Goal: Task Accomplishment & Management: Use online tool/utility

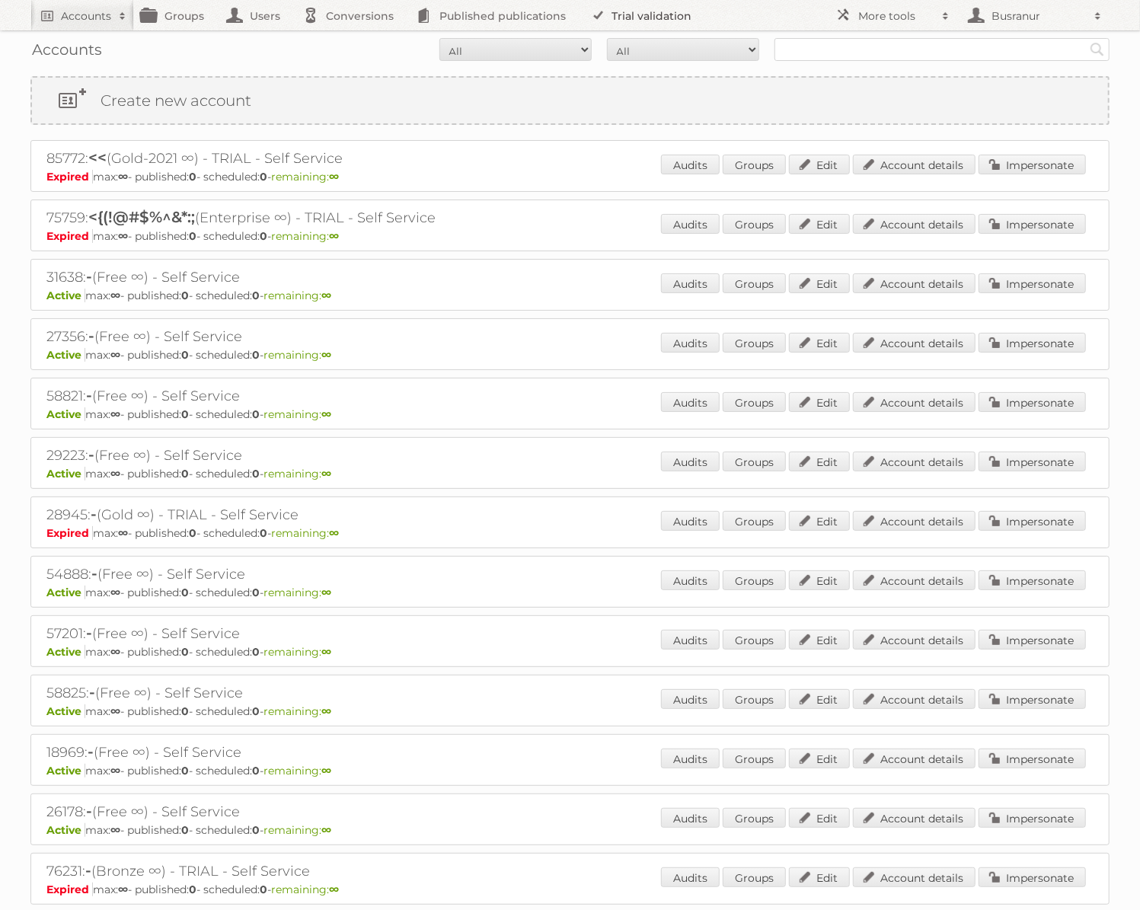
click at [625, 21] on link "Trial validation" at bounding box center [644, 15] width 126 height 30
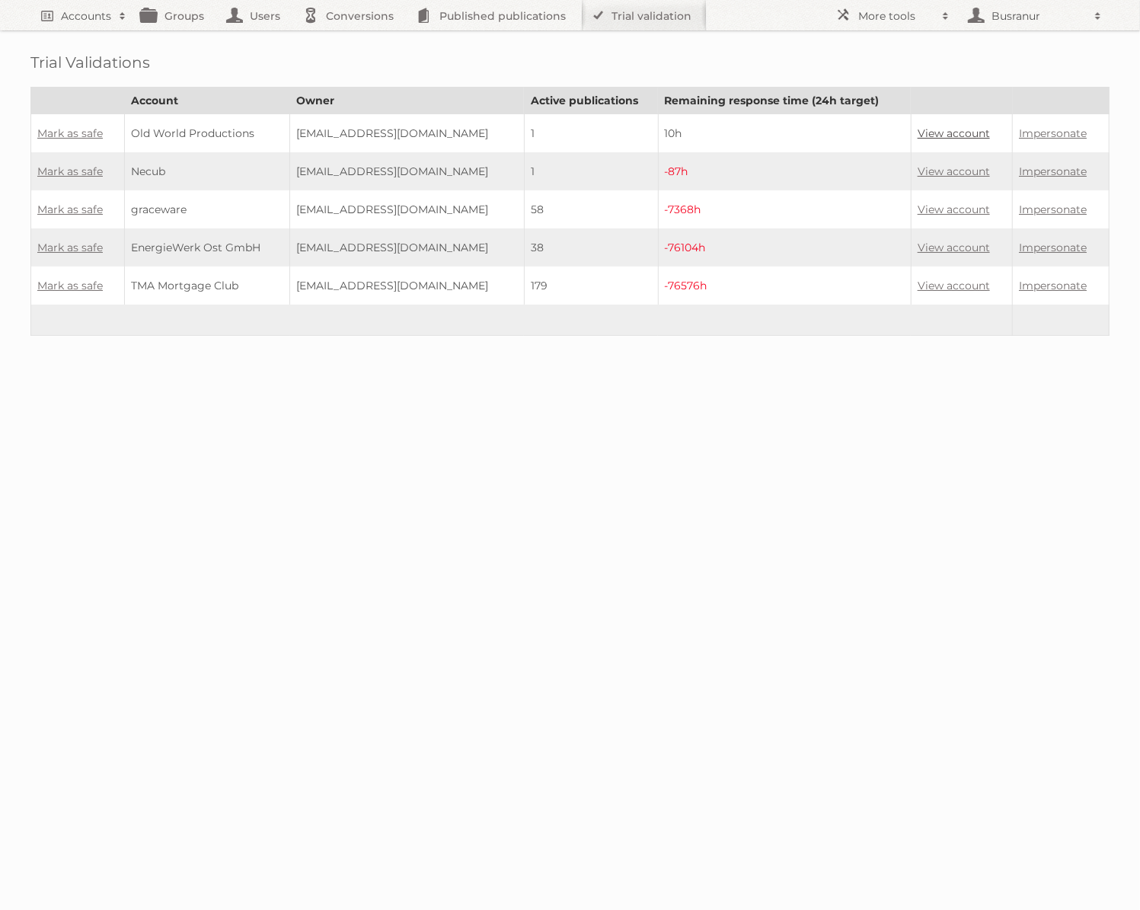
click at [931, 130] on link "View account" at bounding box center [954, 133] width 72 height 14
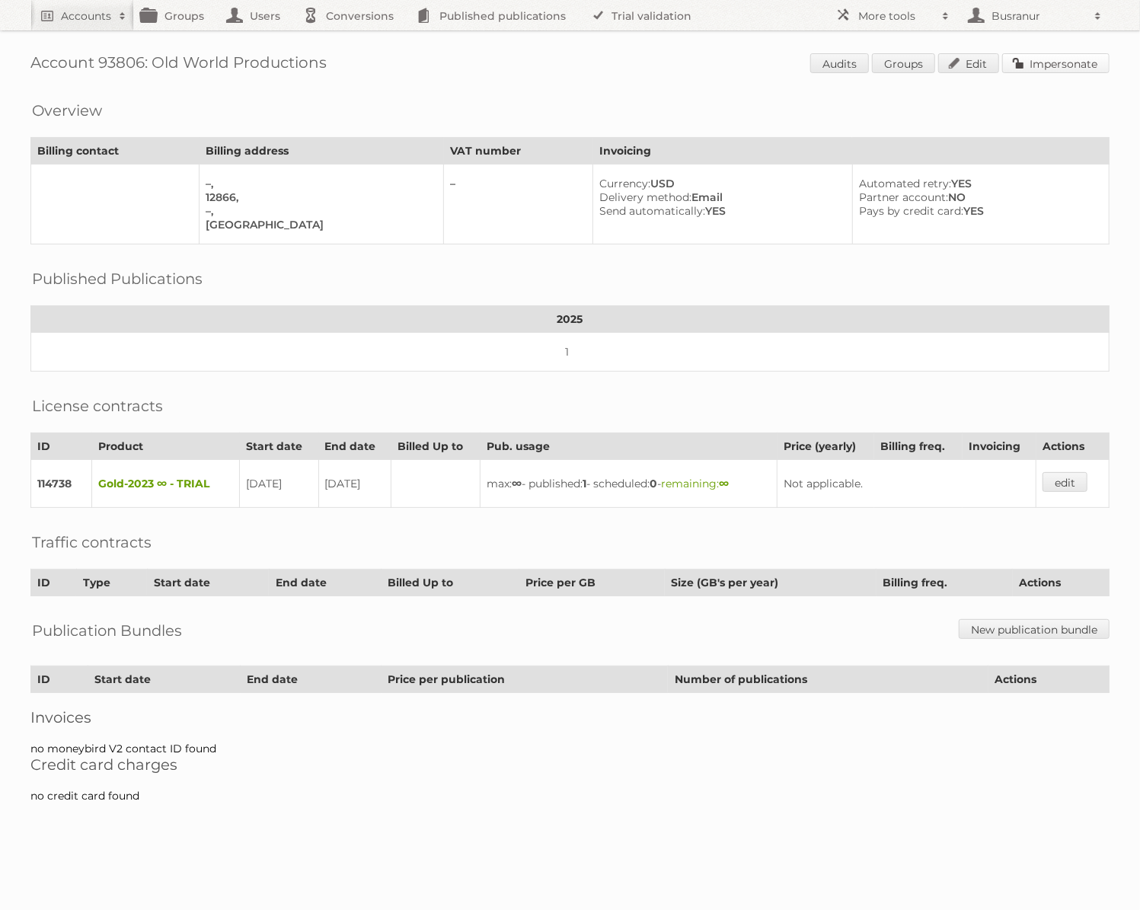
click at [1065, 68] on link "Impersonate" at bounding box center [1055, 63] width 107 height 20
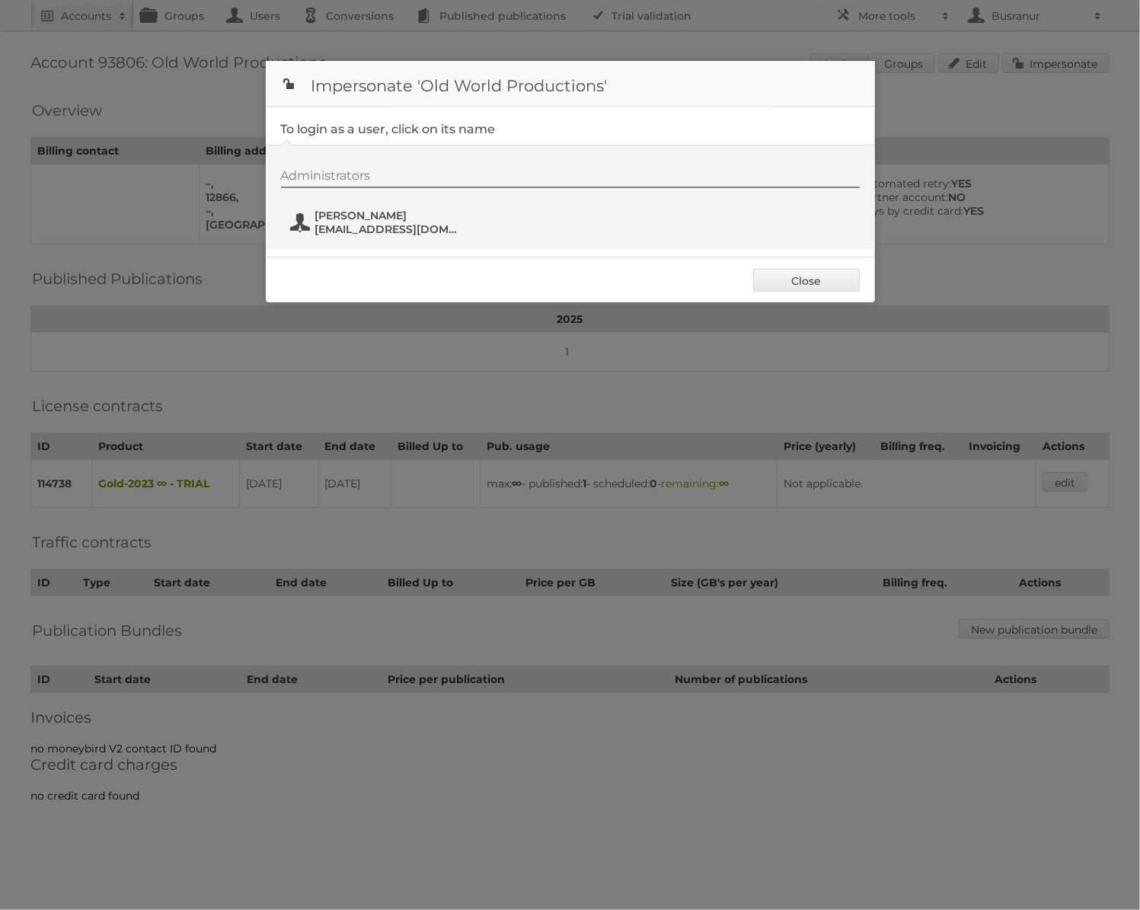
click at [382, 226] on span "mlenss@oldworld.productions" at bounding box center [389, 229] width 148 height 14
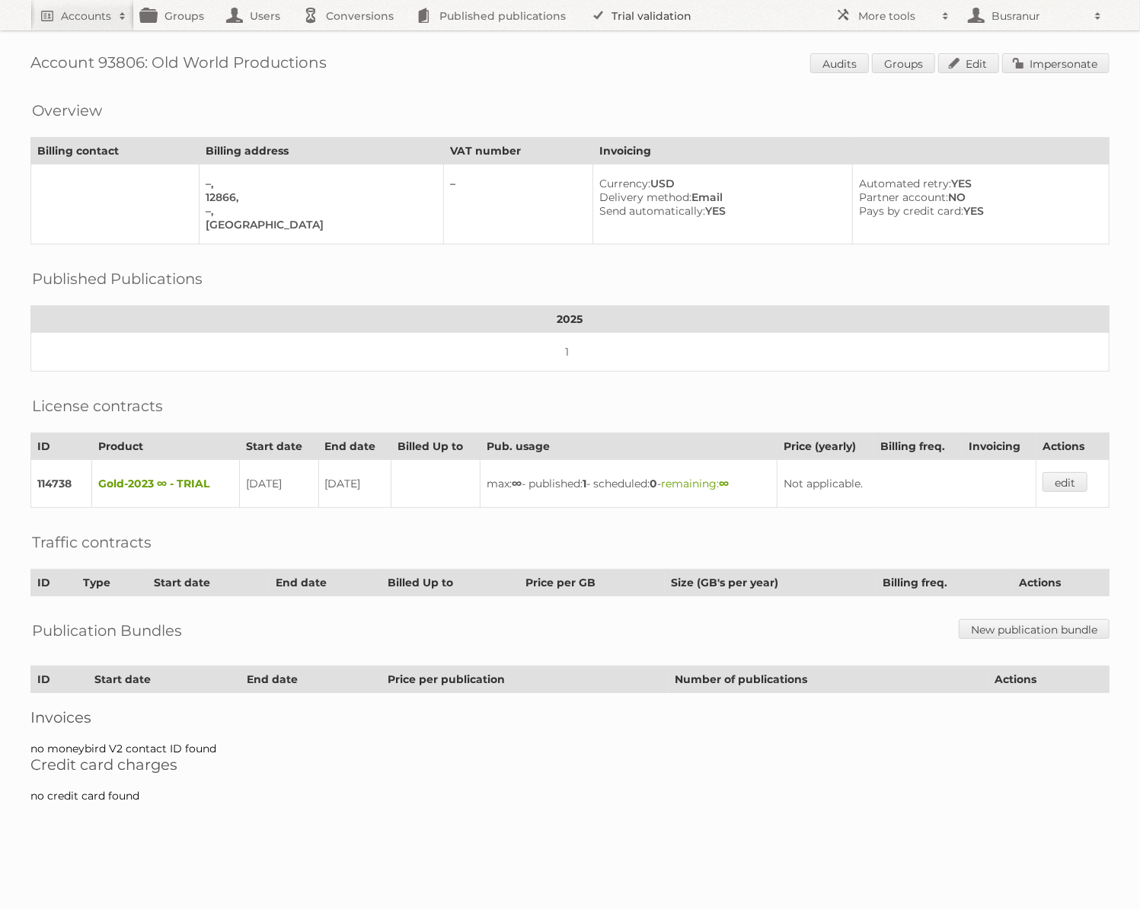
click at [644, 20] on link "Trial validation" at bounding box center [644, 15] width 126 height 30
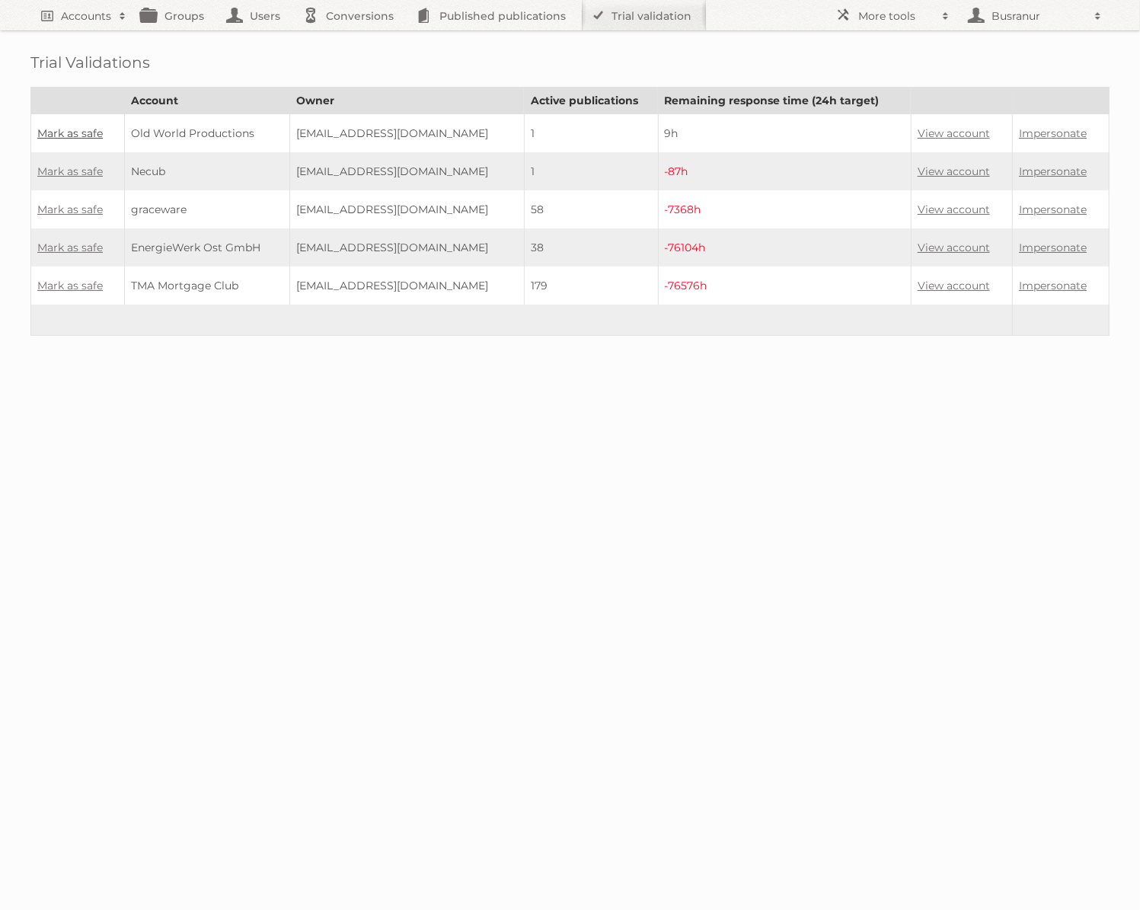
click at [46, 129] on link "Mark as safe" at bounding box center [69, 133] width 65 height 14
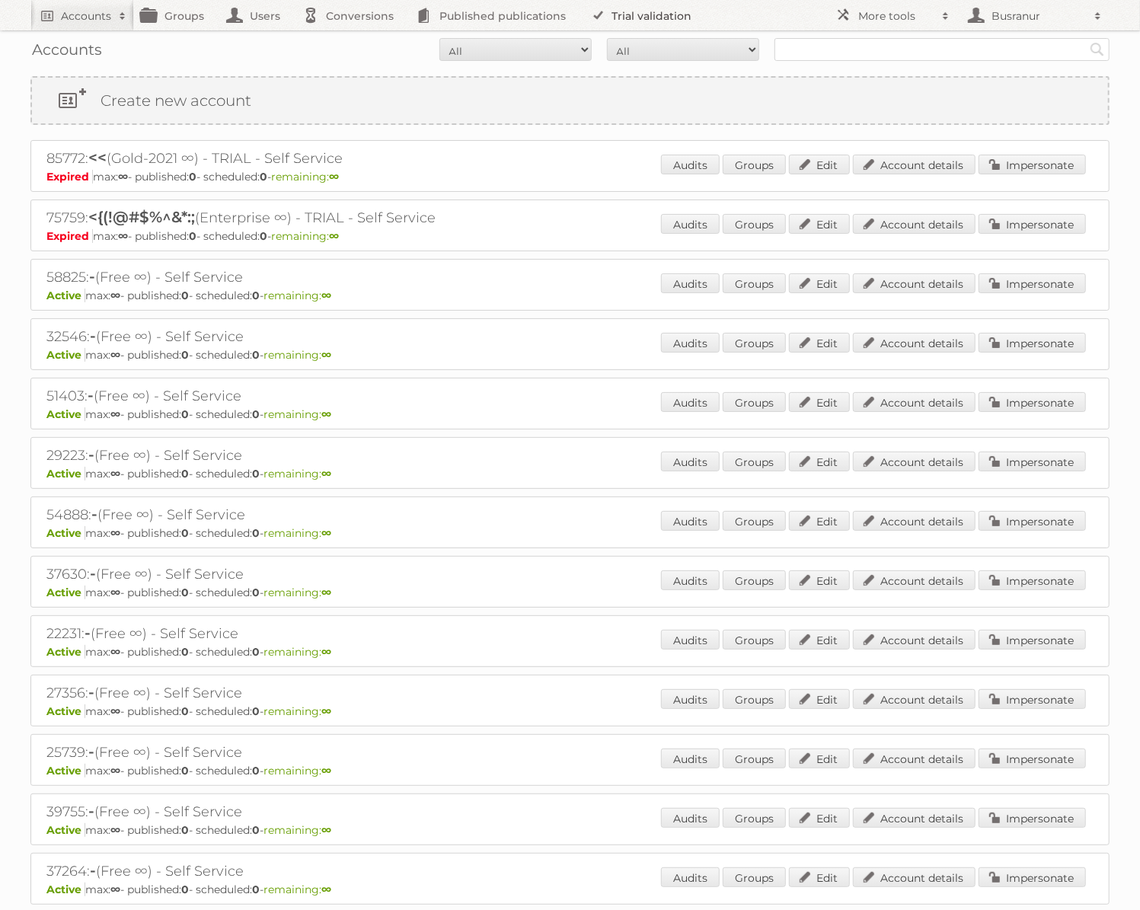
click at [627, 14] on link "Trial validation" at bounding box center [644, 15] width 126 height 30
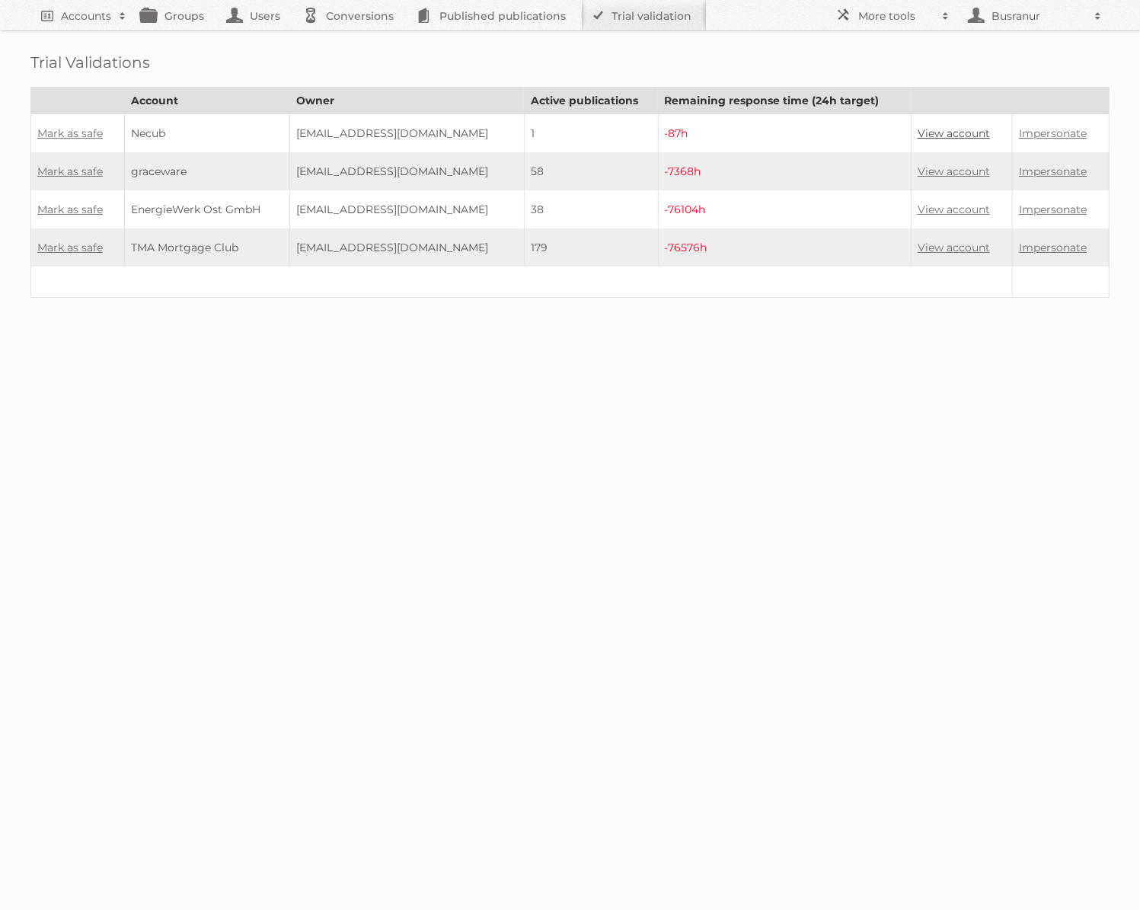
click at [937, 135] on link "View account" at bounding box center [954, 133] width 72 height 14
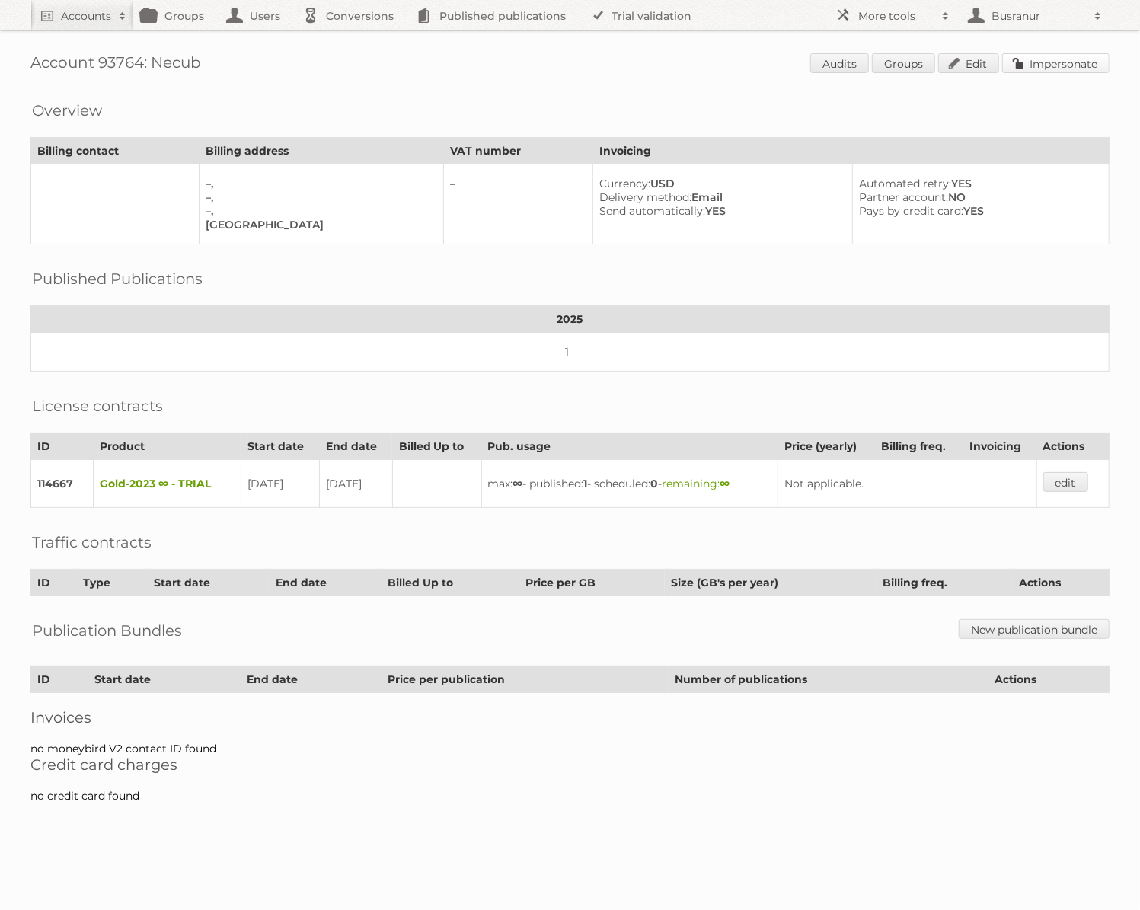
click at [1084, 70] on link "Impersonate" at bounding box center [1055, 63] width 107 height 20
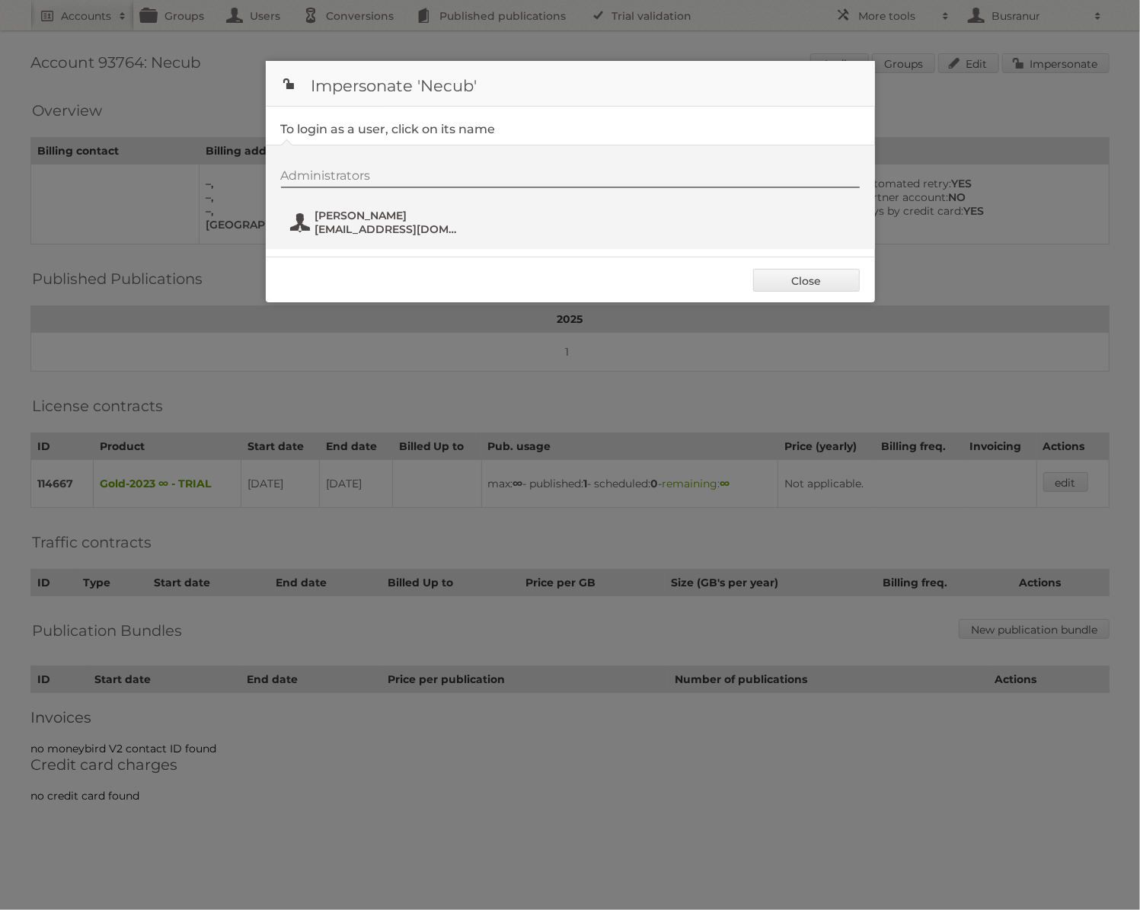
click at [352, 223] on span "[EMAIL_ADDRESS][DOMAIN_NAME]" at bounding box center [389, 229] width 148 height 14
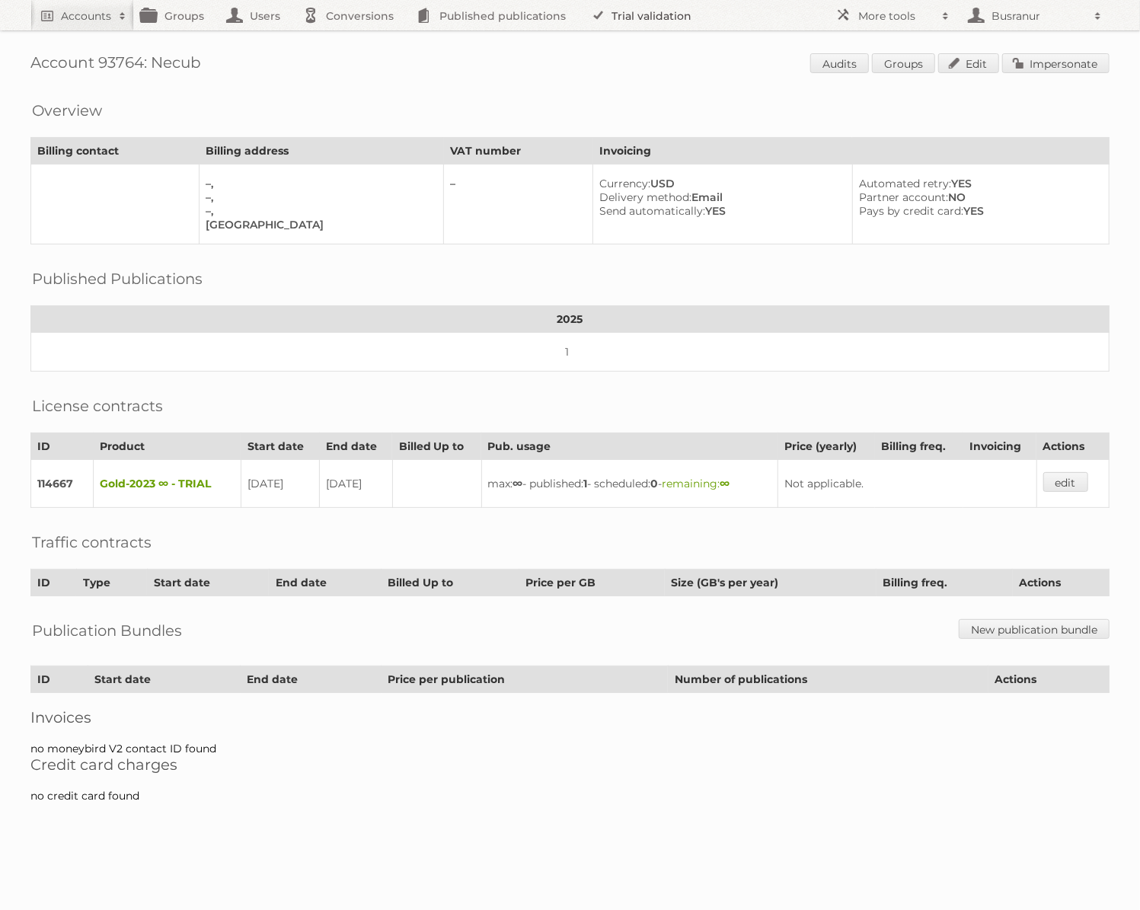
click at [636, 13] on link "Trial validation" at bounding box center [644, 15] width 126 height 30
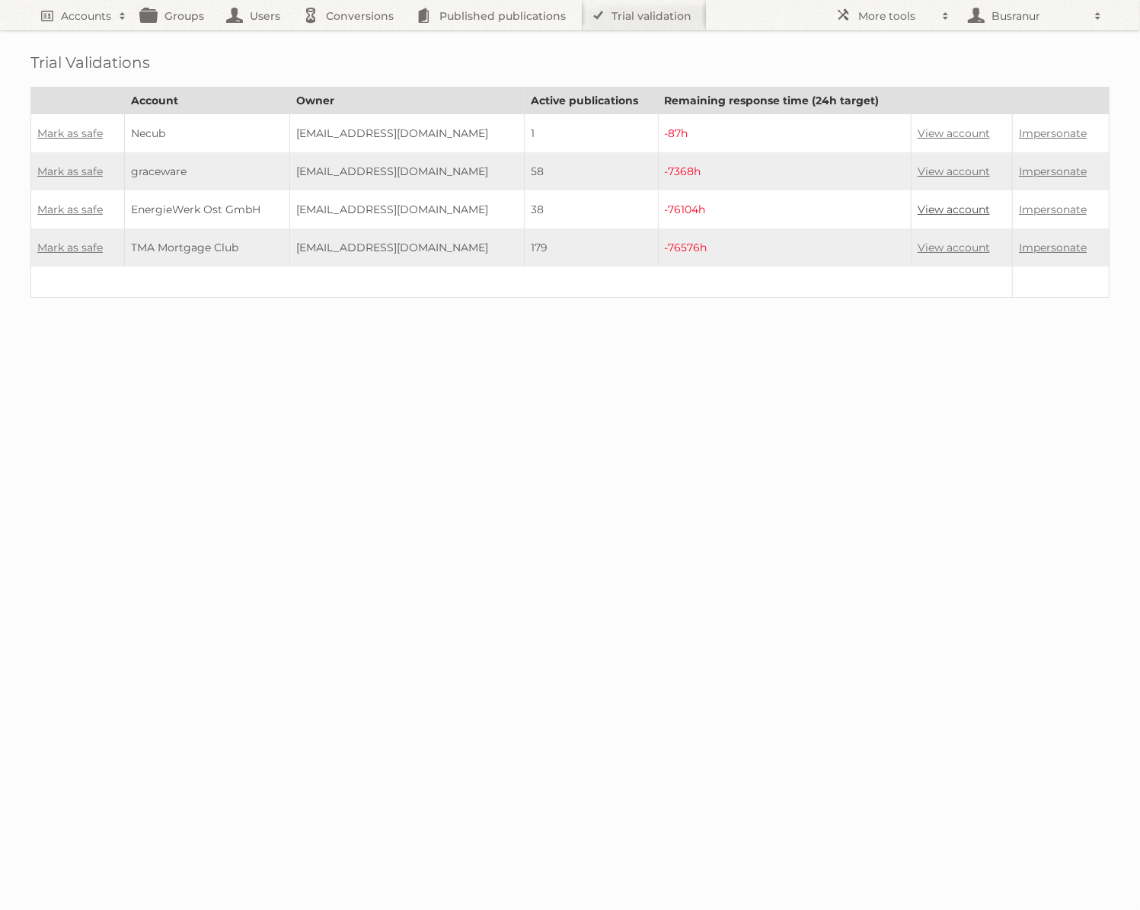
click at [941, 207] on link "View account" at bounding box center [954, 210] width 72 height 14
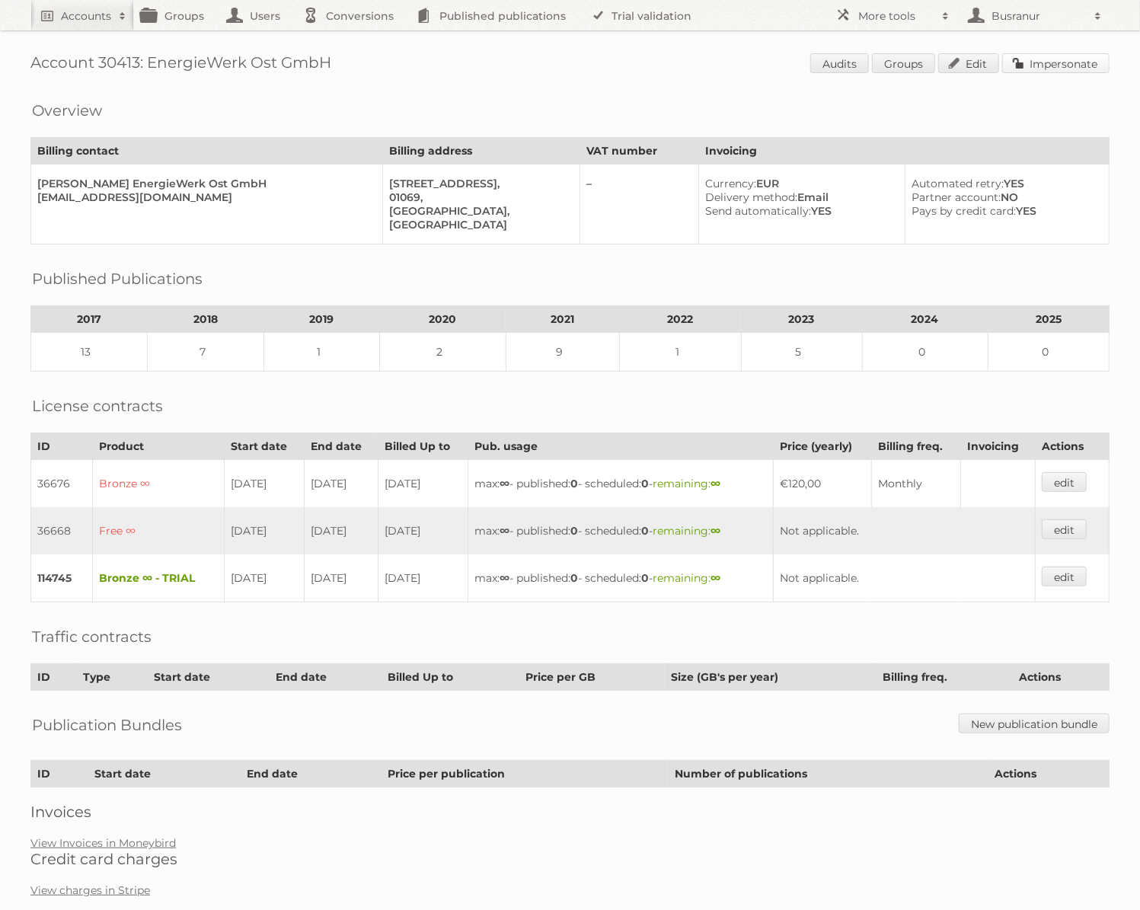
click at [1034, 57] on link "Impersonate" at bounding box center [1055, 63] width 107 height 20
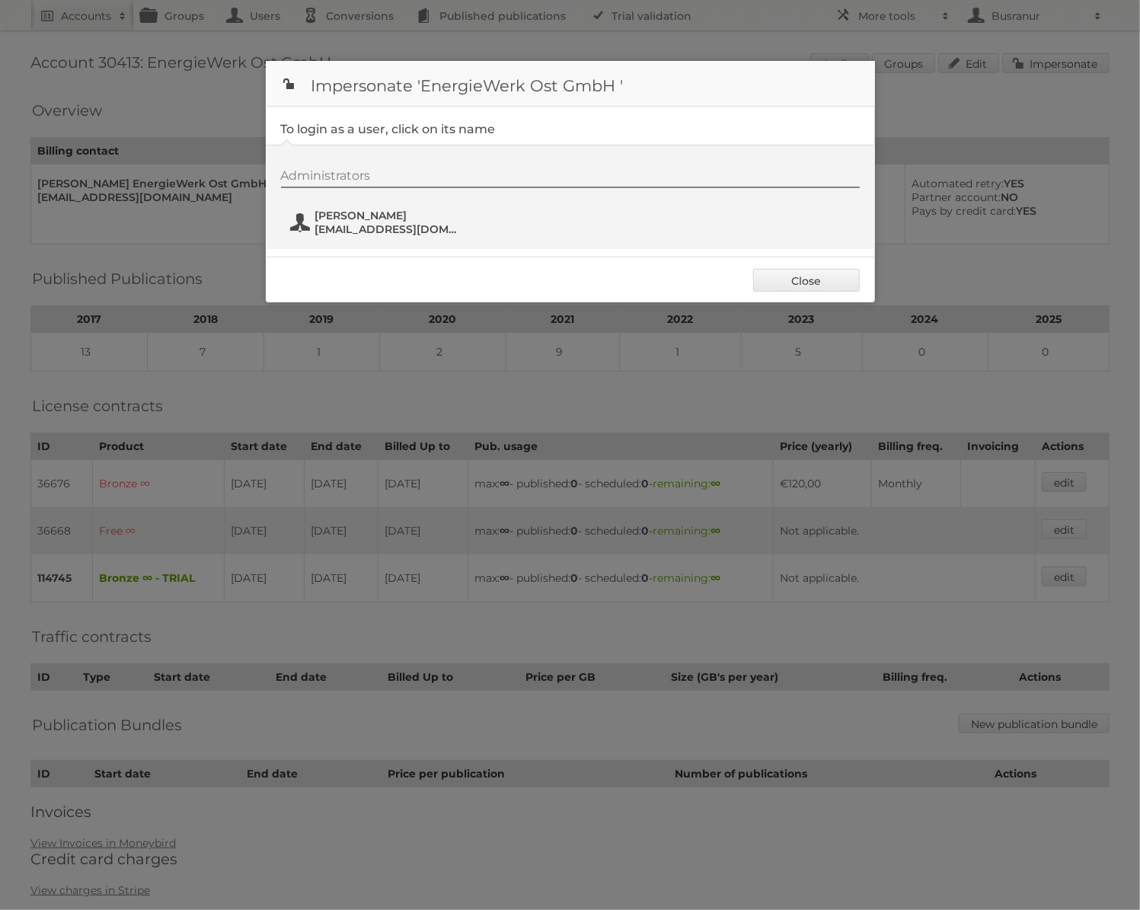
click at [366, 221] on span "[PERSON_NAME]" at bounding box center [389, 216] width 148 height 14
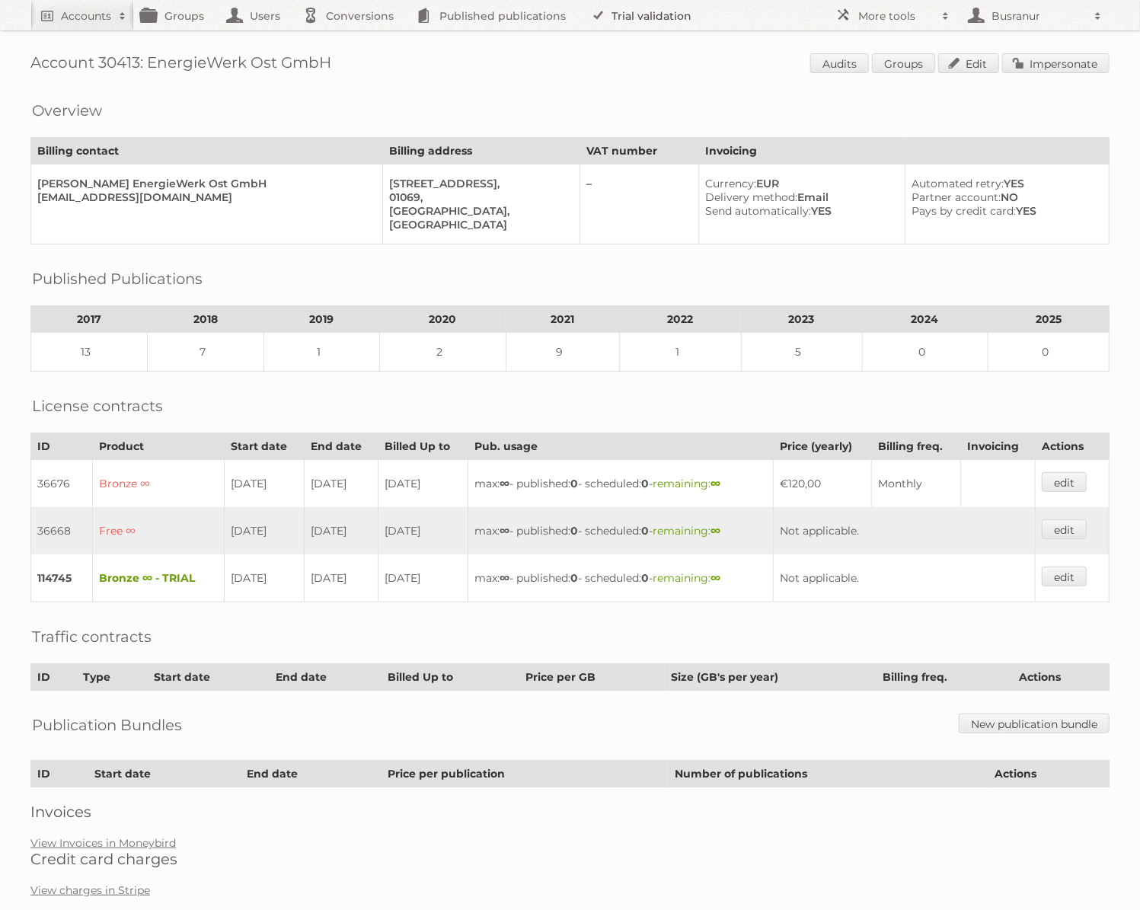
click at [621, 24] on link "Trial validation" at bounding box center [644, 15] width 126 height 30
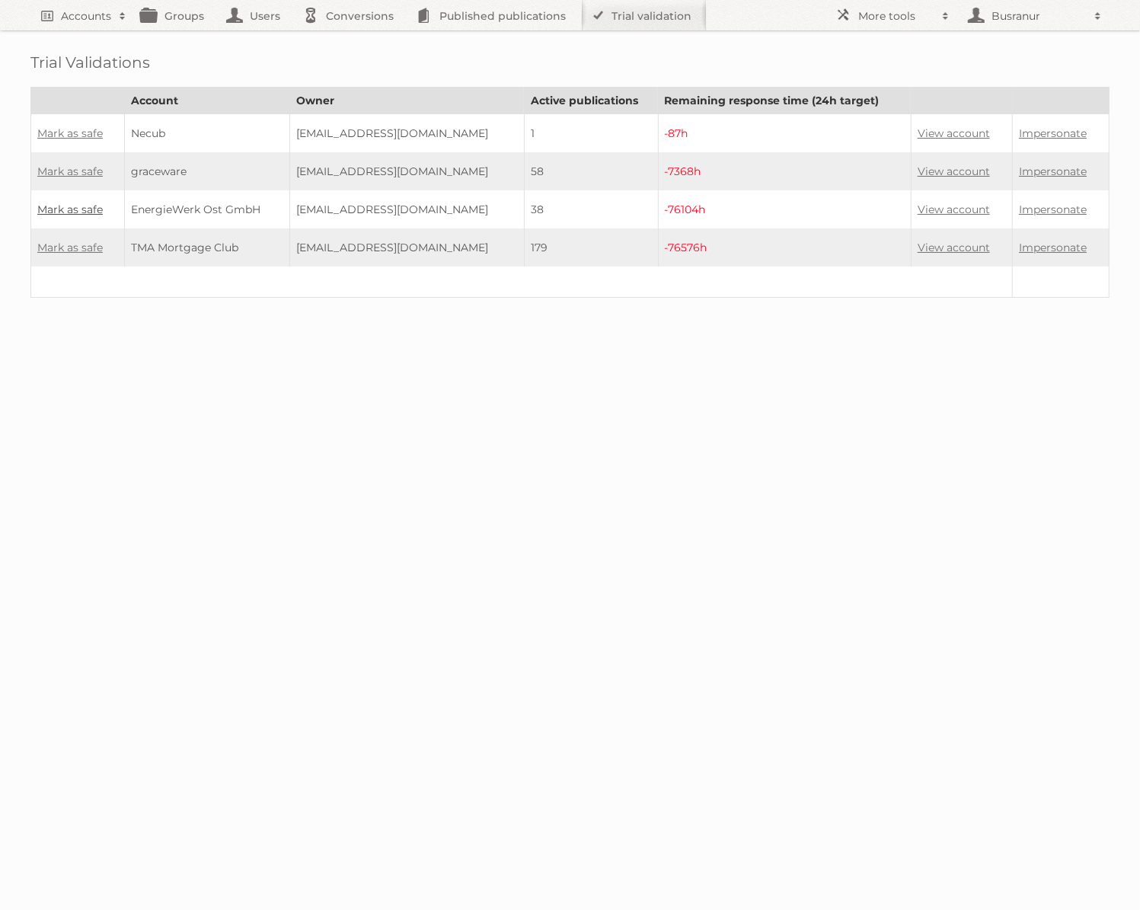
click at [53, 209] on link "Mark as safe" at bounding box center [69, 210] width 65 height 14
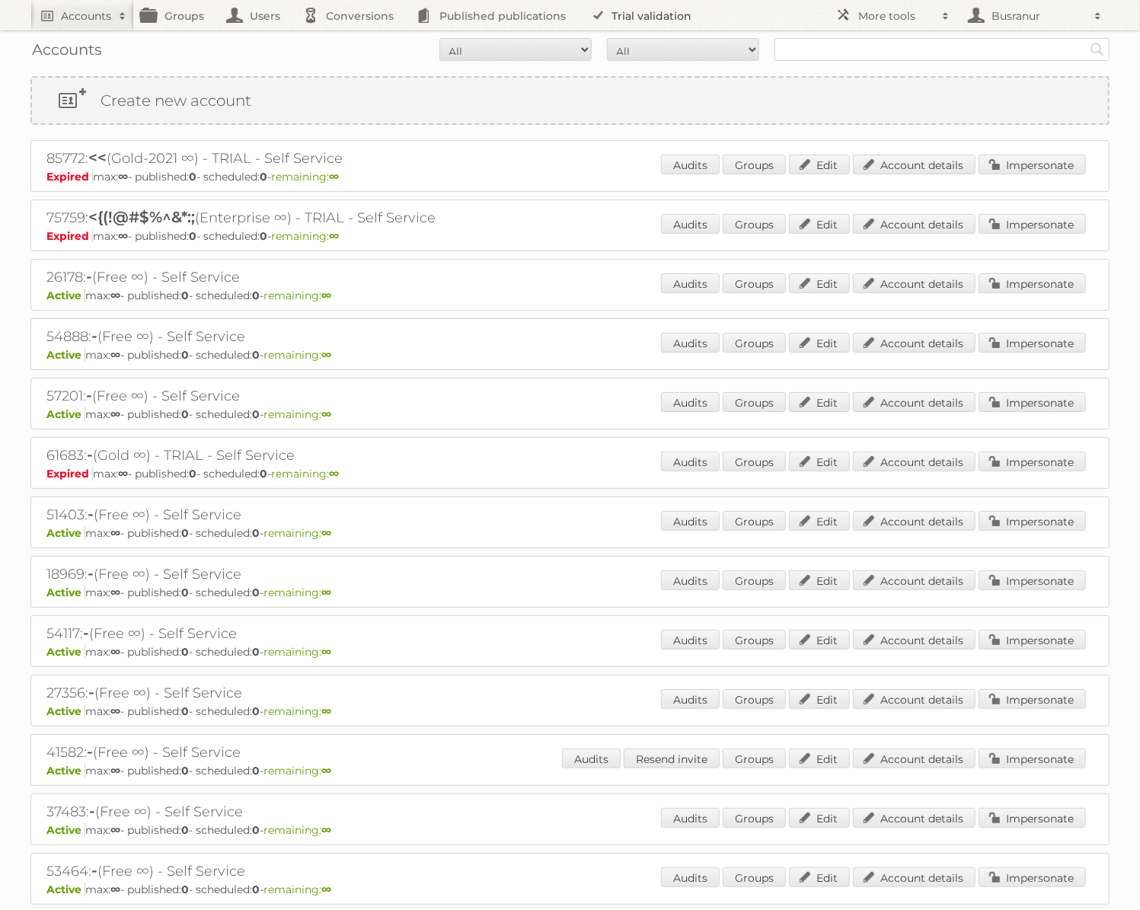
click at [644, 15] on link "Trial validation" at bounding box center [644, 15] width 126 height 30
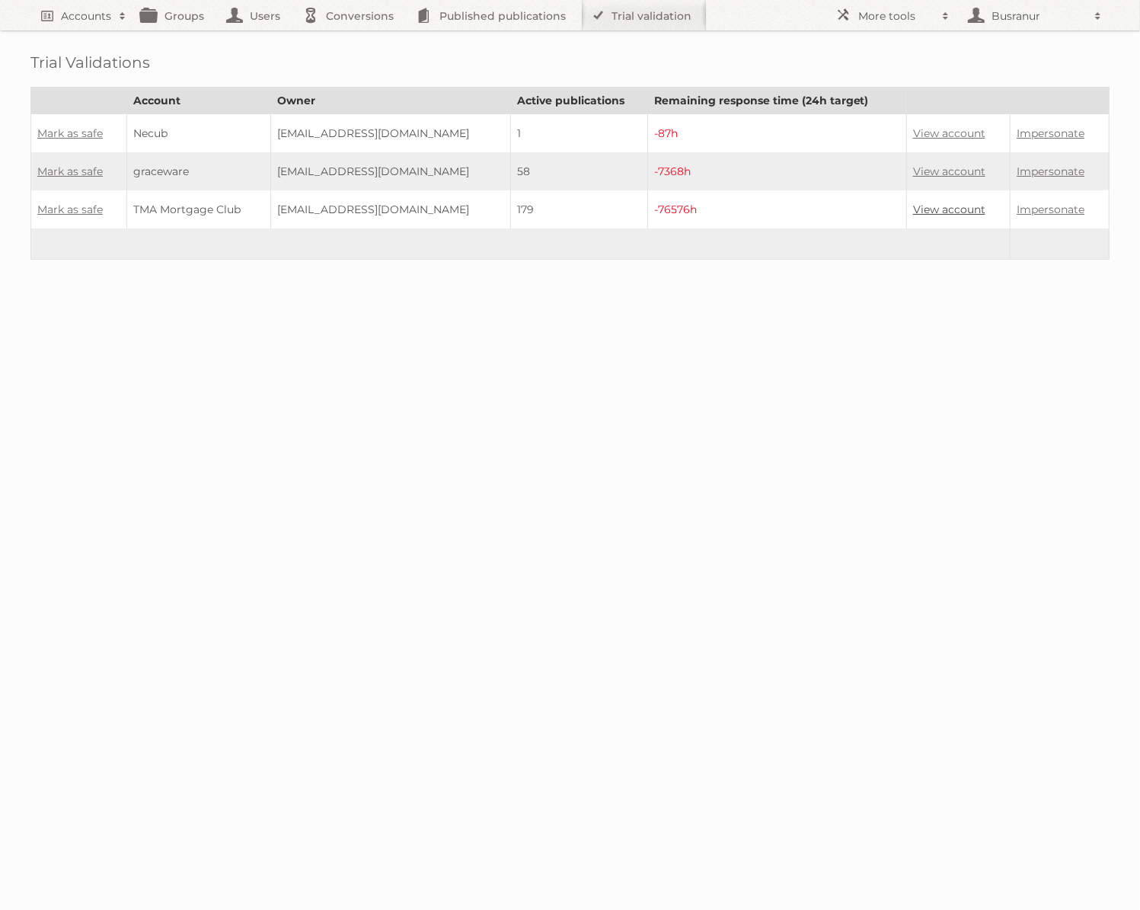
click at [924, 207] on link "View account" at bounding box center [949, 210] width 72 height 14
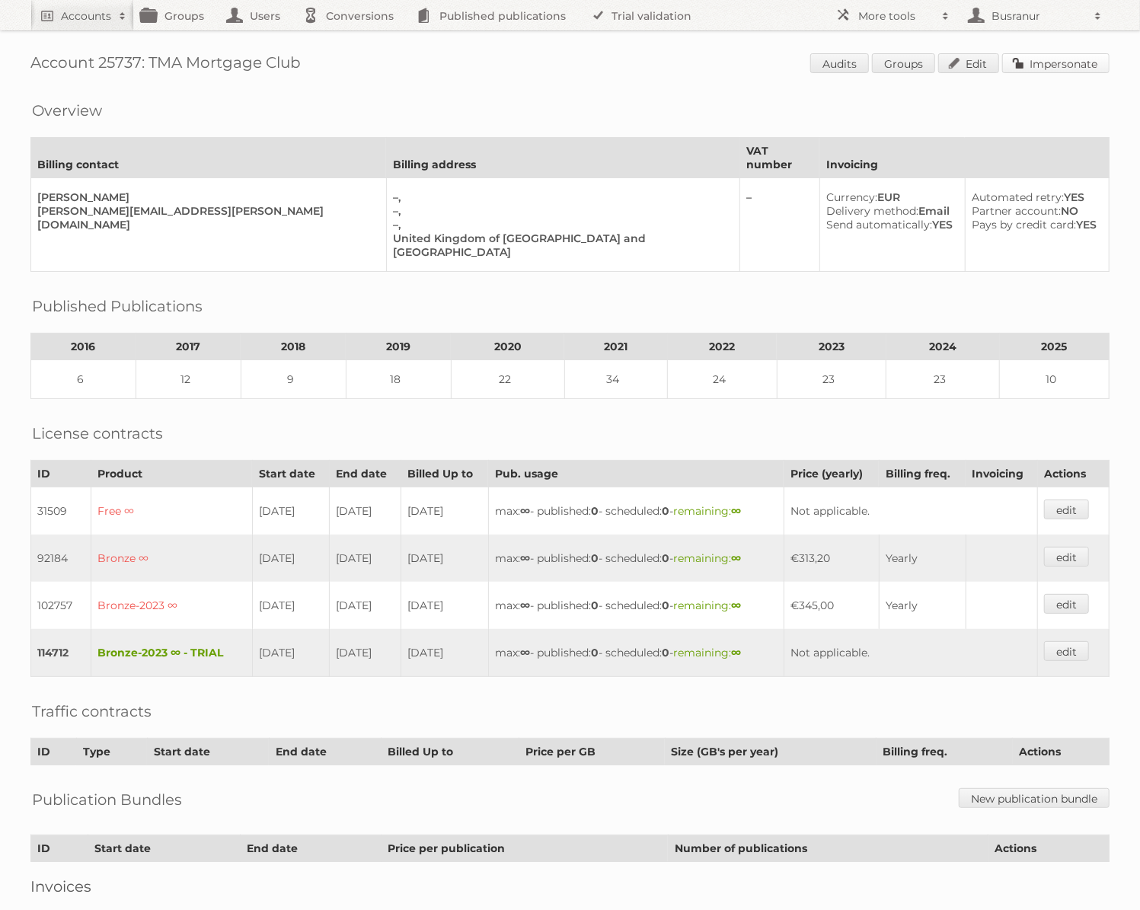
click at [1079, 71] on link "Impersonate" at bounding box center [1055, 63] width 107 height 20
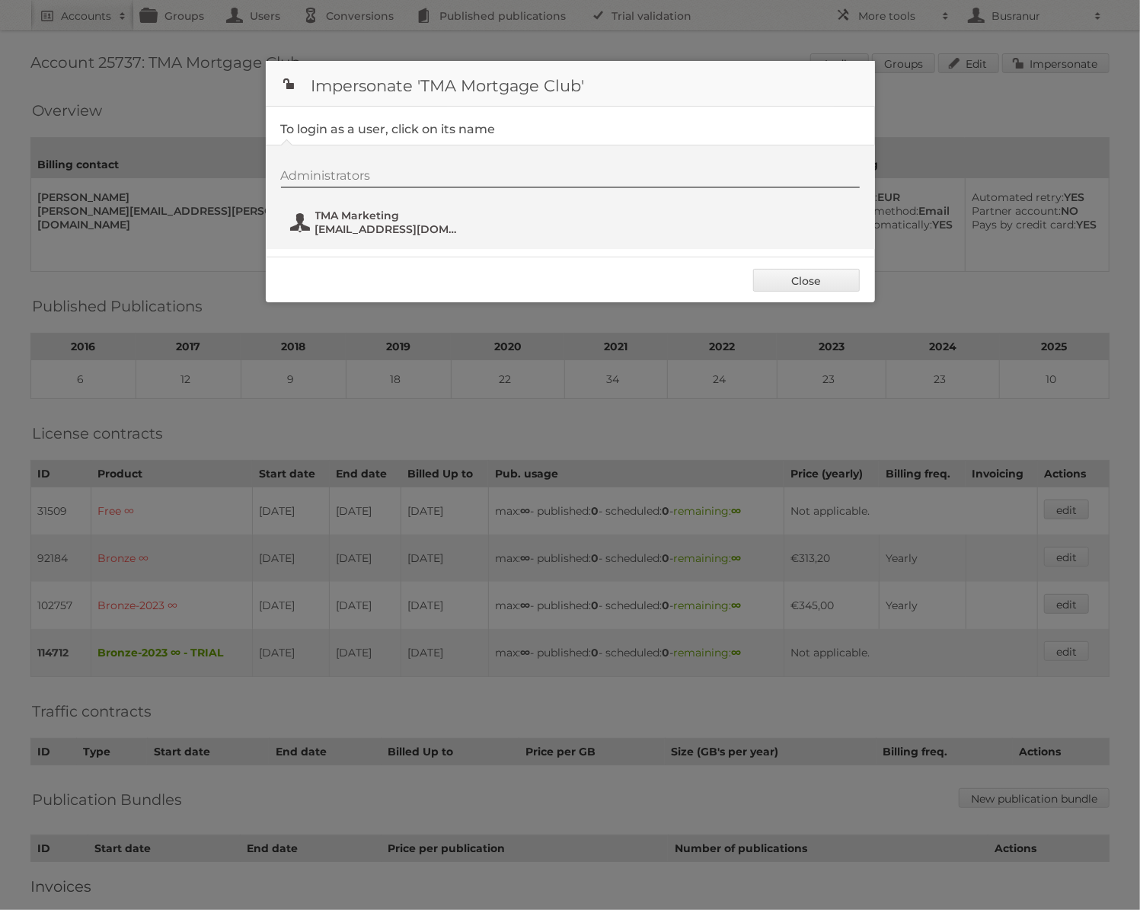
click at [363, 225] on span "[EMAIL_ADDRESS][DOMAIN_NAME]" at bounding box center [389, 229] width 148 height 14
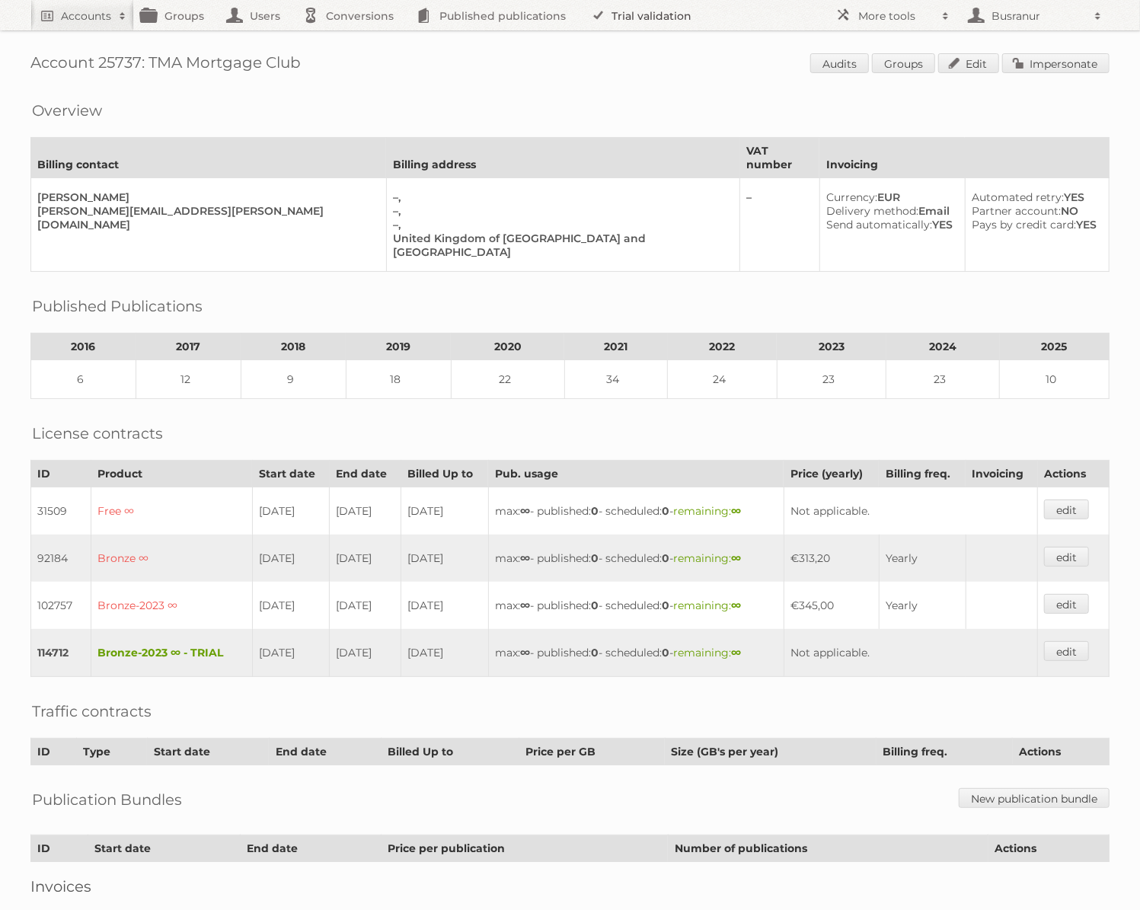
click at [623, 23] on link "Trial validation" at bounding box center [644, 15] width 126 height 30
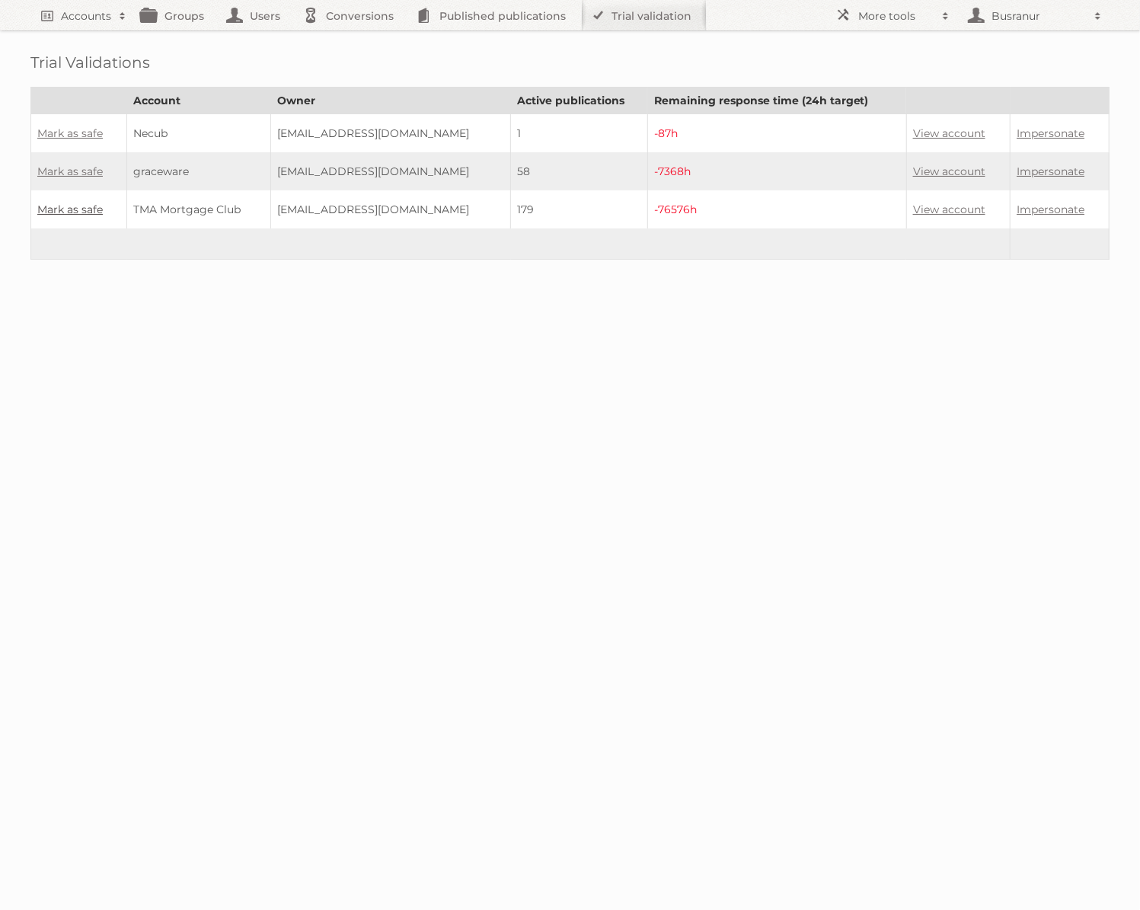
click at [68, 207] on link "Mark as safe" at bounding box center [69, 210] width 65 height 14
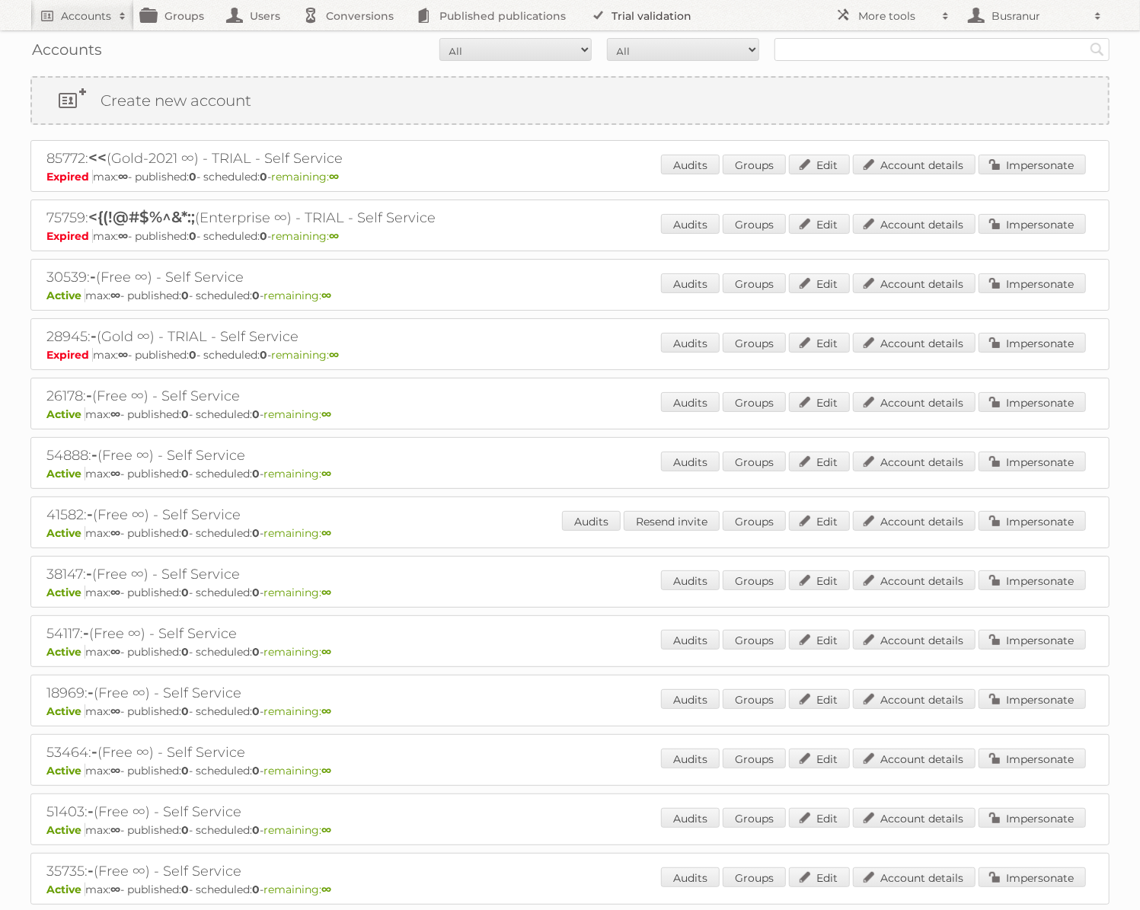
click at [638, 7] on link "Trial validation" at bounding box center [644, 15] width 126 height 30
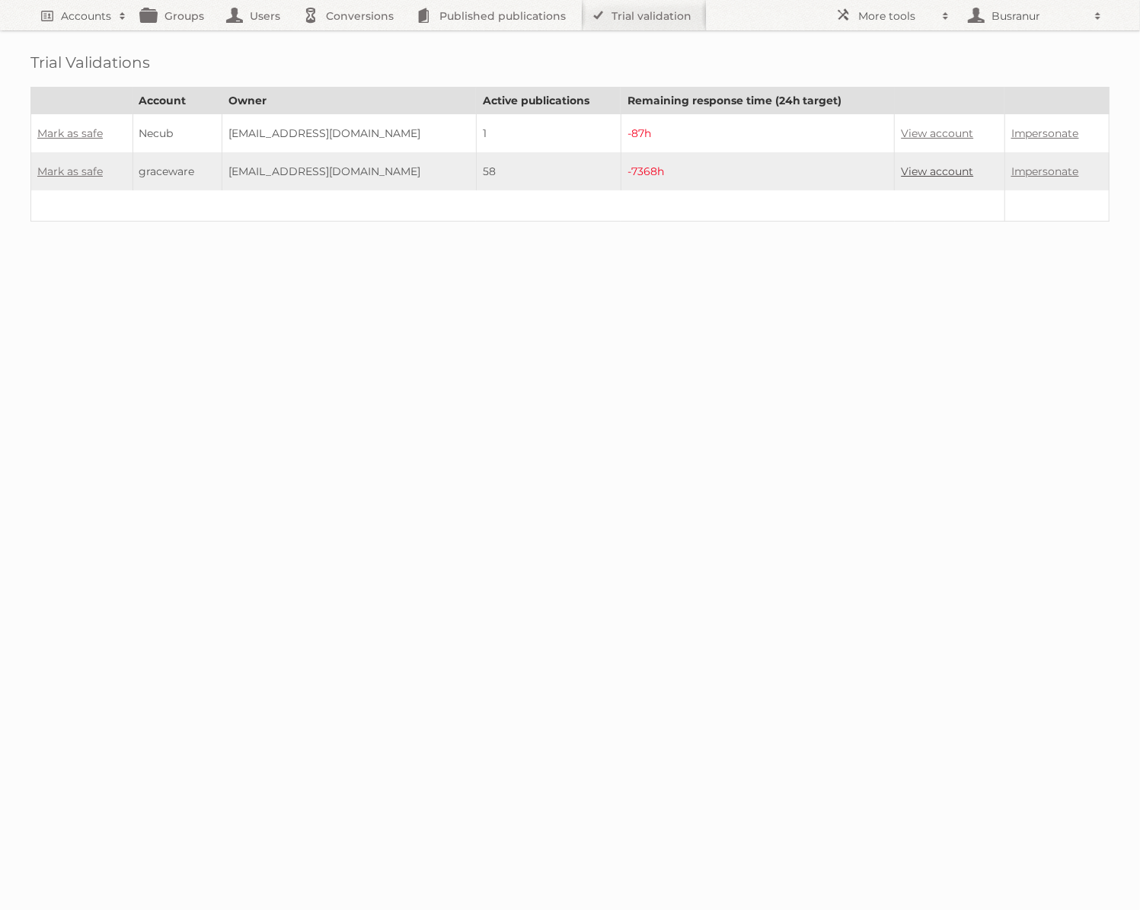
click at [947, 170] on link "View account" at bounding box center [937, 171] width 72 height 14
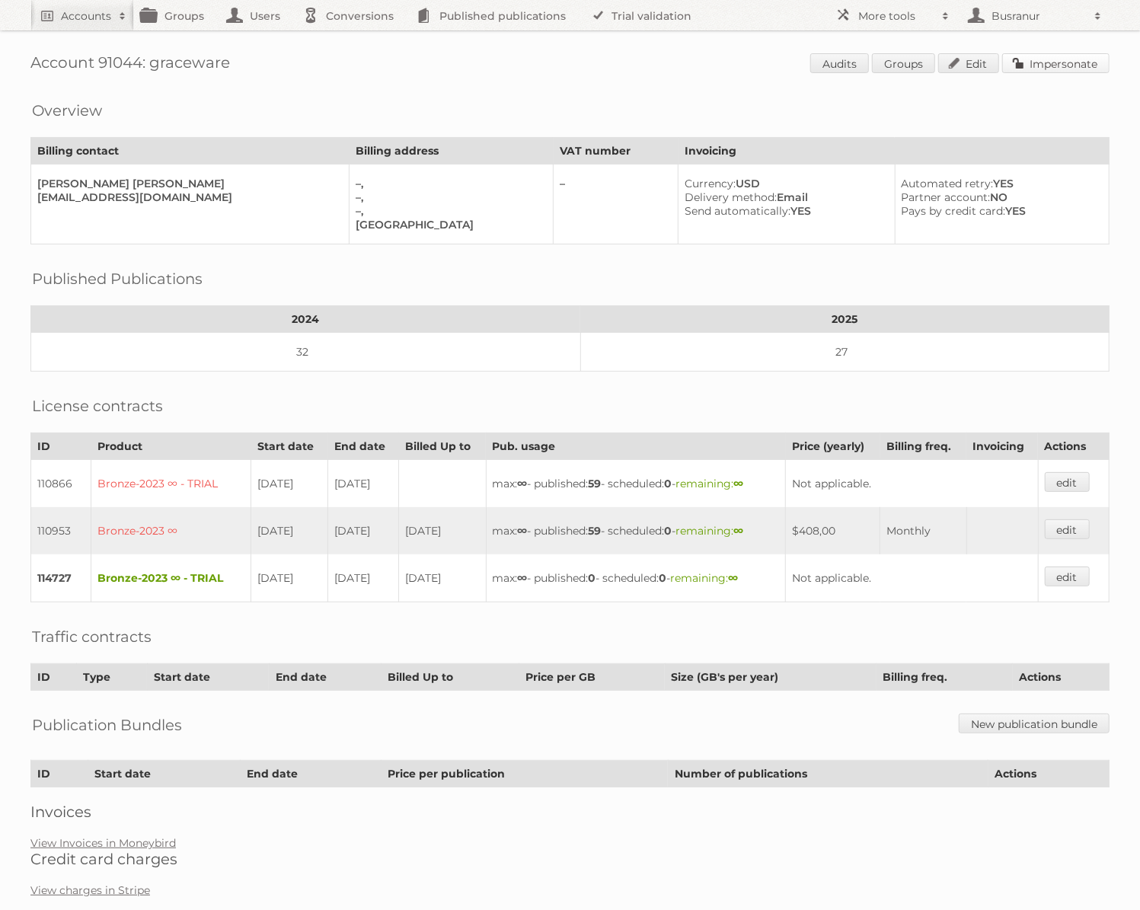
click at [1068, 61] on link "Impersonate" at bounding box center [1055, 63] width 107 height 20
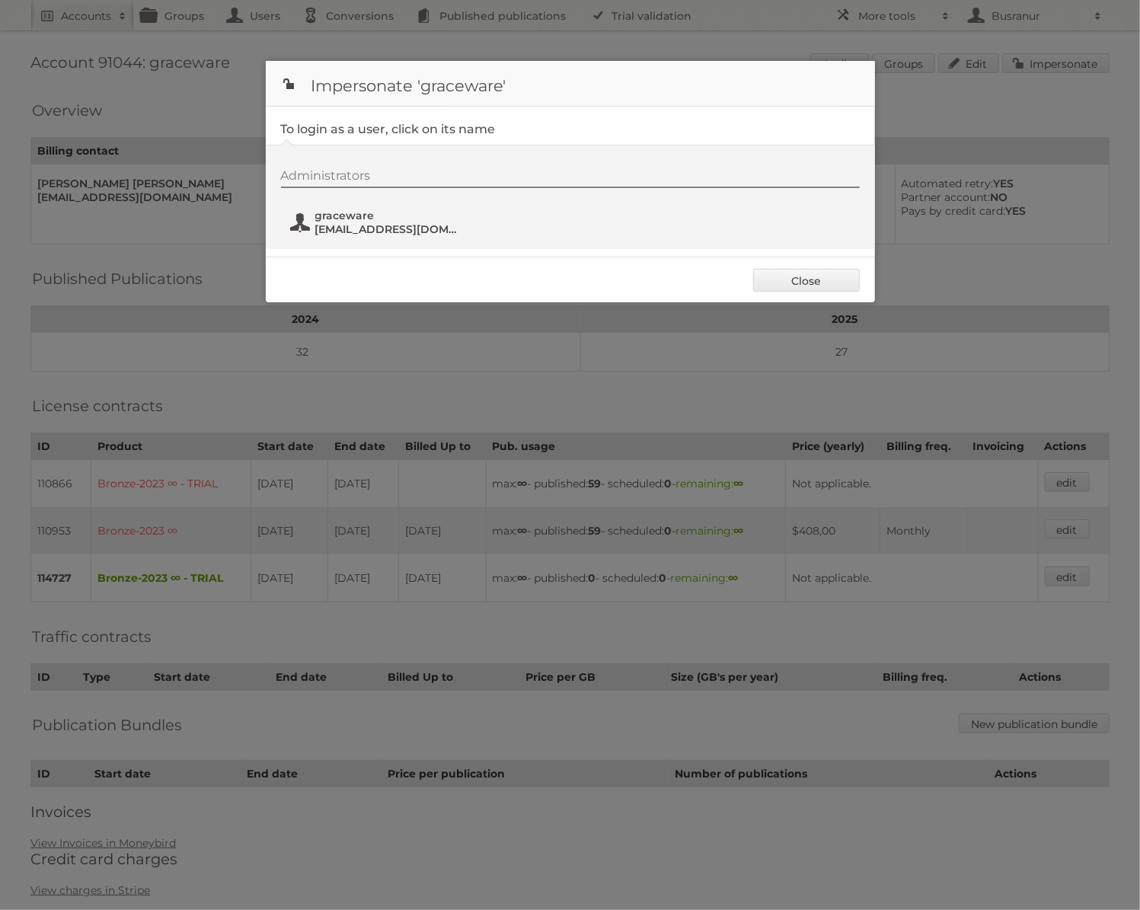
click at [369, 219] on span "graceware" at bounding box center [389, 216] width 148 height 14
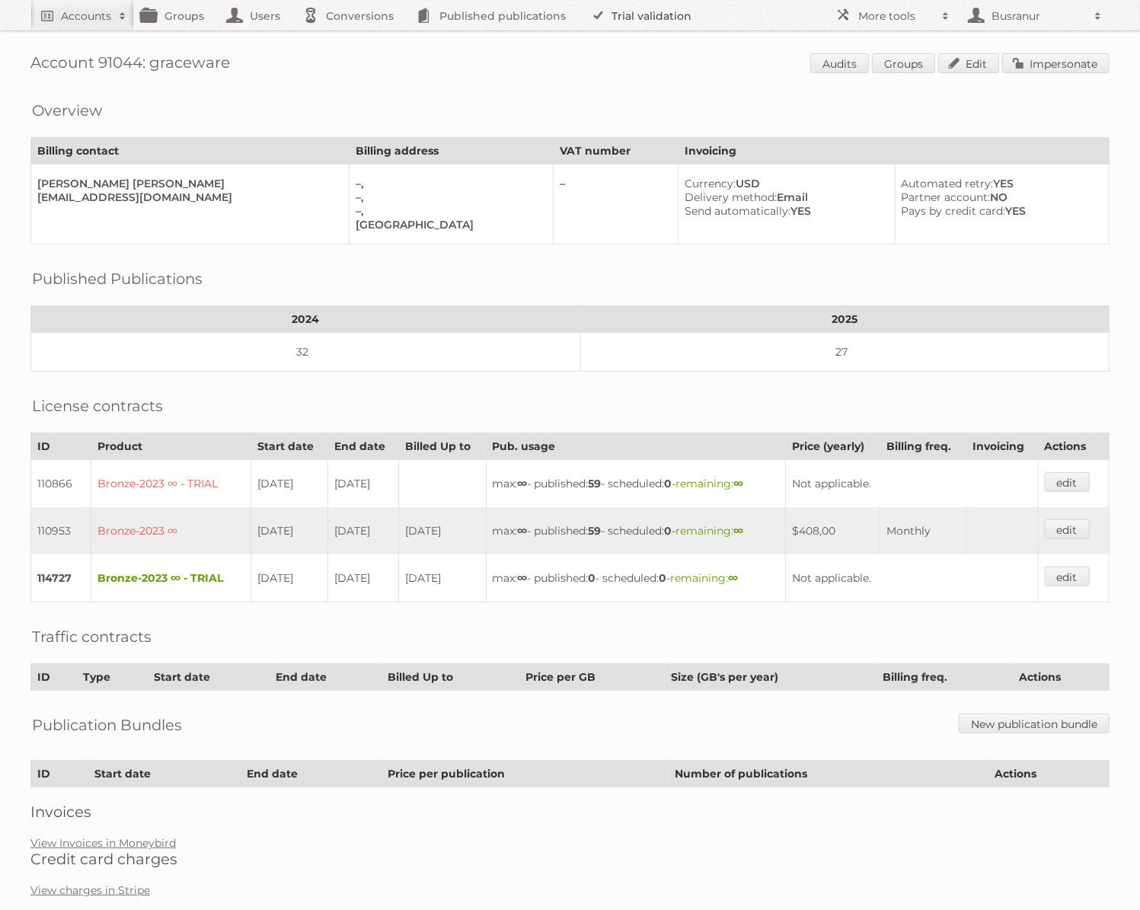
click at [632, 14] on link "Trial validation" at bounding box center [644, 15] width 126 height 30
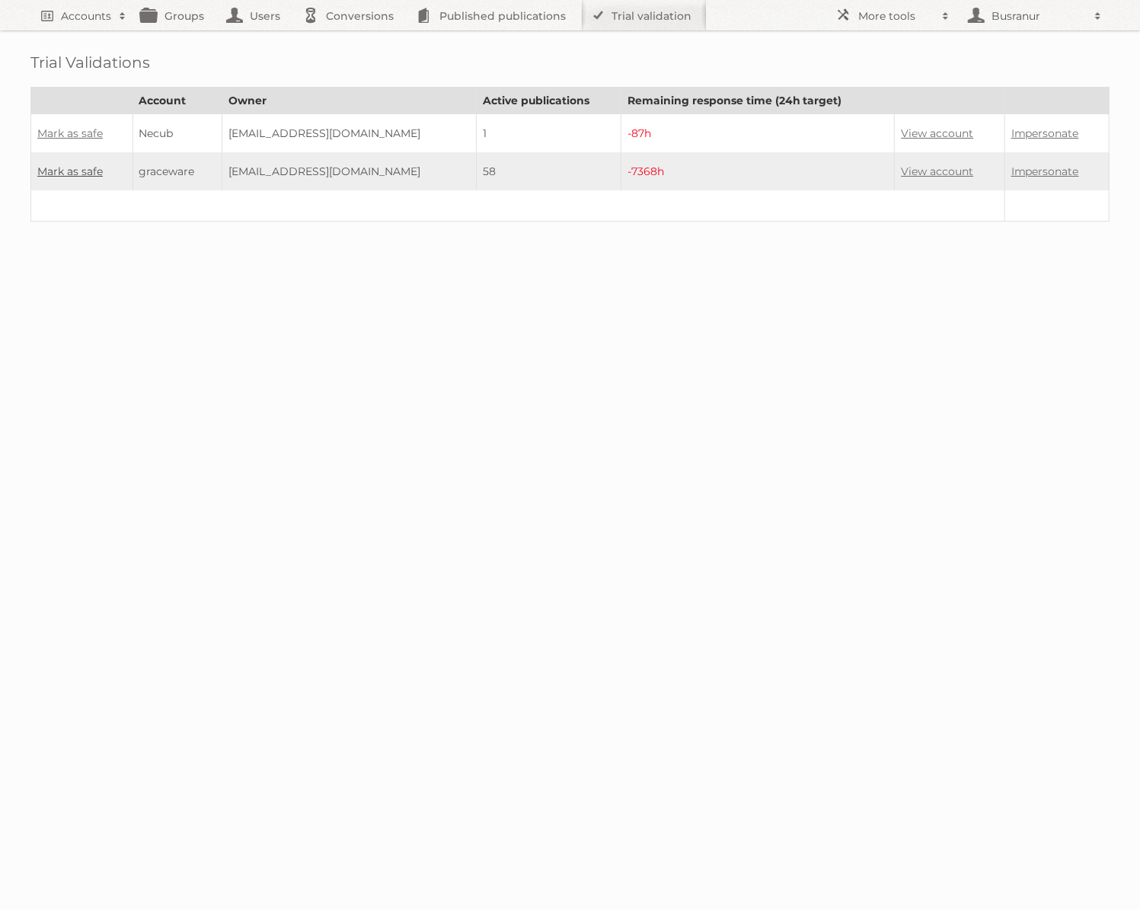
click at [83, 168] on link "Mark as safe" at bounding box center [69, 171] width 65 height 14
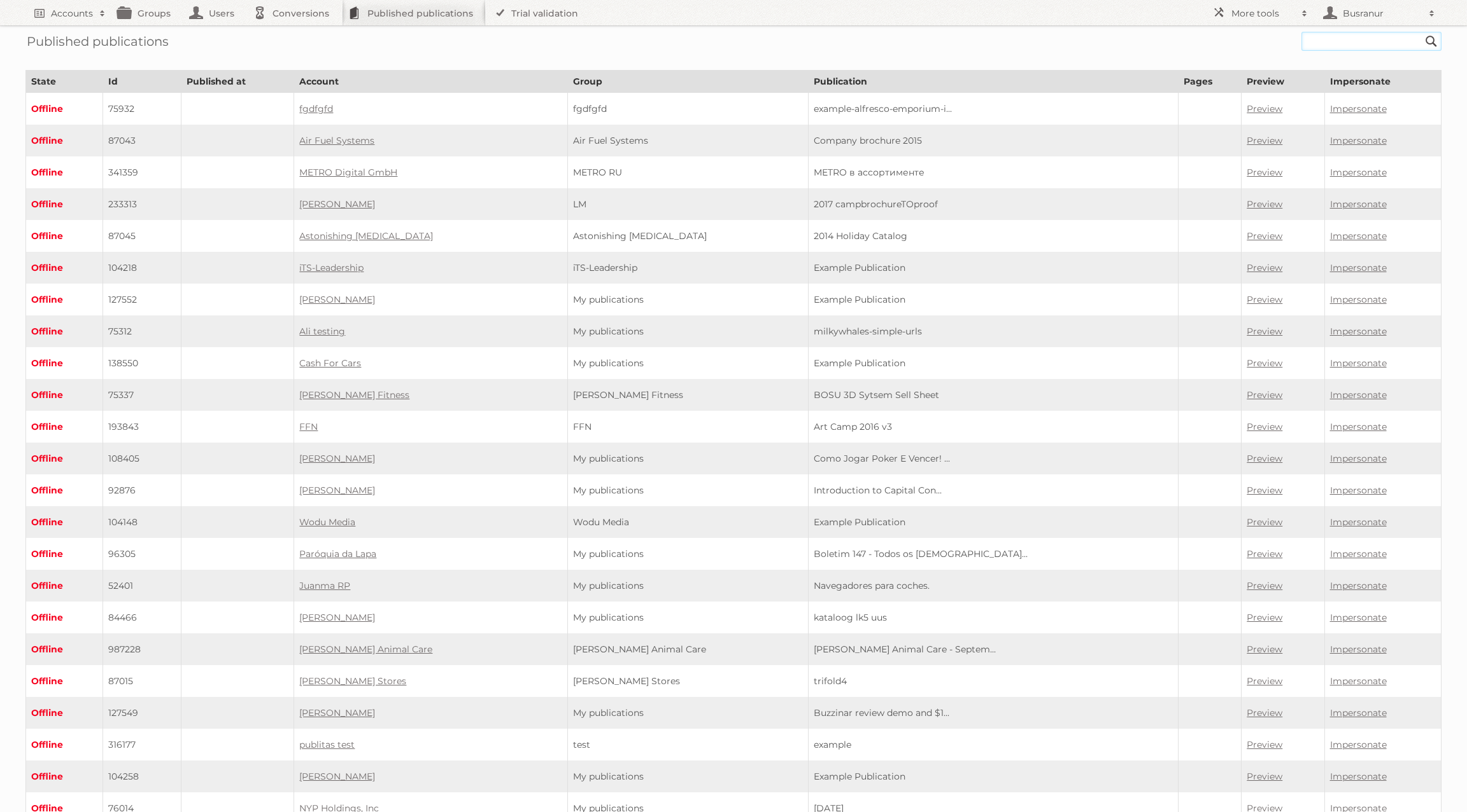
click at [1318, 42] on input "text" at bounding box center [1372, 41] width 140 height 19
paste input "kruidvat-folder-38-15-september-2025-t-m-21-september-2025"
type input "kruidvat-folder-38-[DATE]-t-m-[DATE]"
click at [1421, 32] on input "Search" at bounding box center [1430, 41] width 19 height 19
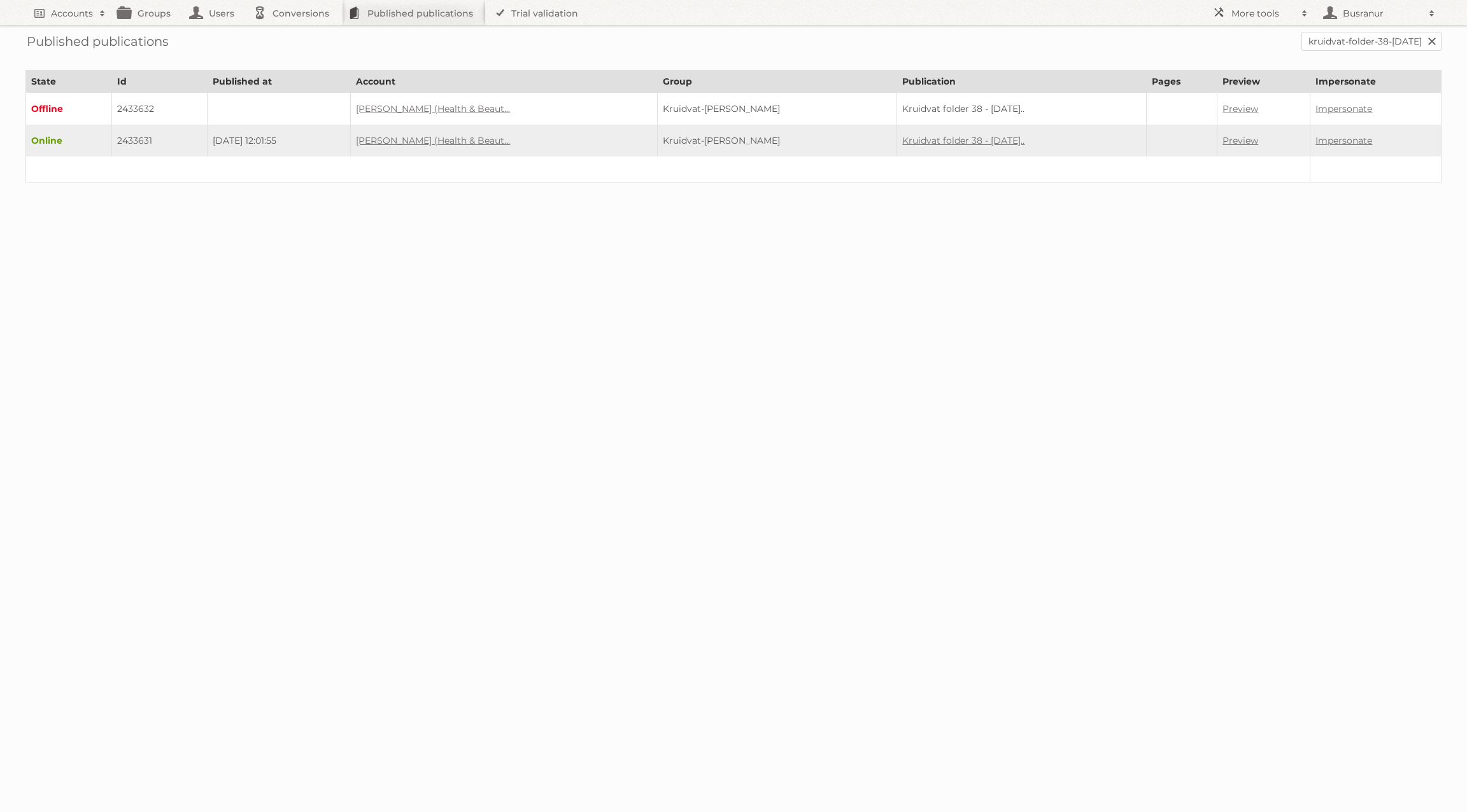
click at [139, 140] on td "2433631" at bounding box center [160, 140] width 95 height 32
copy td "2433631"
click at [1337, 46] on input "kruidvat-folder-38-15-september-2025-t-m-21-september-2025" at bounding box center [1372, 41] width 140 height 19
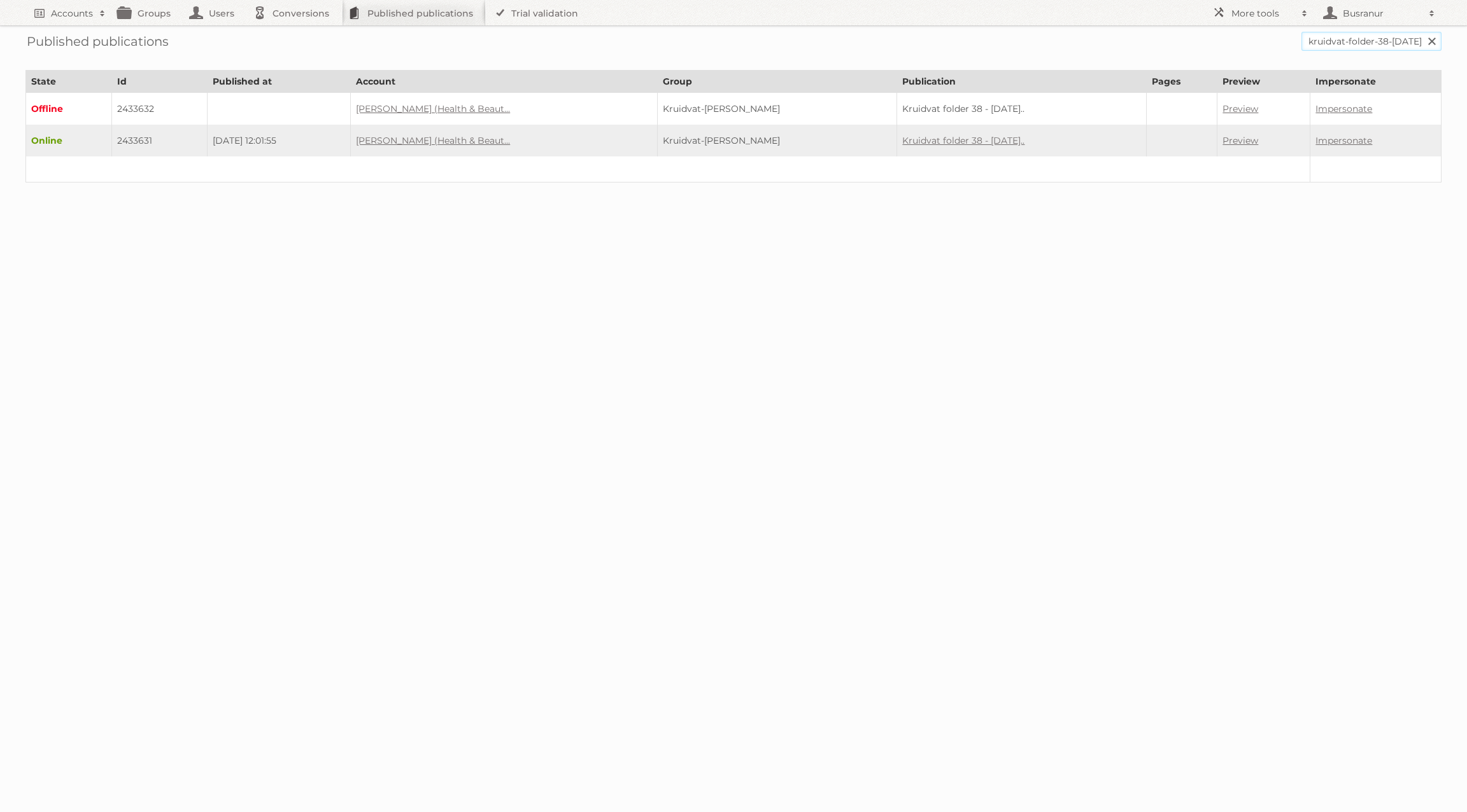
click at [1337, 46] on input "kruidvat-folder-38-15-september-2025-t-m-21-september-2025" at bounding box center [1372, 41] width 140 height 19
paste input "depliant-39-22-septembre-2025-t-m-5-octobre"
type input "depliant-39-22-septembre-2025-t-m-5-octobre-2025"
click at [1421, 32] on input "Search" at bounding box center [1430, 41] width 19 height 19
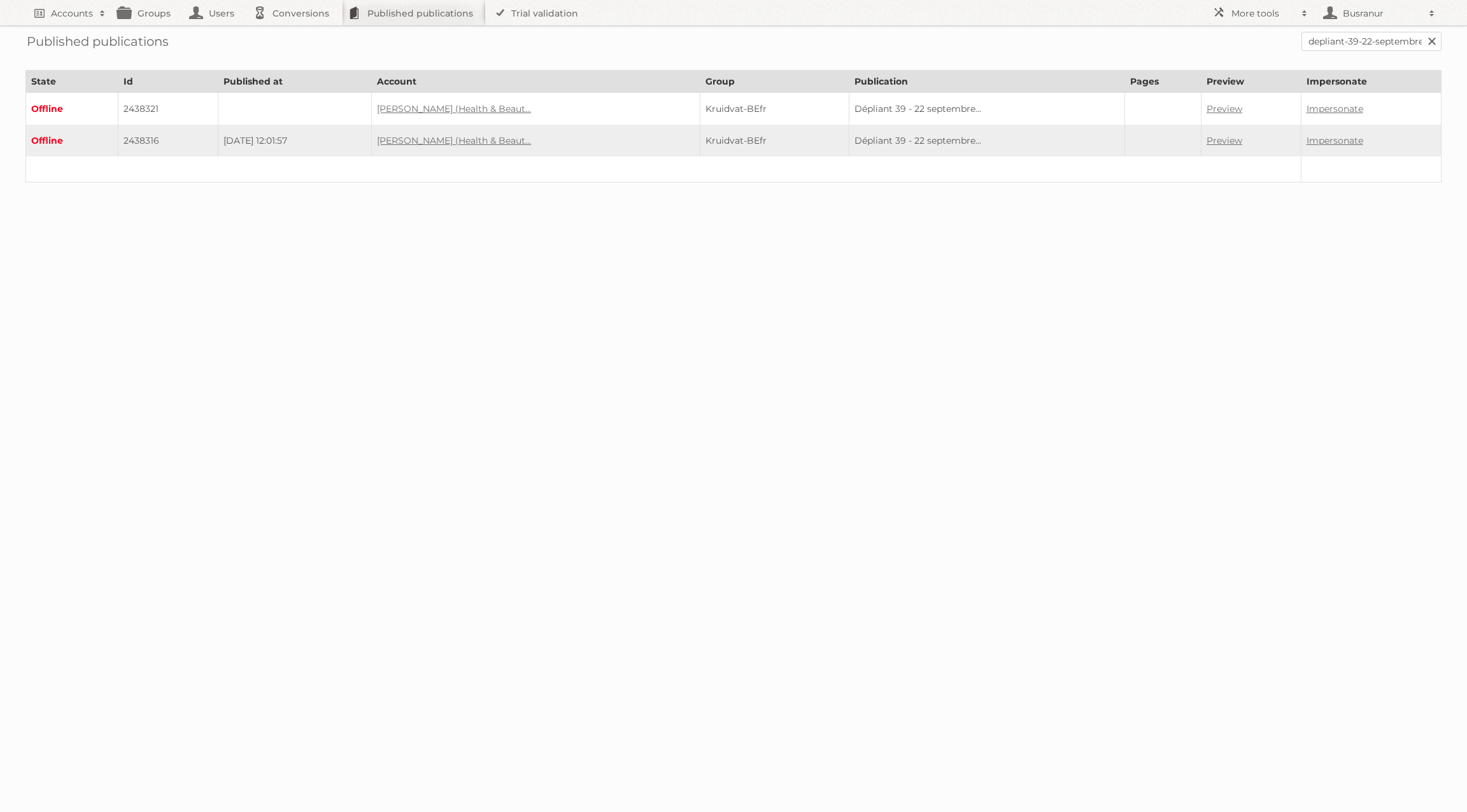
click at [143, 137] on td "2438316" at bounding box center [168, 140] width 100 height 32
copy td "2438316"
click at [507, 137] on link "[PERSON_NAME] (Health & Beaut..." at bounding box center [454, 140] width 154 height 12
click at [1225, 134] on link "Preview" at bounding box center [1224, 140] width 36 height 12
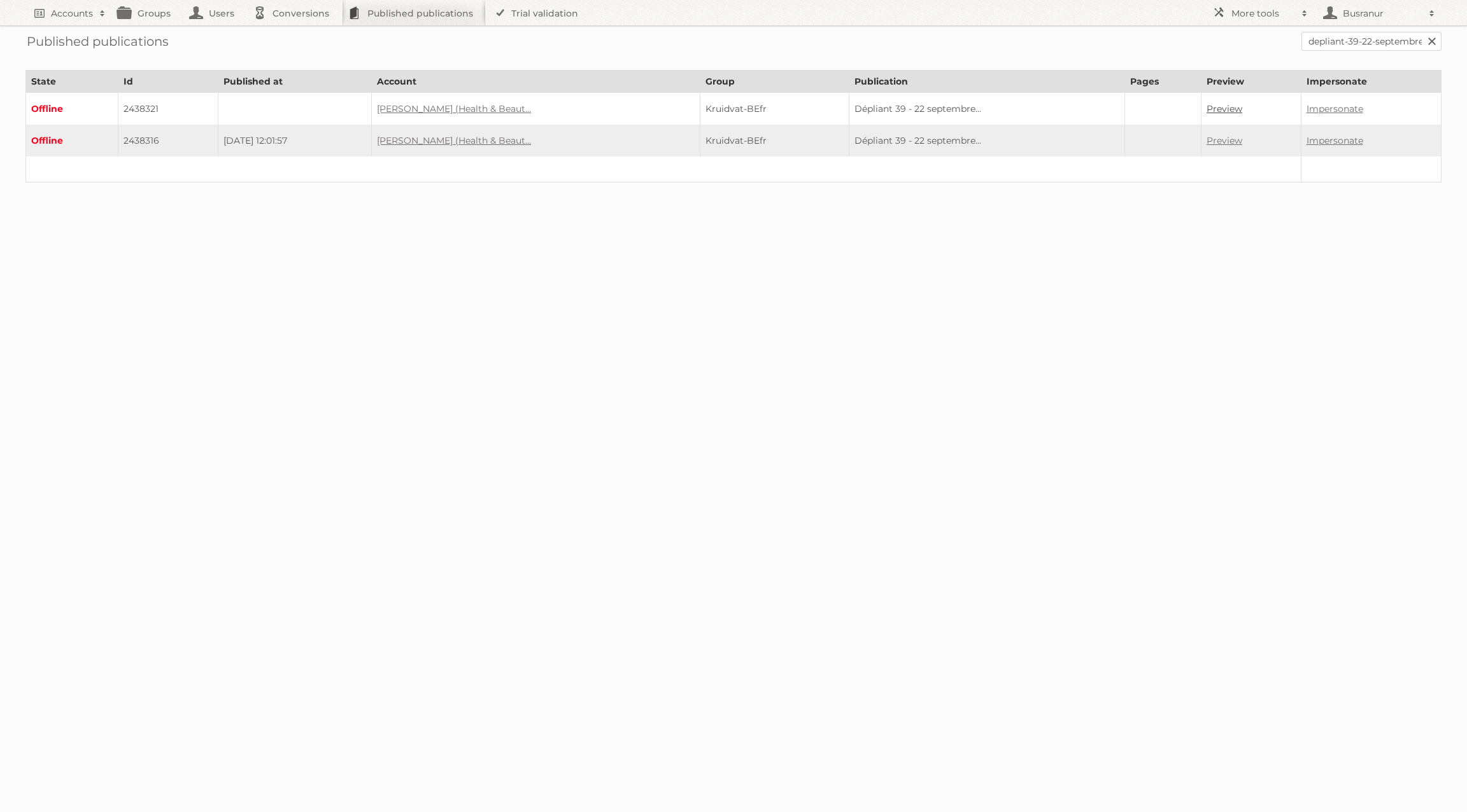
click at [1218, 104] on link "Preview" at bounding box center [1224, 109] width 36 height 12
click at [147, 141] on td "2438316" at bounding box center [168, 140] width 100 height 32
copy td "2438316"
click at [1374, 42] on input "depliant-39-22-septembre-2025-t-m-5-octobre-2025" at bounding box center [1372, 41] width 140 height 19
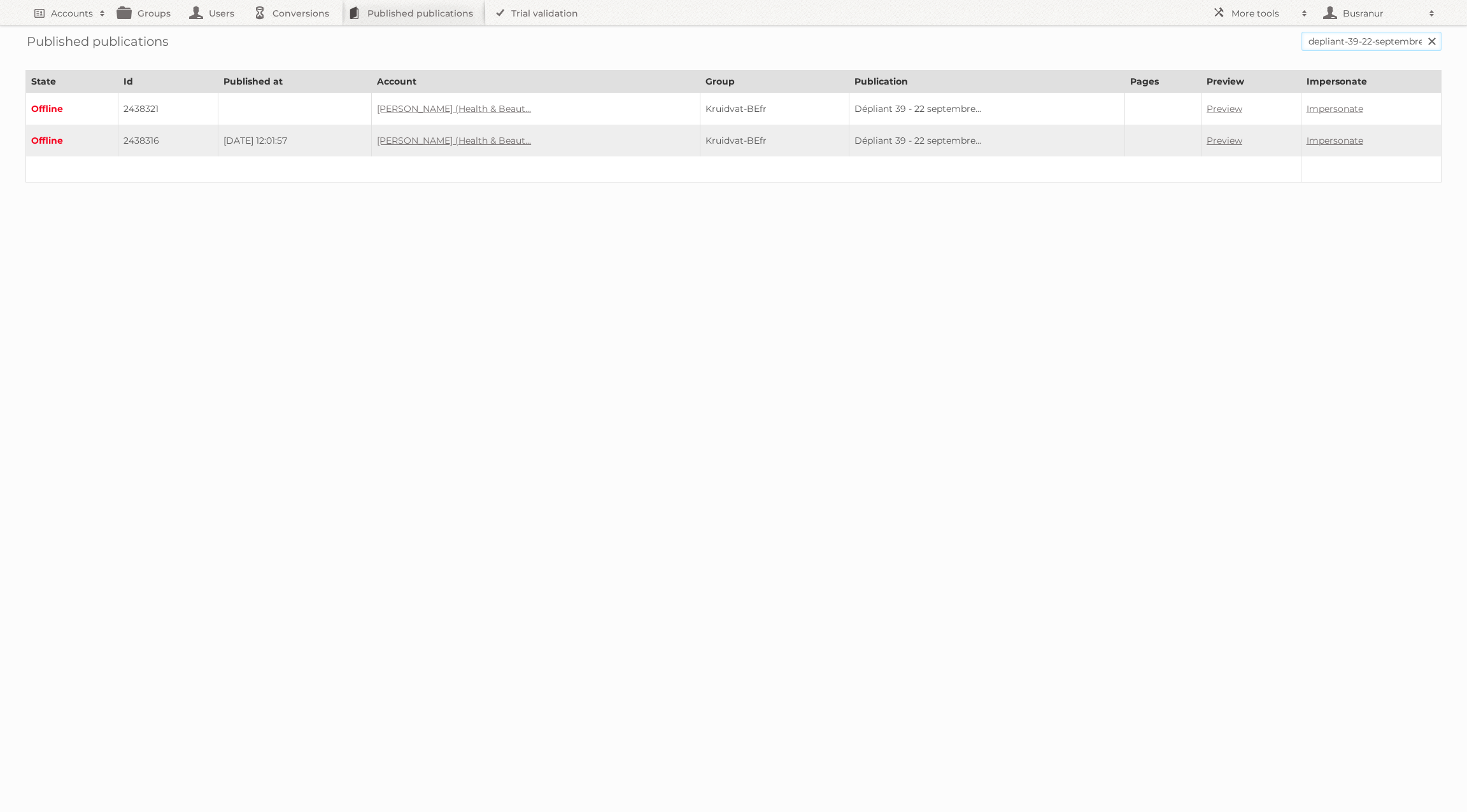
click at [1374, 42] on input "depliant-39-22-septembre-2025-t-m-5-octobre-2025" at bounding box center [1372, 41] width 140 height 19
paste input "leen-bakker-folder-week-38-39-2025/"
type input "leen-bakker-folder-week-38-39-2025"
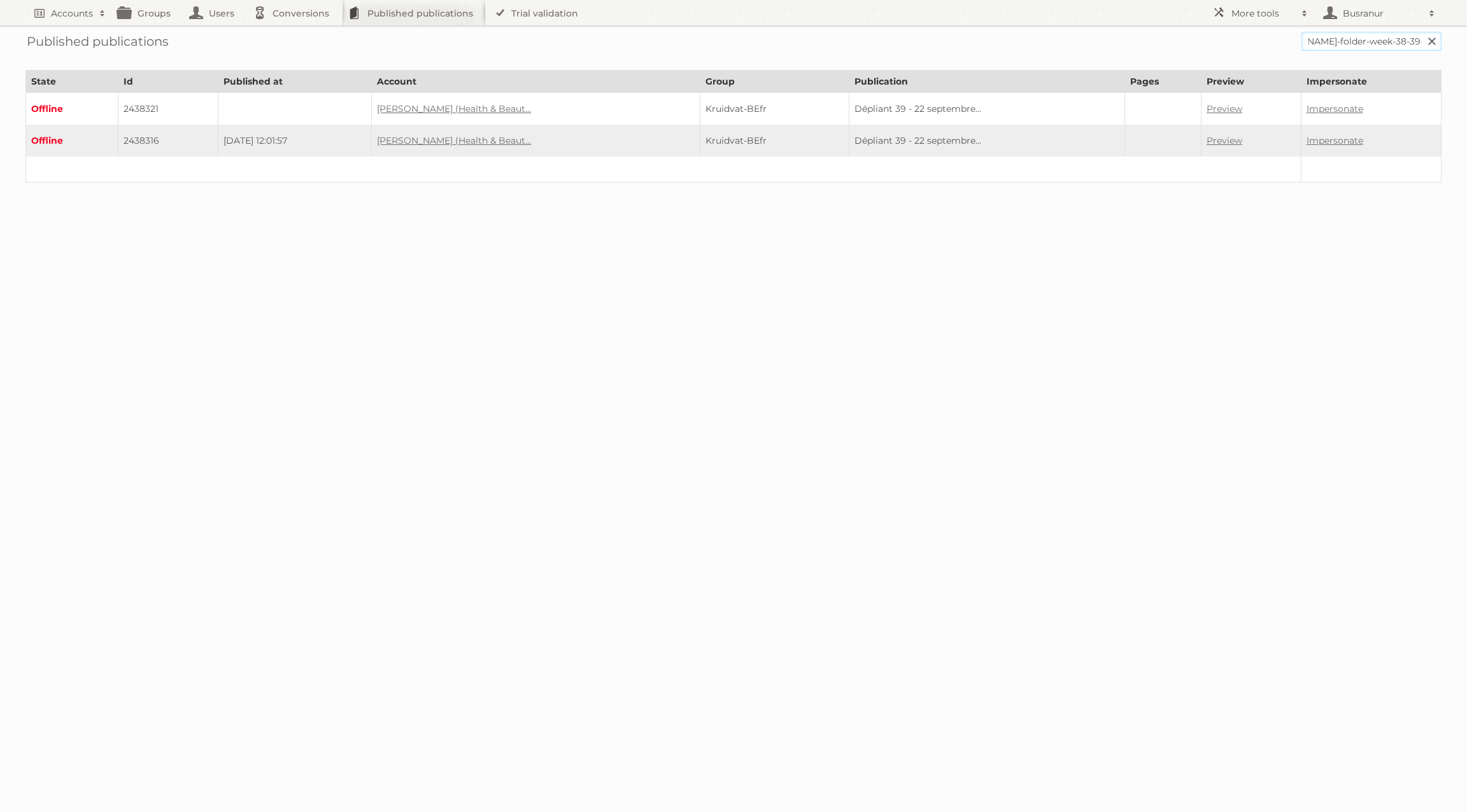
click at [1421, 32] on input "Search" at bounding box center [1430, 41] width 19 height 19
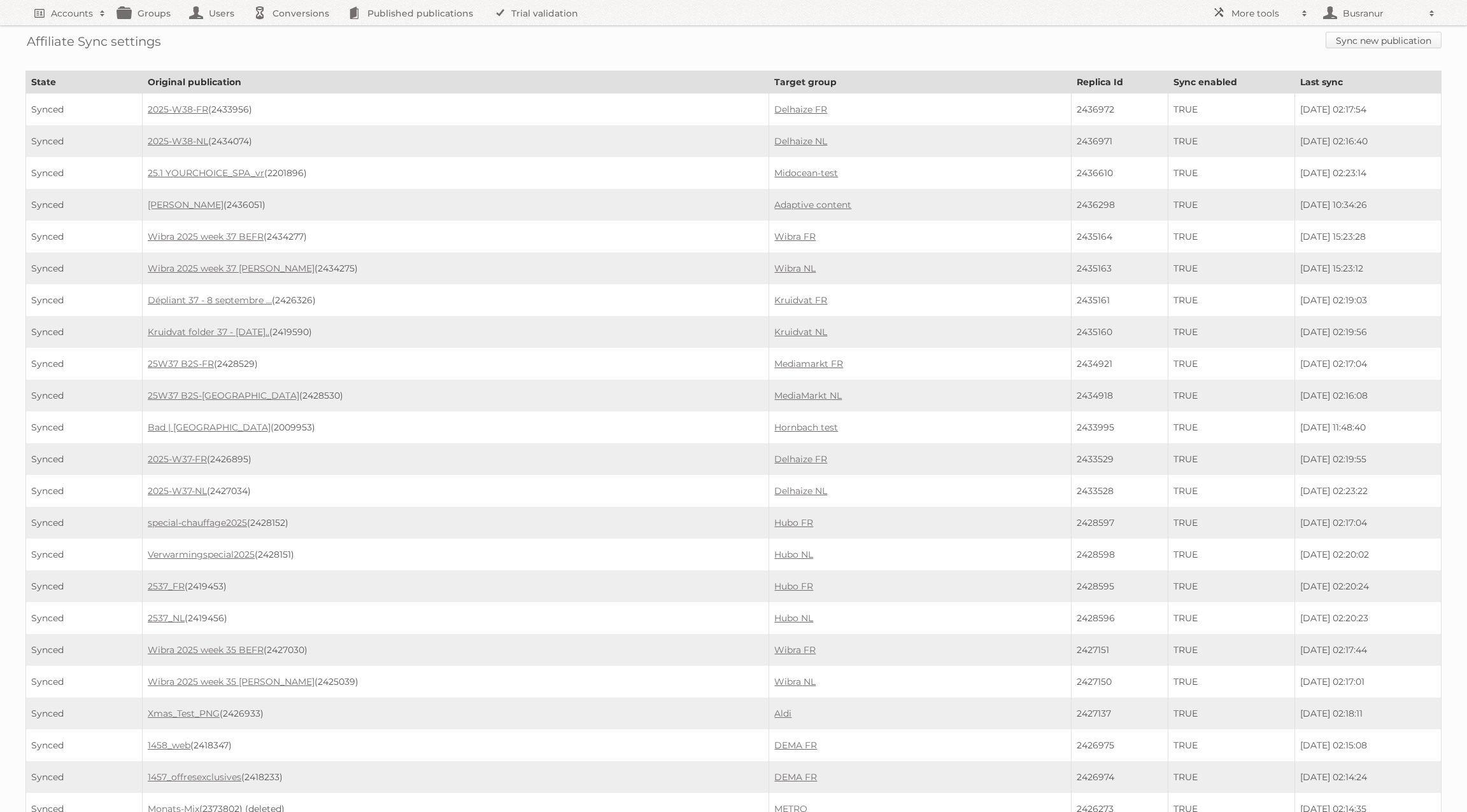
click at [1355, 41] on link "Sync new publication" at bounding box center [1383, 40] width 116 height 17
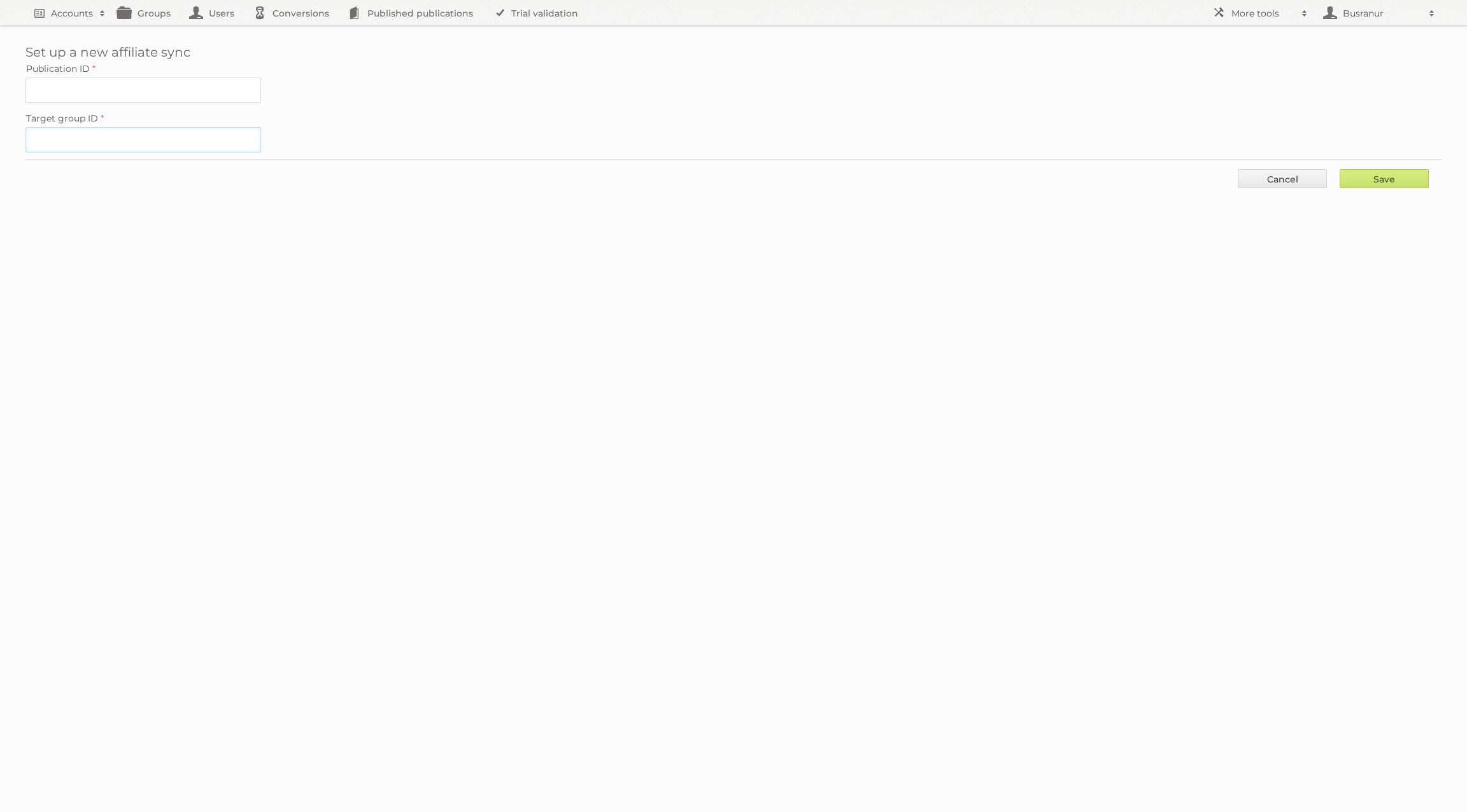
click at [102, 140] on input "Target group ID" at bounding box center [143, 140] width 236 height 25
paste input "31913"
type input "31913"
click at [63, 89] on input "Publication ID" at bounding box center [143, 90] width 236 height 25
paste input "2433631"
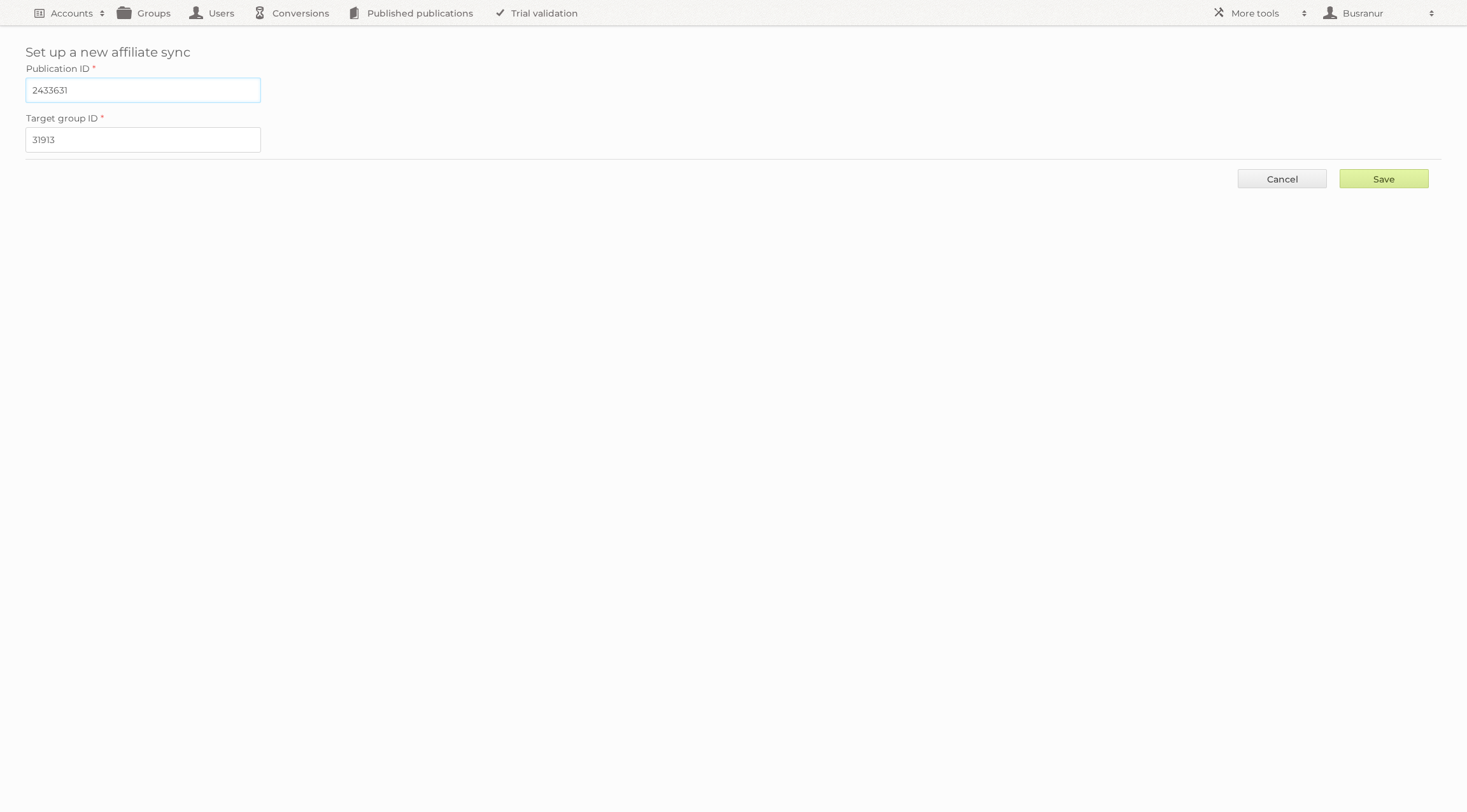
type input "2433631"
click at [1363, 172] on input "Save" at bounding box center [1383, 179] width 89 height 19
type input "..."
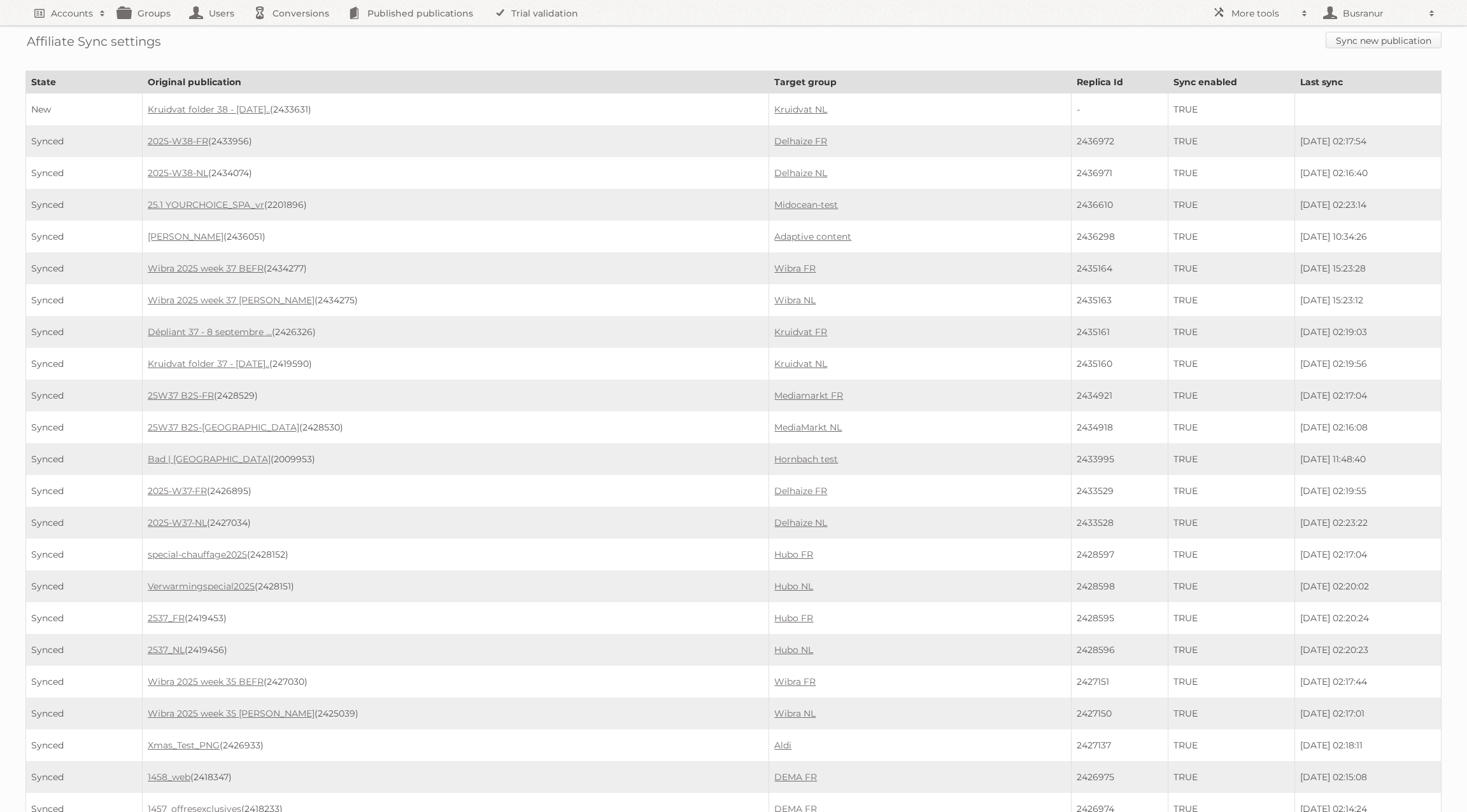
click at [1387, 38] on link "Sync new publication" at bounding box center [1383, 40] width 116 height 17
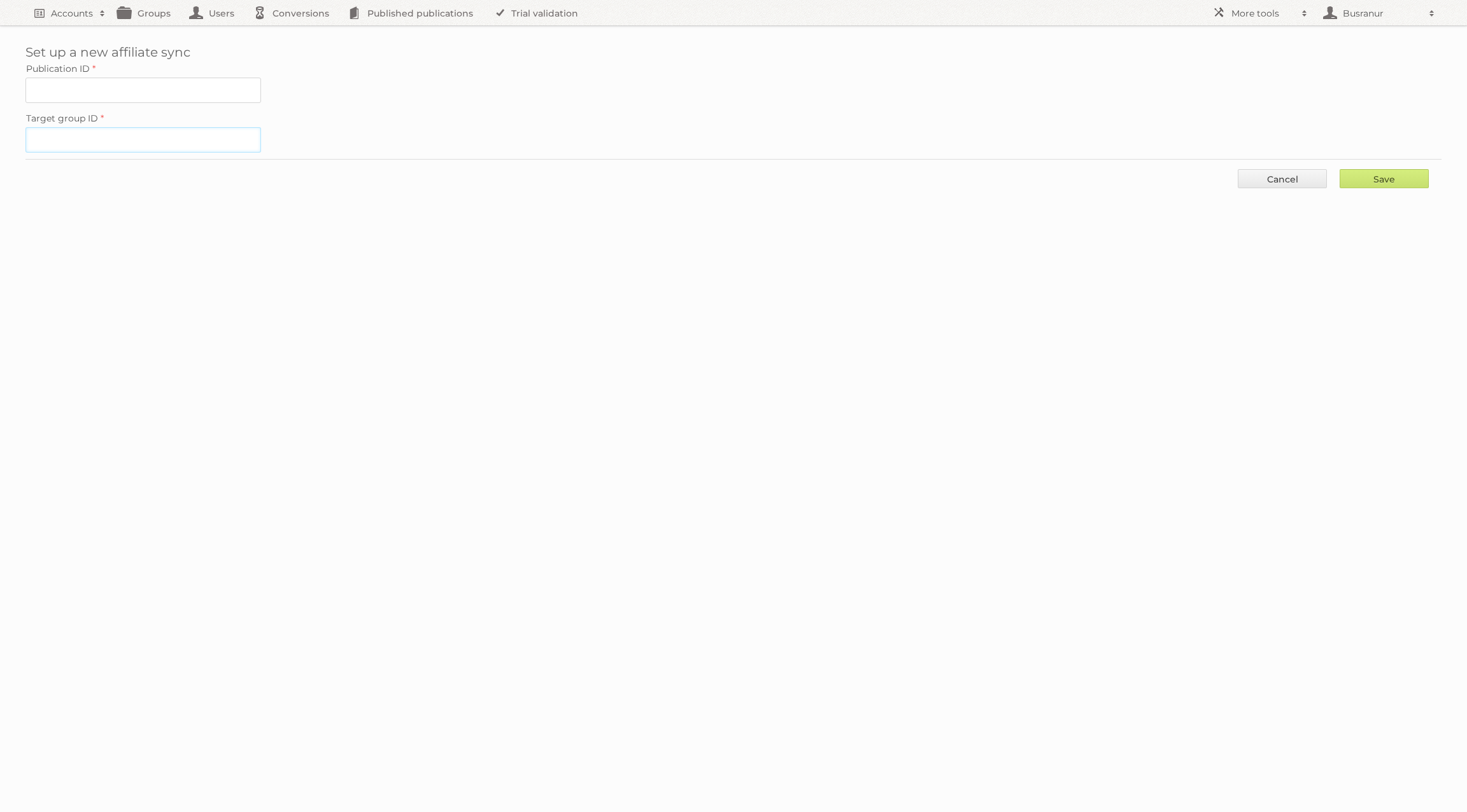
click at [171, 132] on input "Target group ID" at bounding box center [143, 140] width 236 height 25
paste input "31914"
type input "31914"
click at [119, 86] on input "-2" at bounding box center [143, 90] width 236 height 25
paste input "2438316"
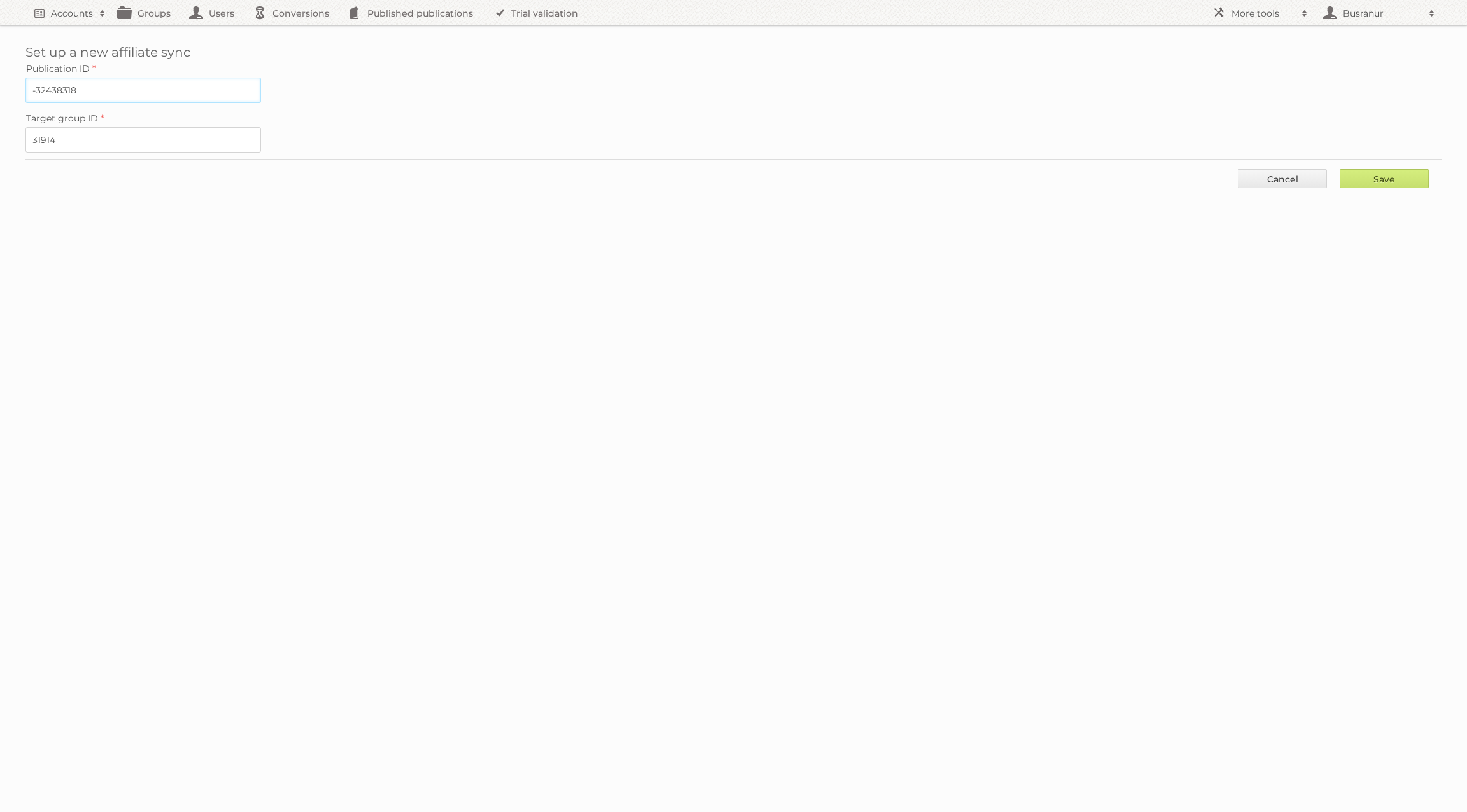
drag, startPoint x: 123, startPoint y: 89, endPoint x: 0, endPoint y: 91, distance: 123.0
click at [0, 91] on div "Set up a new affiliate sync Publication ID -32438318 Target group ID 31914 Save…" at bounding box center [733, 104] width 1467 height 210
paste input "2438316"
type input "2438316"
click at [1382, 172] on input "Save" at bounding box center [1383, 179] width 89 height 19
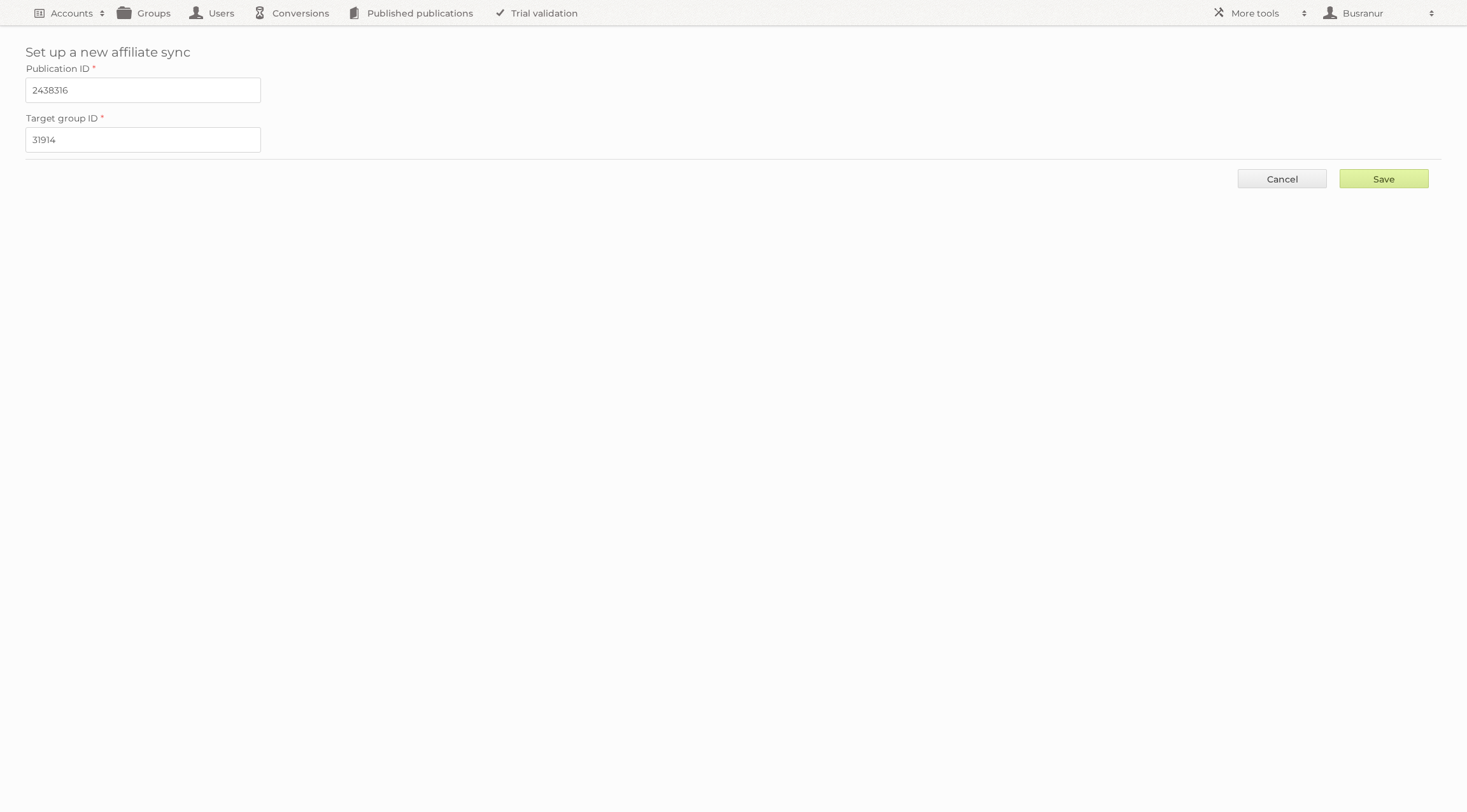
type input "..."
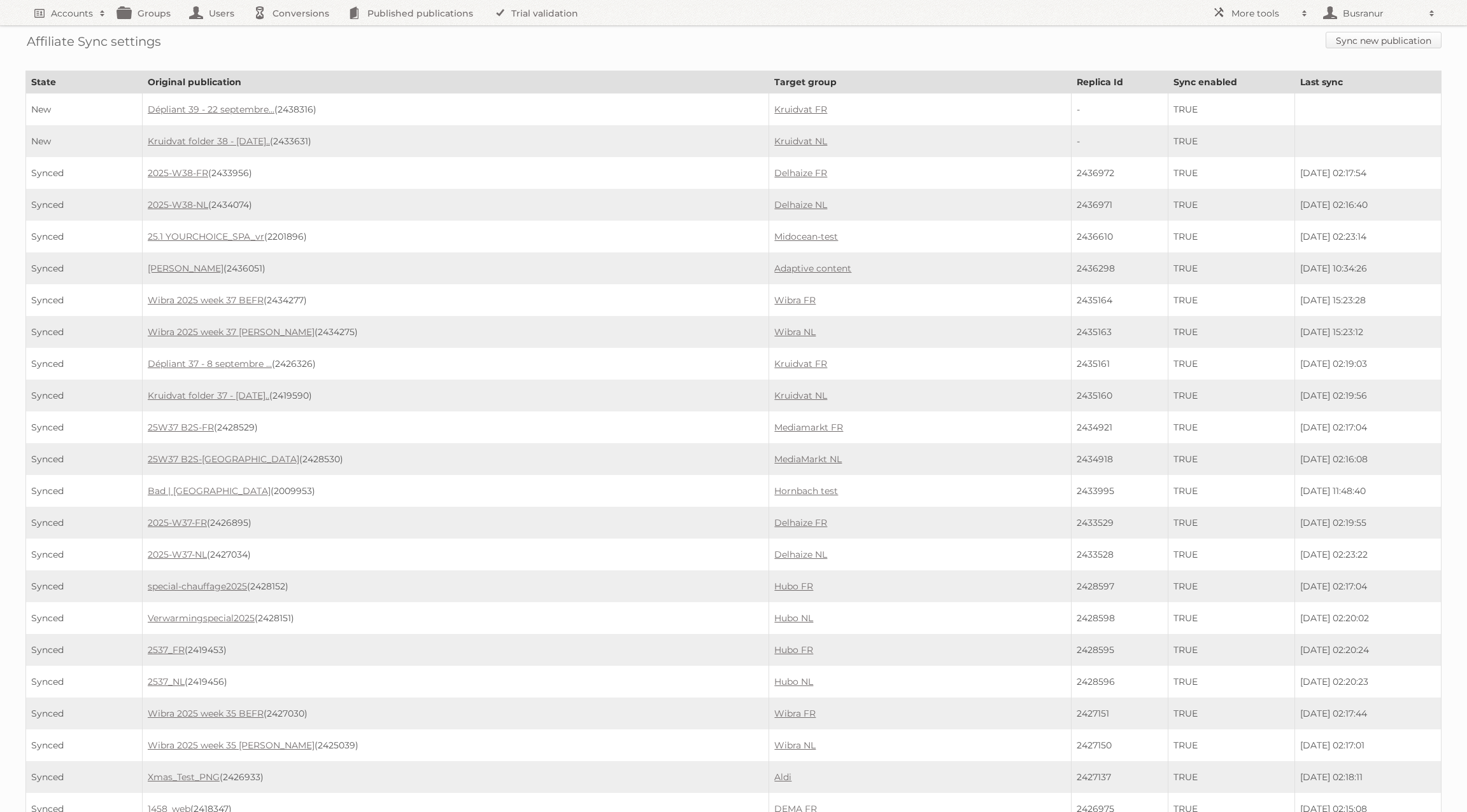
click at [1429, 40] on link "Sync new publication" at bounding box center [1383, 40] width 116 height 17
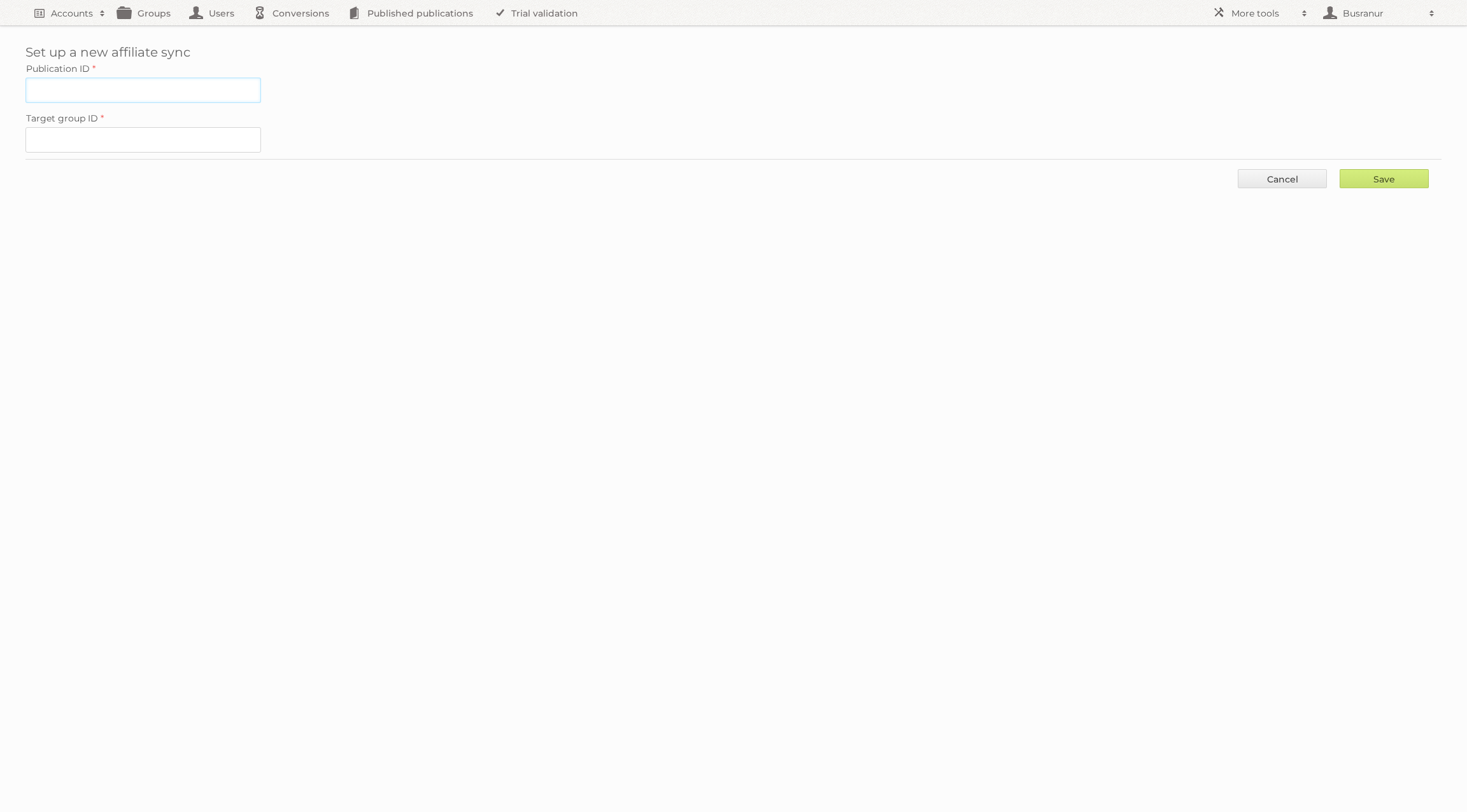
click at [65, 93] on input "Publication ID" at bounding box center [143, 90] width 236 height 25
paste input "2438316"
type input "2438316"
click at [104, 133] on input "Target group ID" at bounding box center [143, 140] width 236 height 25
paste input "31914"
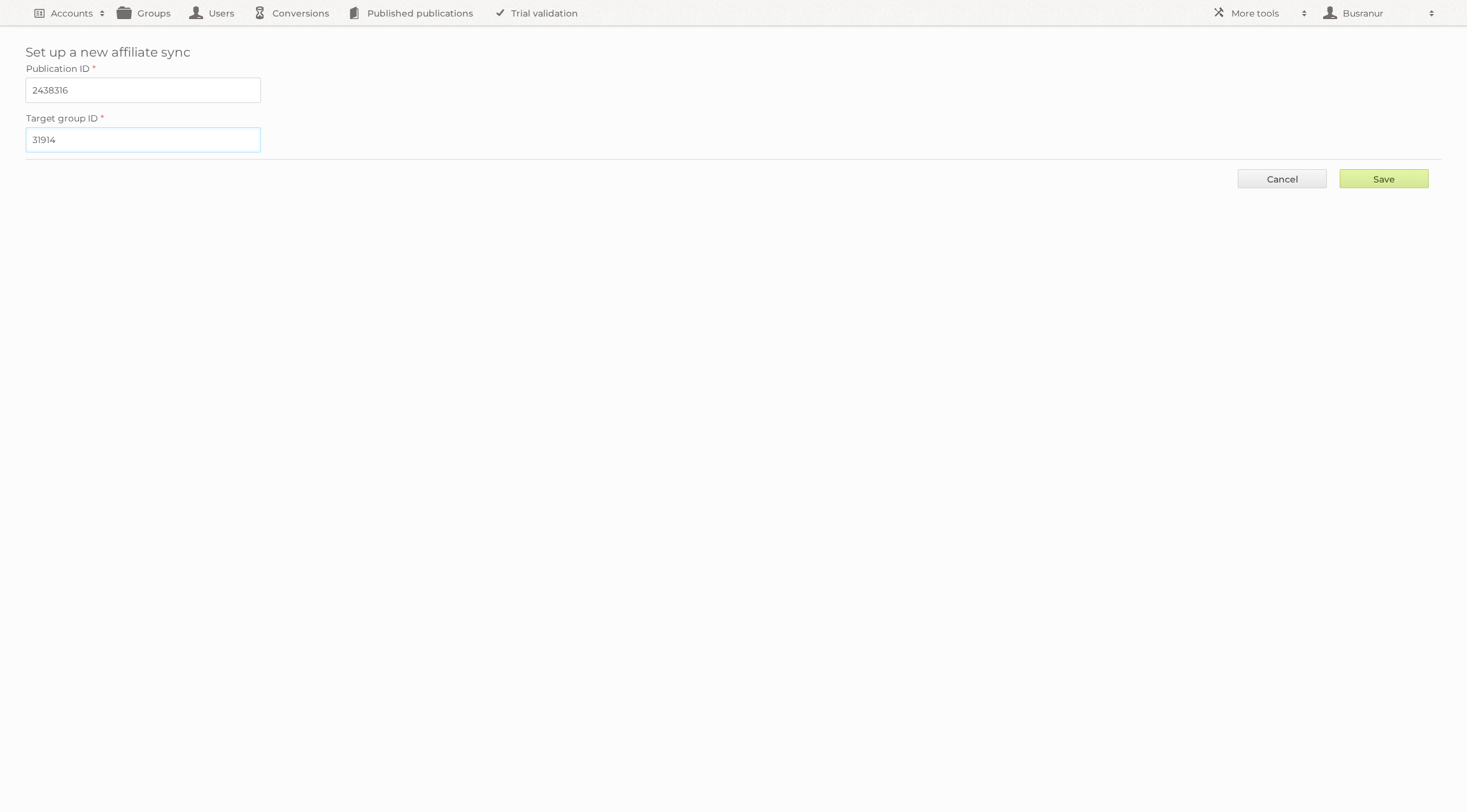
type input "31914"
click at [1394, 170] on input "Save" at bounding box center [1383, 179] width 89 height 19
type input "..."
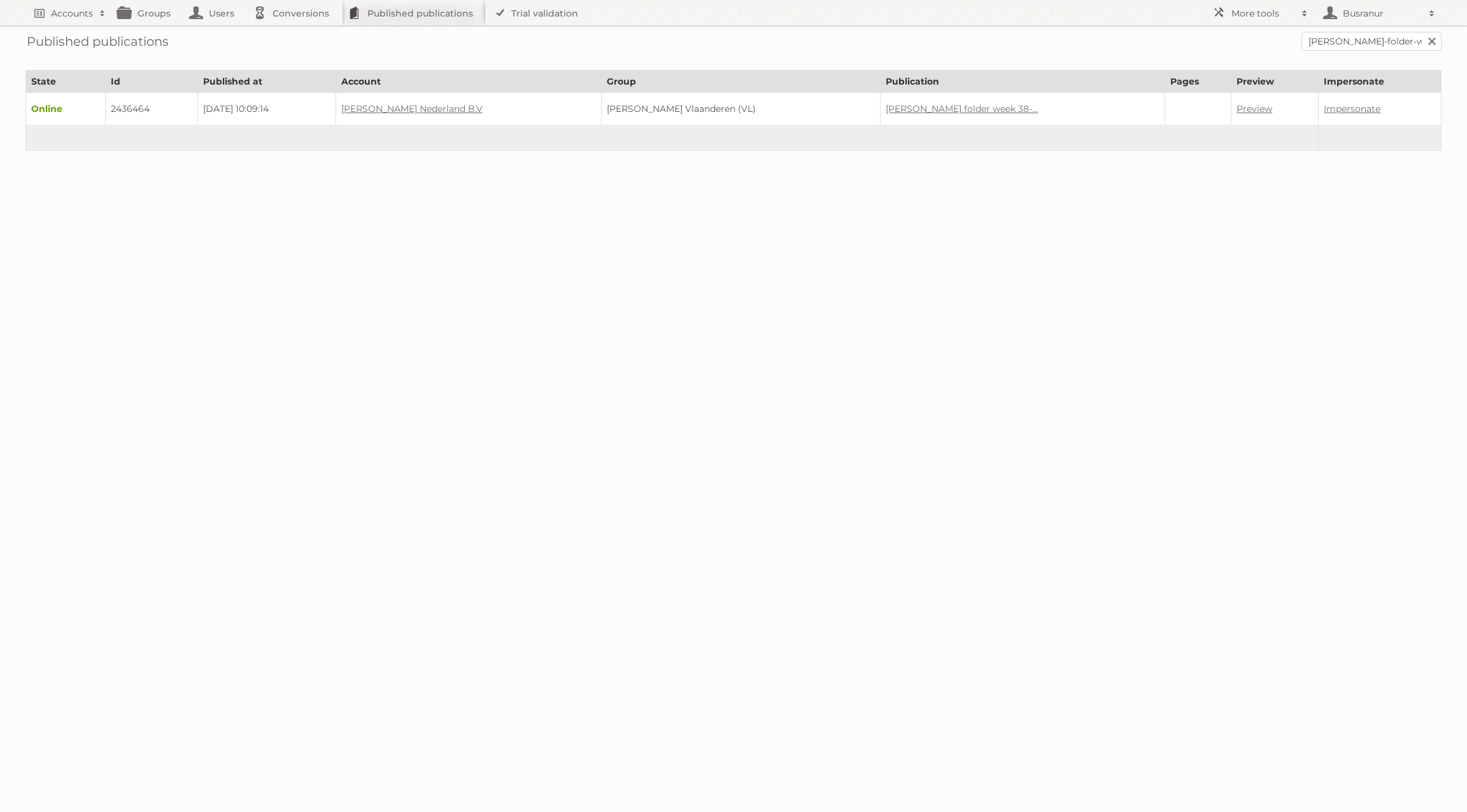
click at [139, 108] on td "2436464" at bounding box center [151, 109] width 92 height 33
copy td "2436464"
click at [1367, 46] on input "[PERSON_NAME]-folder-week-38-39-2025" at bounding box center [1372, 41] width 140 height 19
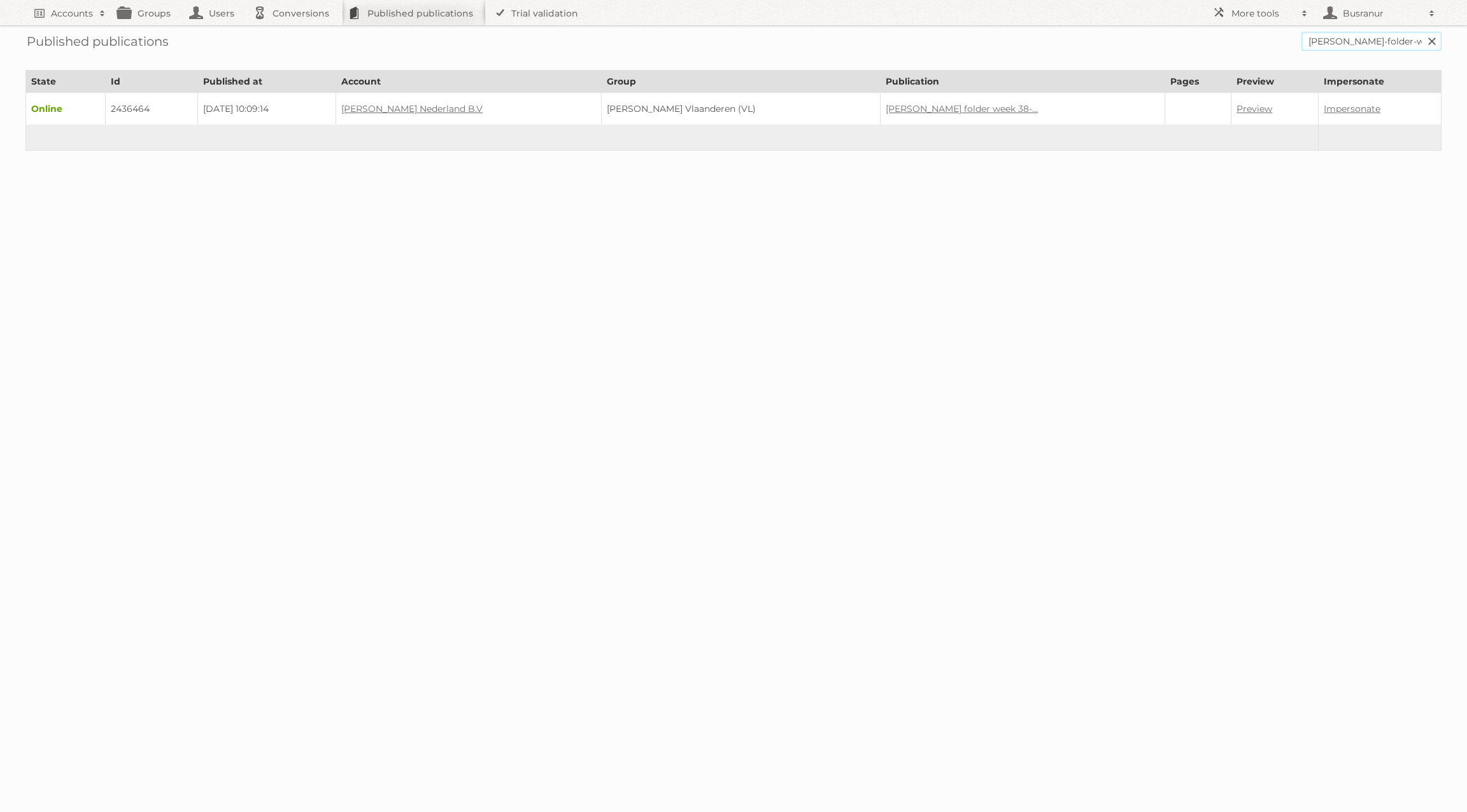
click at [1367, 46] on input "[PERSON_NAME]-folder-week-38-39-2025" at bounding box center [1372, 41] width 140 height 19
paste input "/"
type input "[PERSON_NAME]-folder-week-38-39-2025"
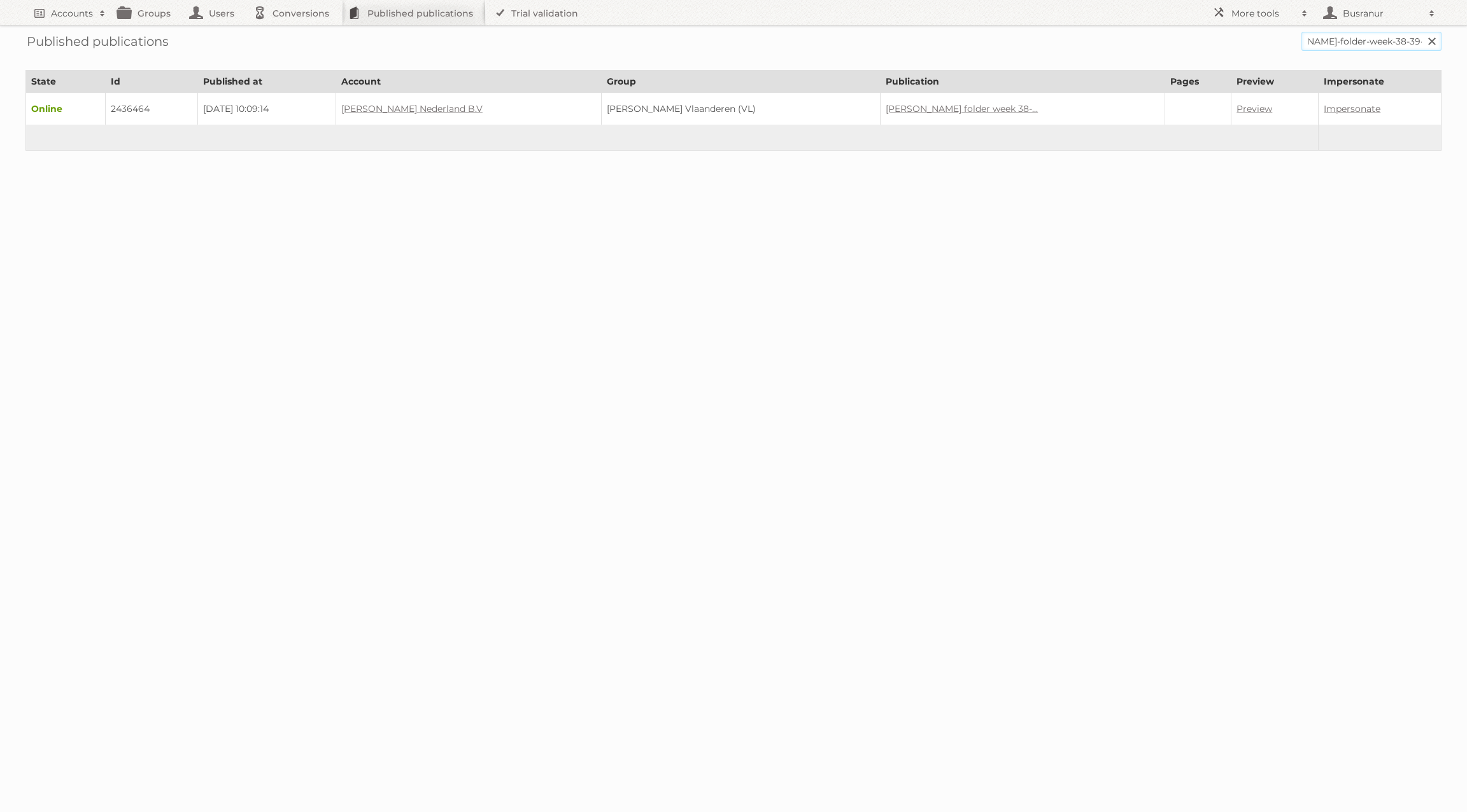
click at [1421, 32] on input "Search" at bounding box center [1430, 41] width 19 height 19
click at [137, 107] on td "2436464" at bounding box center [151, 109] width 92 height 33
copy td "2436464"
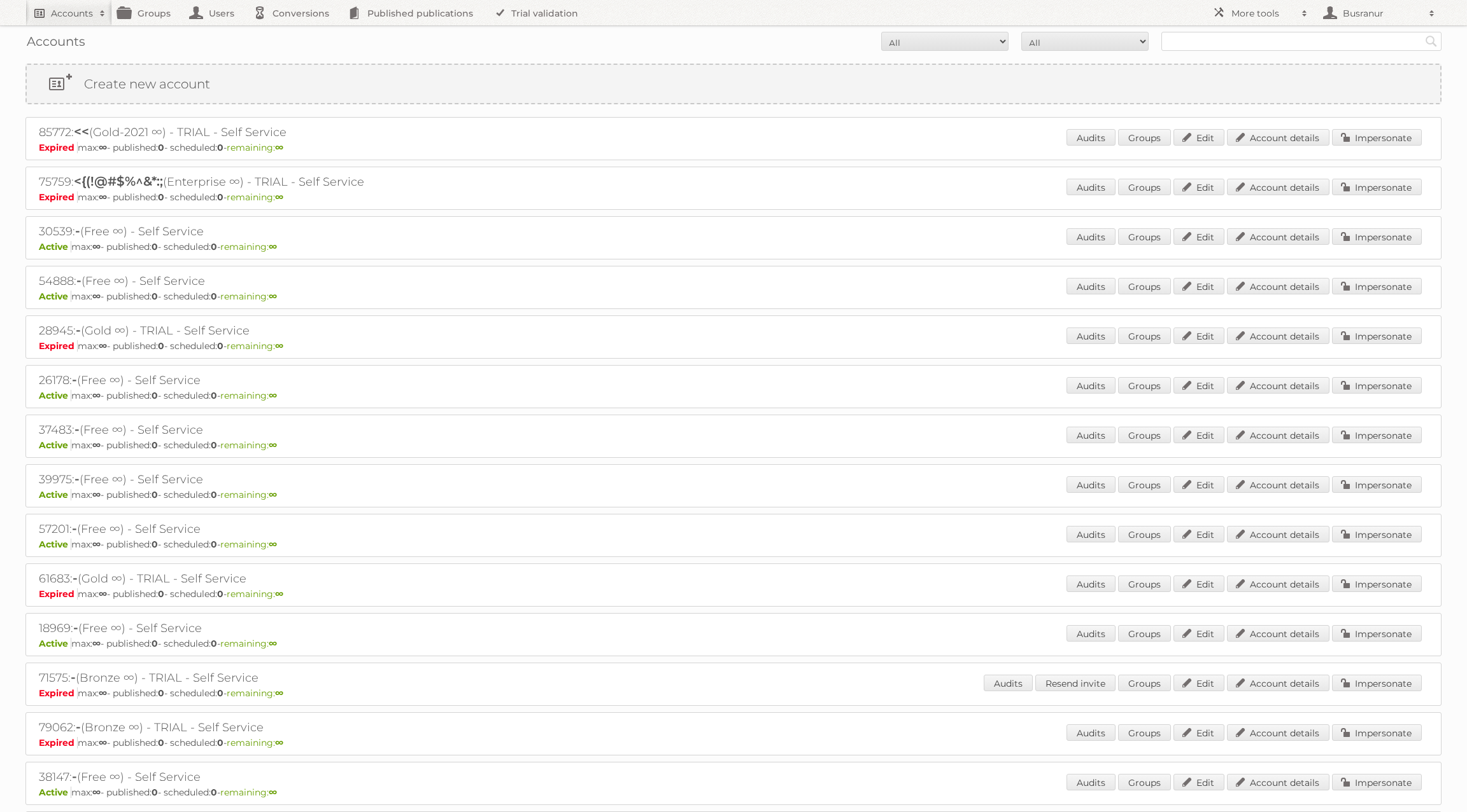
click at [63, 11] on h2 "Accounts" at bounding box center [72, 13] width 42 height 13
paste input"] "86064"
click at [293, 33] on input "Search" at bounding box center [303, 42] width 19 height 19
type input"] "86064\"
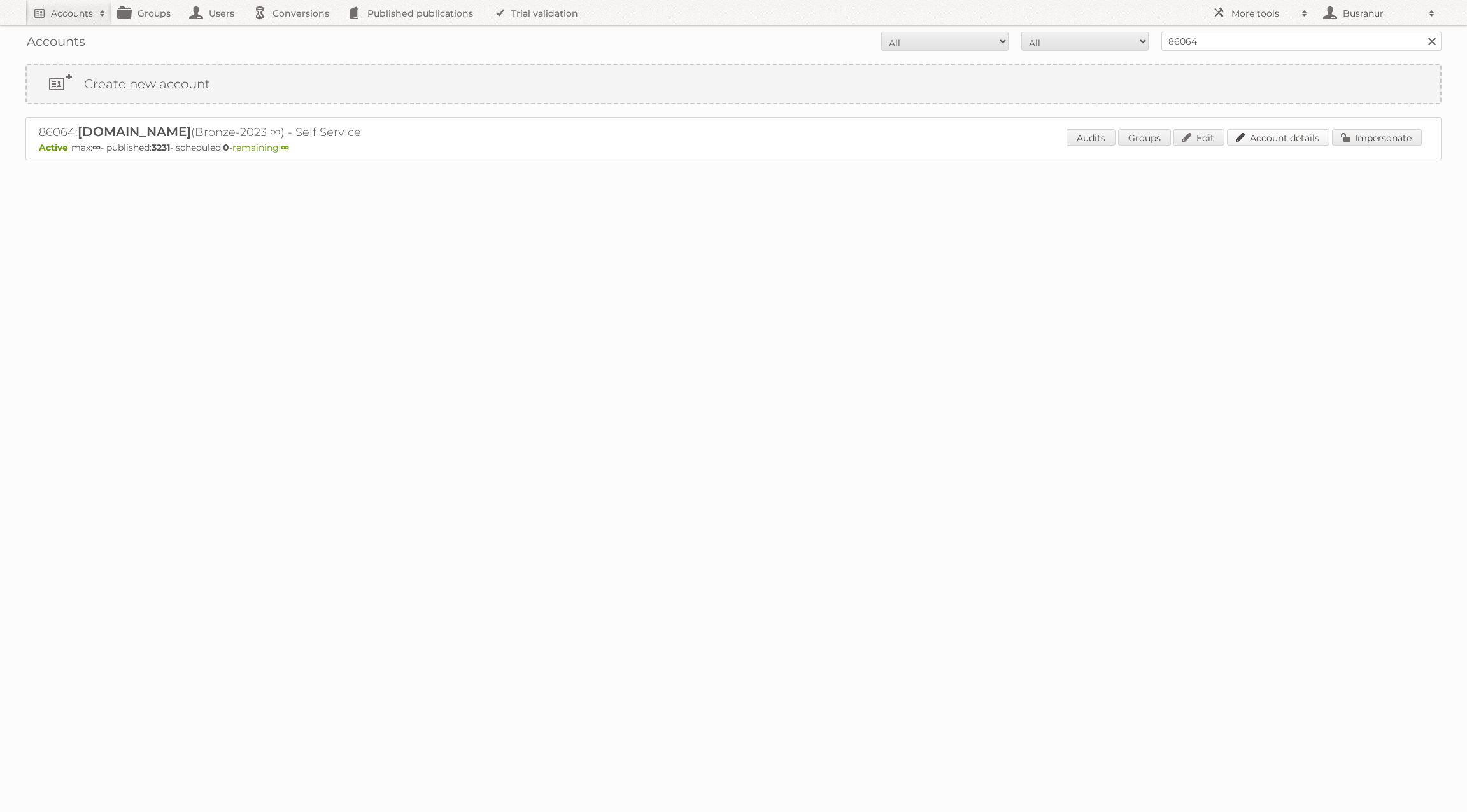
click at [1289, 134] on link "Account details" at bounding box center [1277, 138] width 103 height 17
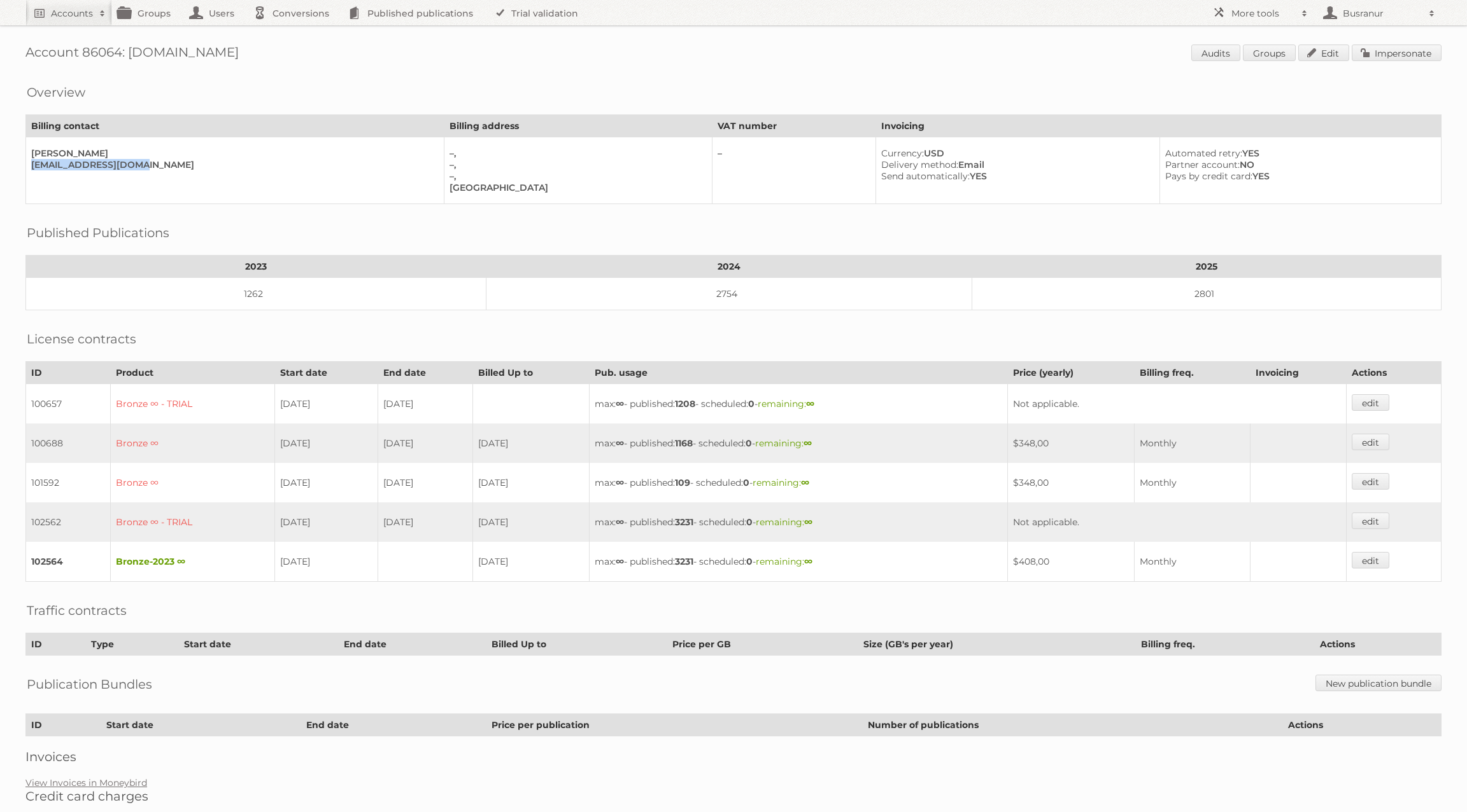
drag, startPoint x: 136, startPoint y: 162, endPoint x: 29, endPoint y: 160, distance: 107.0
click at [29, 160] on td "Van Kirakosyan vankirakos@gmail.com" at bounding box center [235, 170] width 418 height 67
copy div "vankirakos@gmail.com"
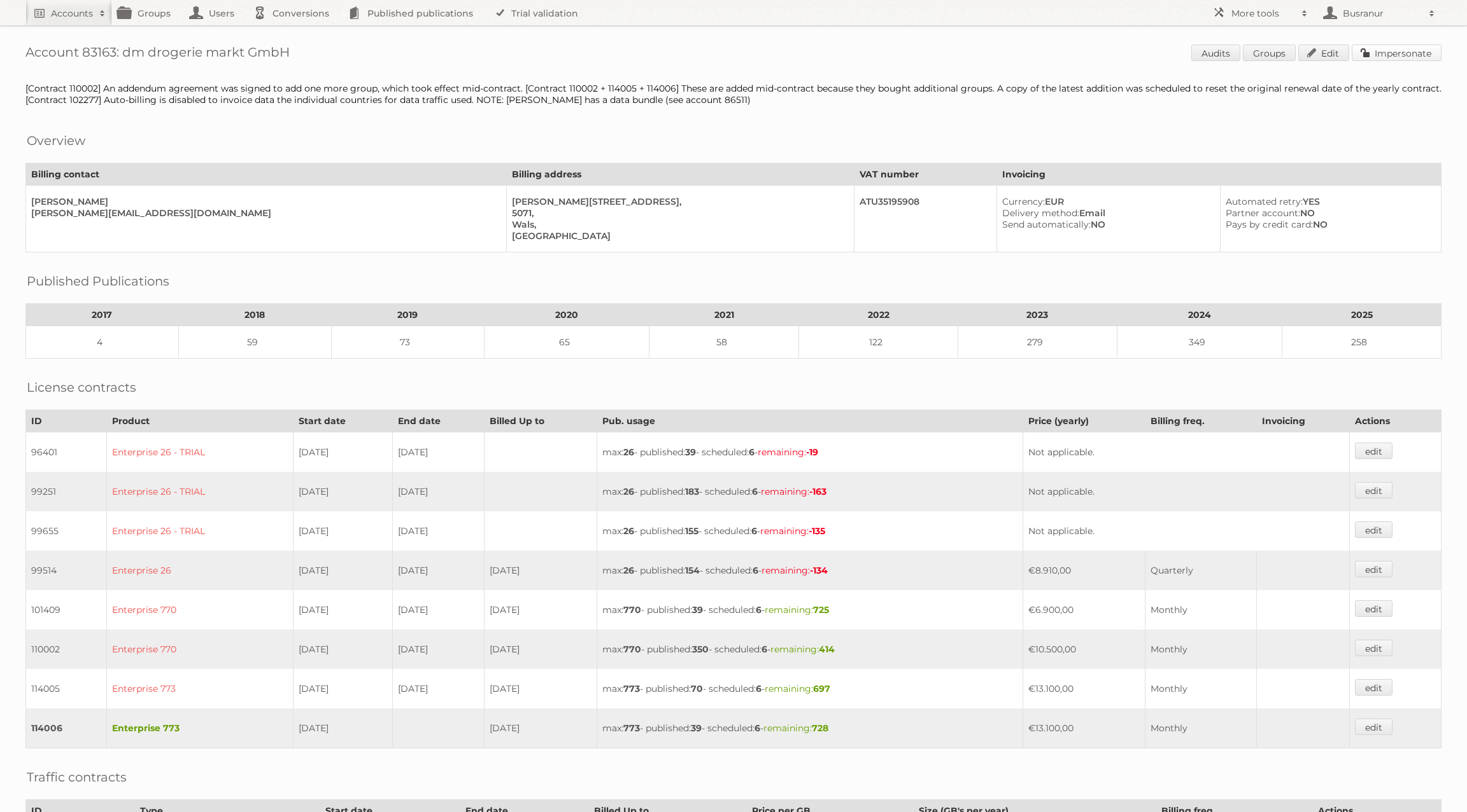
click at [1392, 53] on link "Impersonate" at bounding box center [1396, 53] width 89 height 17
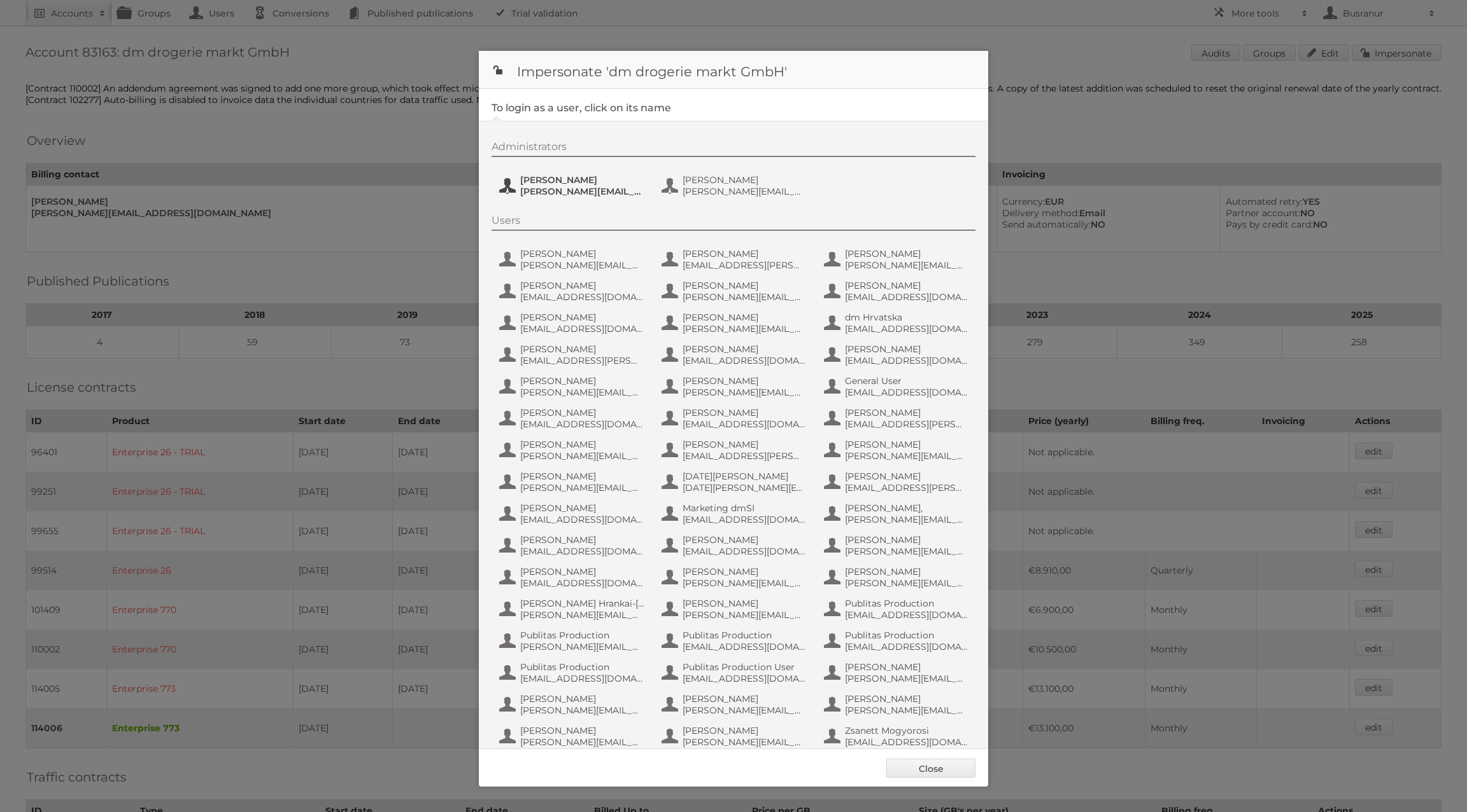
click at [526, 187] on span "[PERSON_NAME][EMAIL_ADDRESS][PERSON_NAME][DOMAIN_NAME]" at bounding box center [582, 191] width 124 height 12
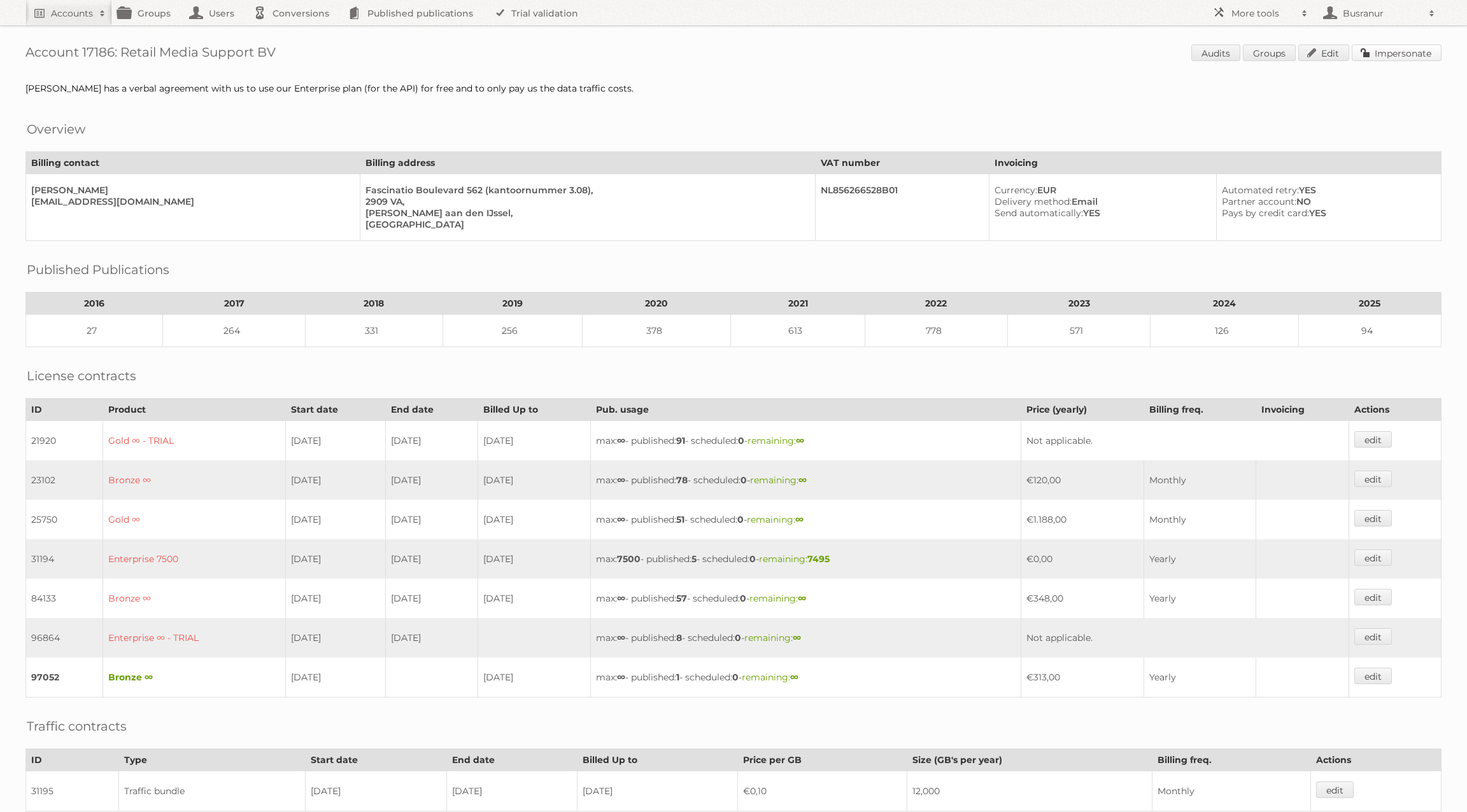
click at [1395, 52] on link "Impersonate" at bounding box center [1396, 53] width 89 height 17
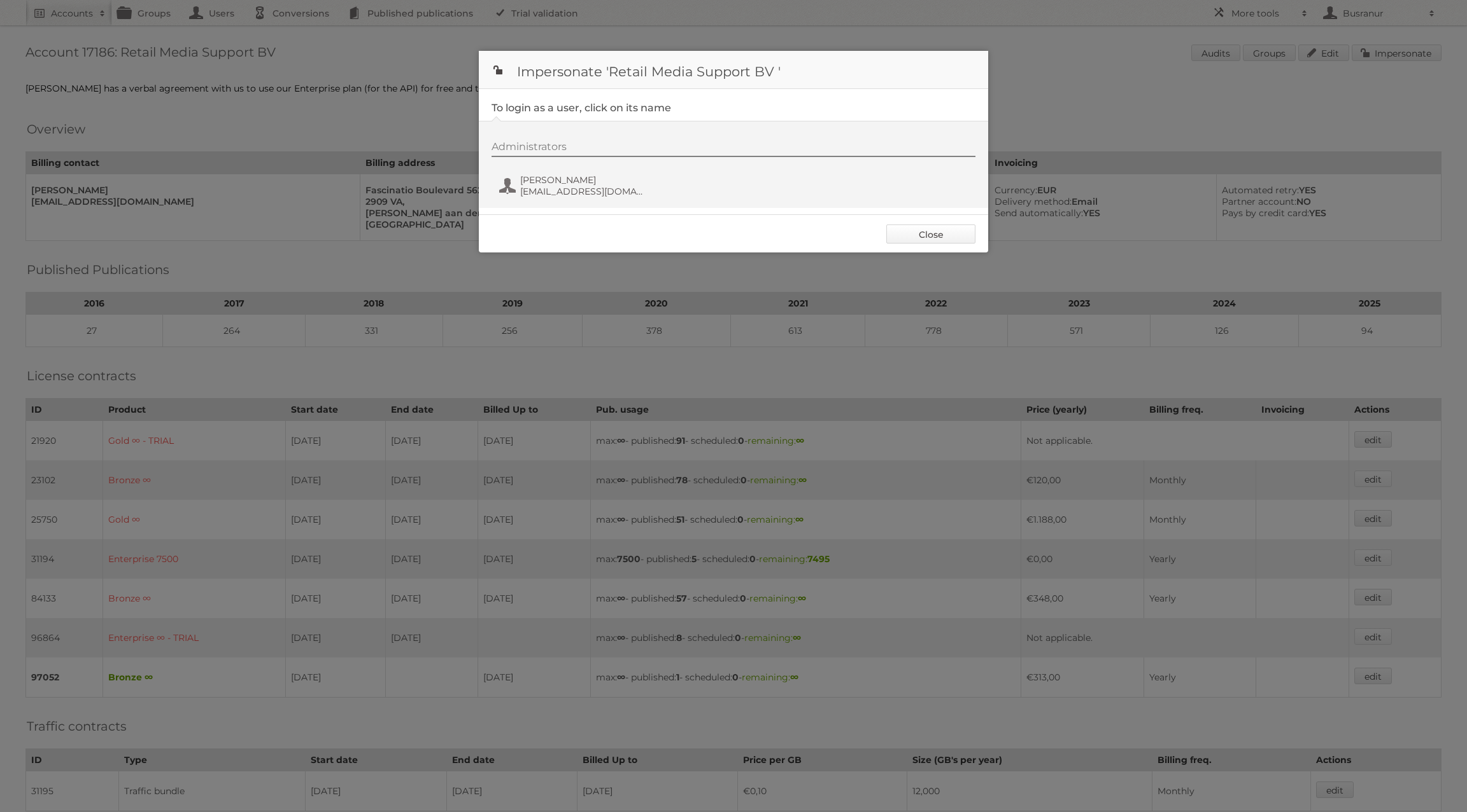
click at [912, 233] on link "Close" at bounding box center [930, 234] width 89 height 19
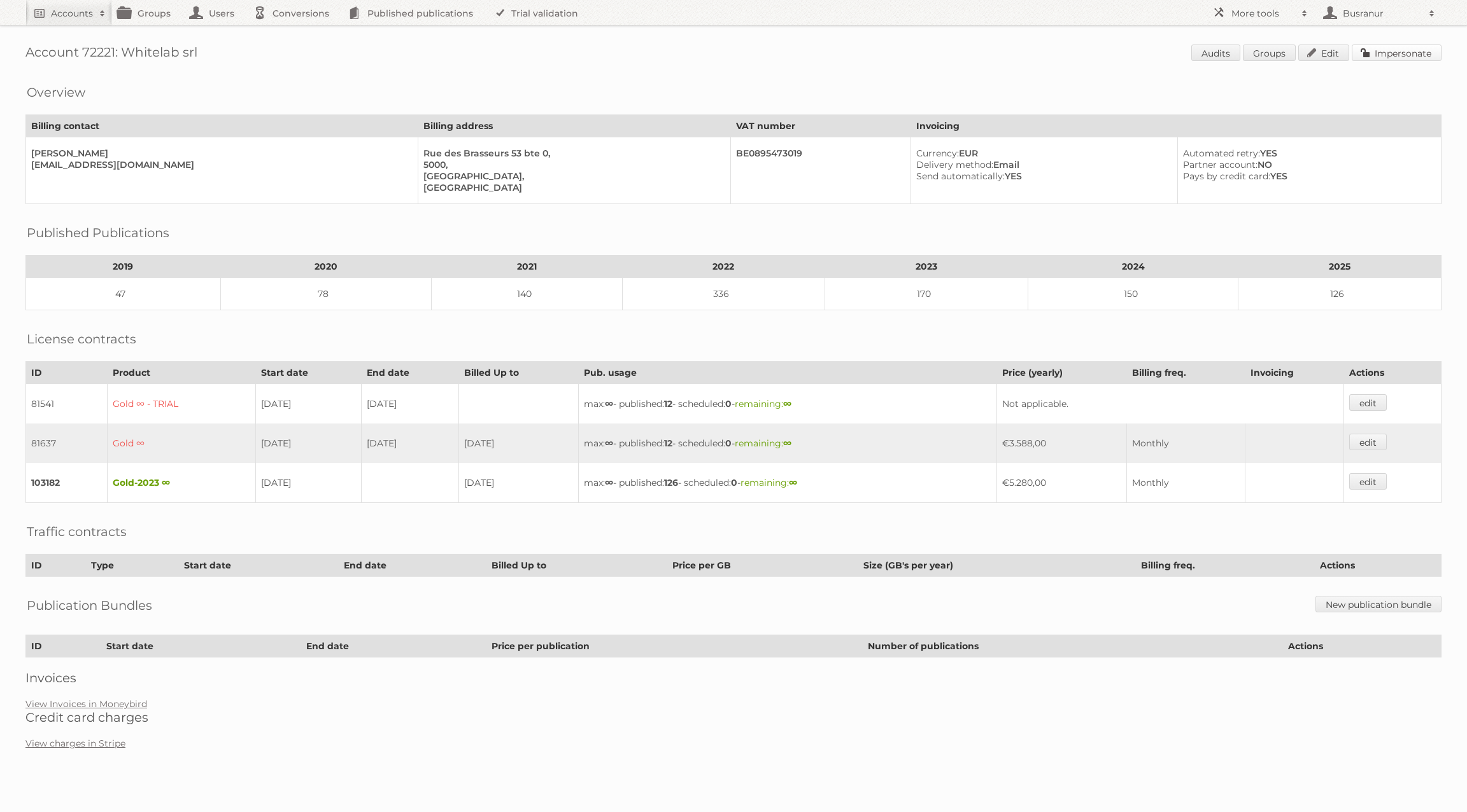
click at [1411, 57] on link "Impersonate" at bounding box center [1396, 53] width 89 height 17
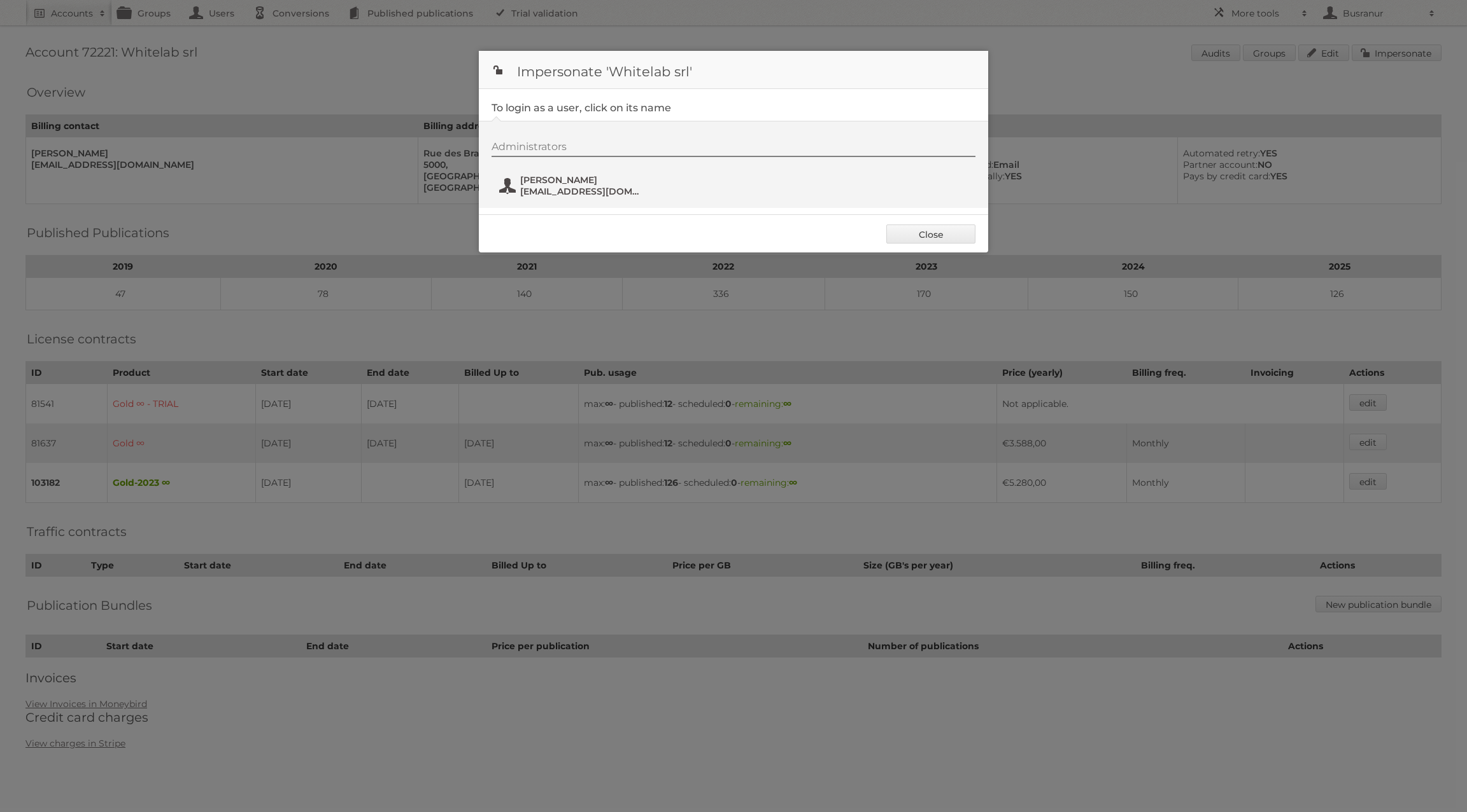
click at [559, 186] on span "info@decoboreal.com" at bounding box center [582, 191] width 124 height 12
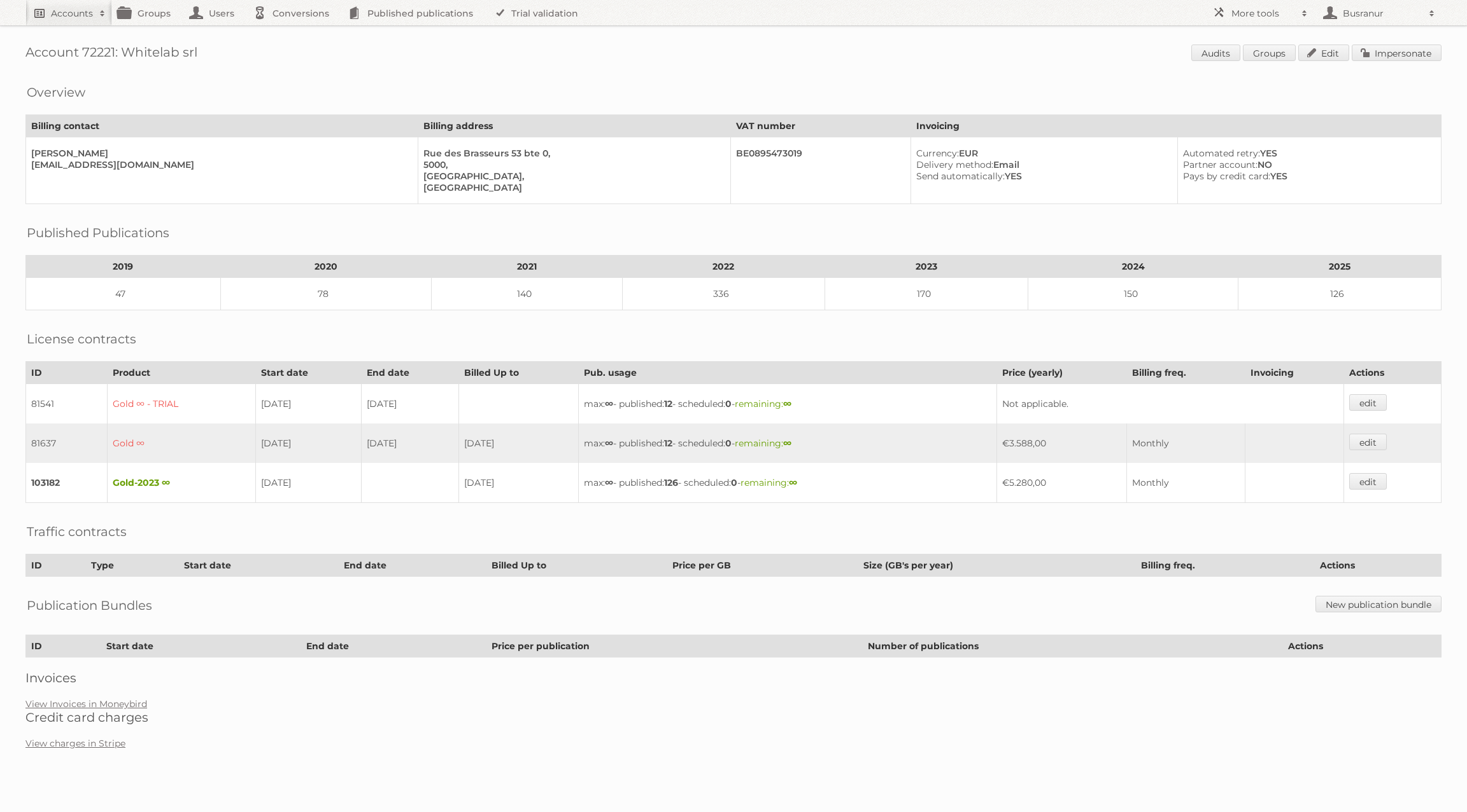
click at [47, 16] on link "Accounts" at bounding box center [69, 13] width 87 height 25
paste input"] "[EMAIL_ADDRESS][DOMAIN_NAME]"
type input"] "[EMAIL_ADDRESS][DOMAIN_NAME]"
click at [293, 33] on input "Search" at bounding box center [303, 42] width 19 height 19
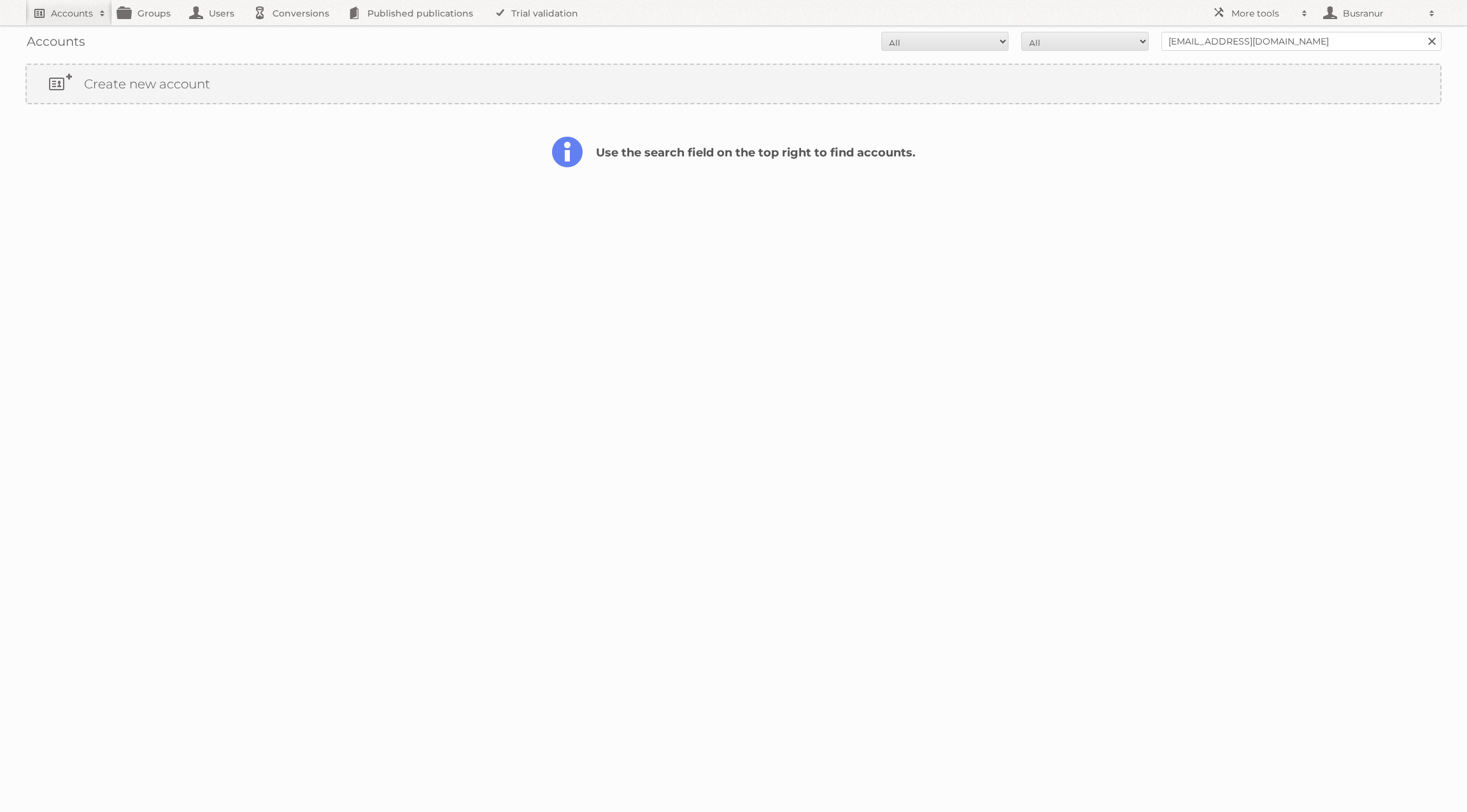
click at [86, 20] on link "Accounts" at bounding box center [69, 13] width 87 height 25
paste input"] "[PERSON_NAME][EMAIL_ADDRESS][PERSON_NAME][PERSON_NAME][DOMAIN_NAME]"
type input"] "[PERSON_NAME][EMAIL_ADDRESS][PERSON_NAME][PERSON_NAME][DOMAIN_NAME]"
click at [293, 33] on input "Search" at bounding box center [303, 42] width 19 height 19
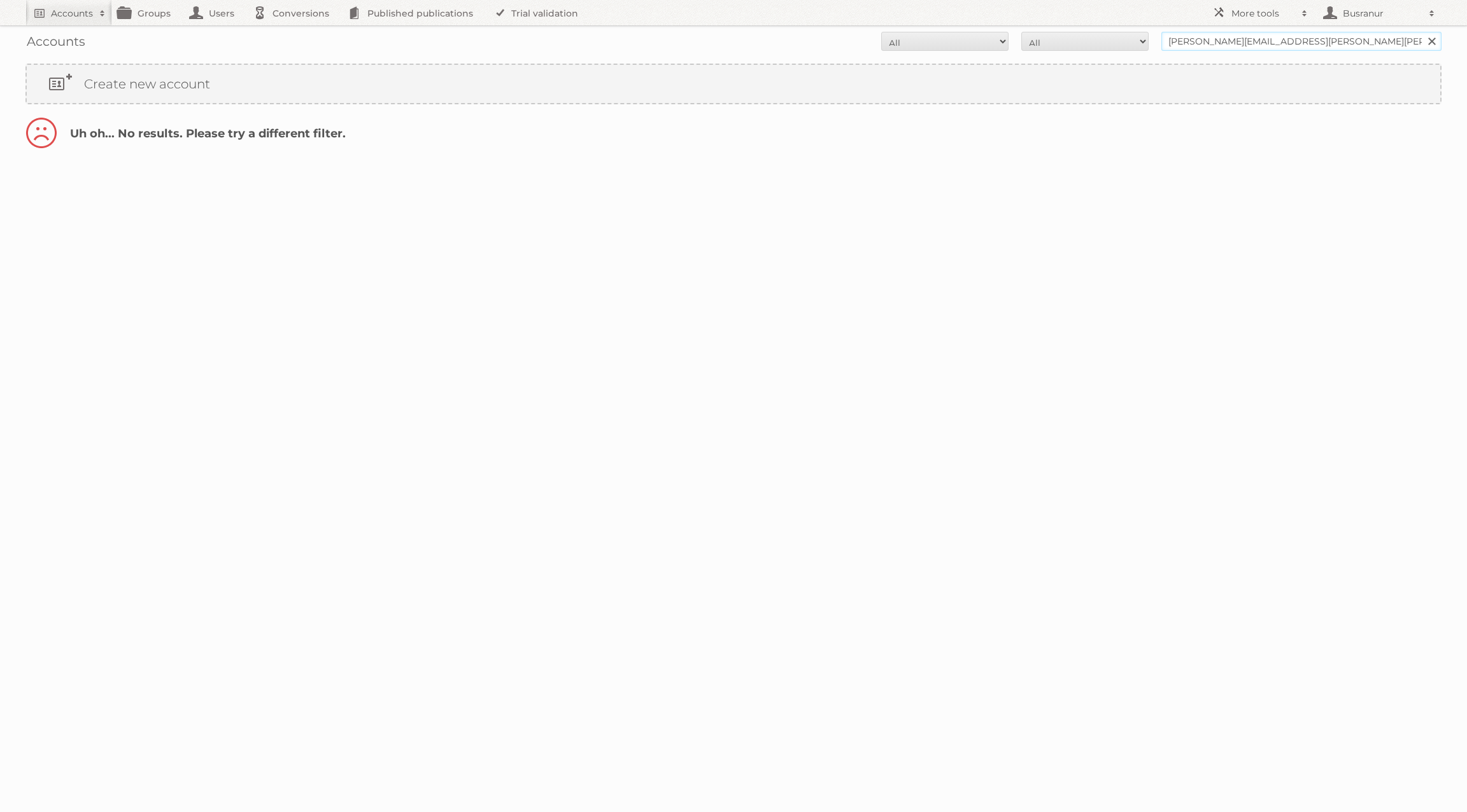
click at [1230, 41] on input "matthew.sykes@curtin.edu.au" at bounding box center [1301, 41] width 280 height 19
type input "@curtin.edu.au"
click at [1421, 32] on input "Search" at bounding box center [1430, 41] width 19 height 19
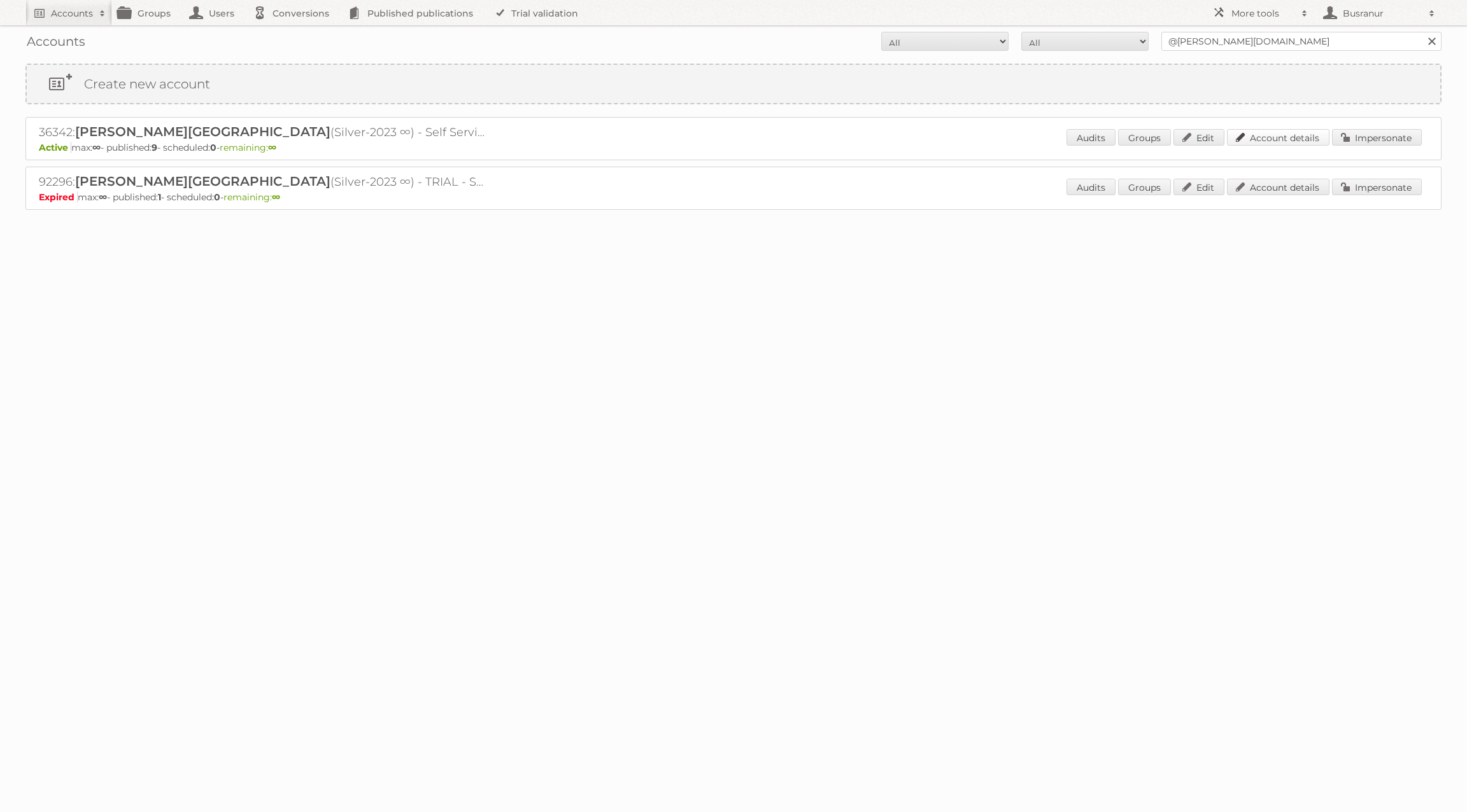
click at [1293, 139] on link "Account details" at bounding box center [1277, 138] width 103 height 17
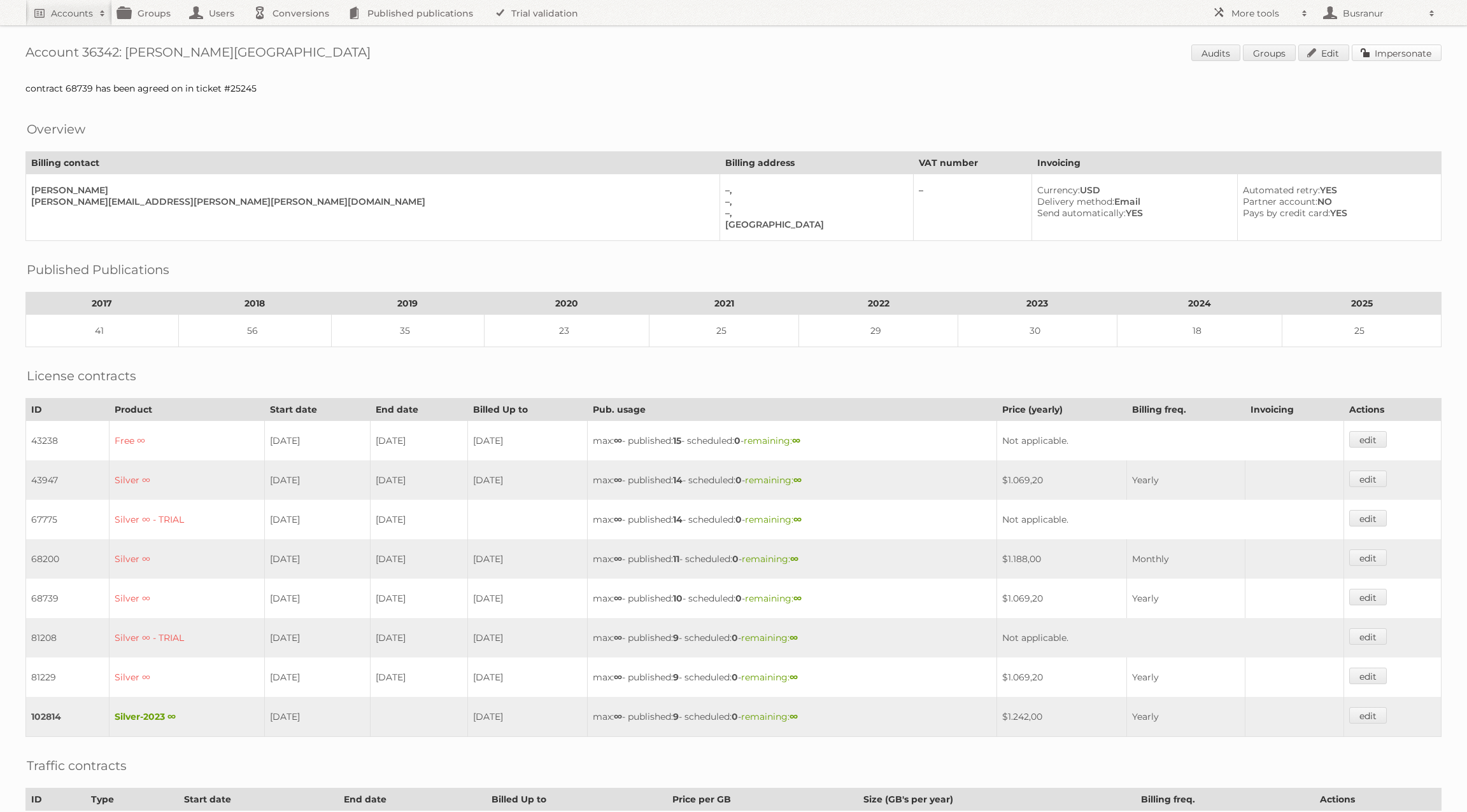
click at [1396, 60] on link "Impersonate" at bounding box center [1396, 53] width 89 height 17
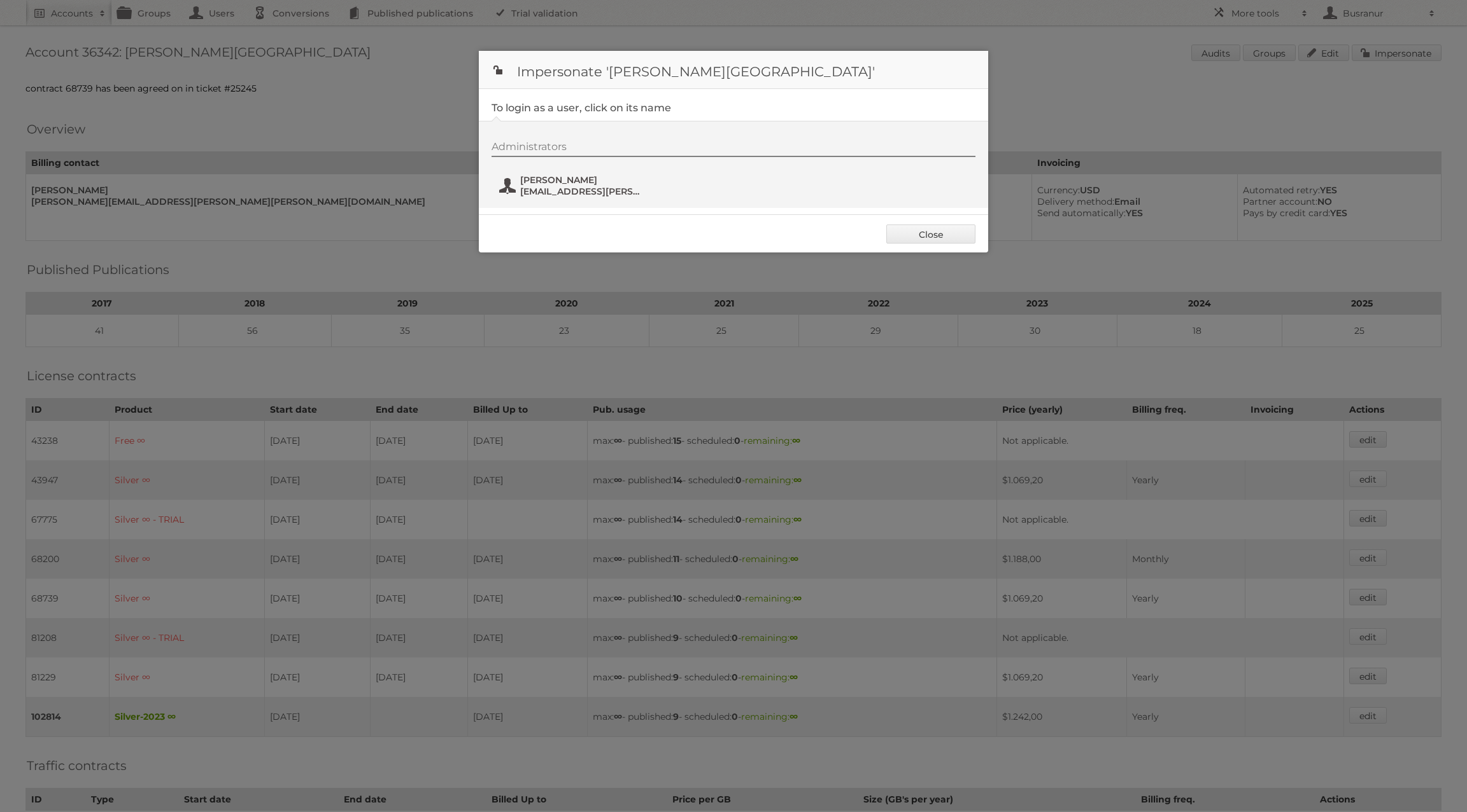
click at [539, 185] on span "[EMAIL_ADDRESS][PERSON_NAME][PERSON_NAME][DOMAIN_NAME]" at bounding box center [582, 191] width 124 height 12
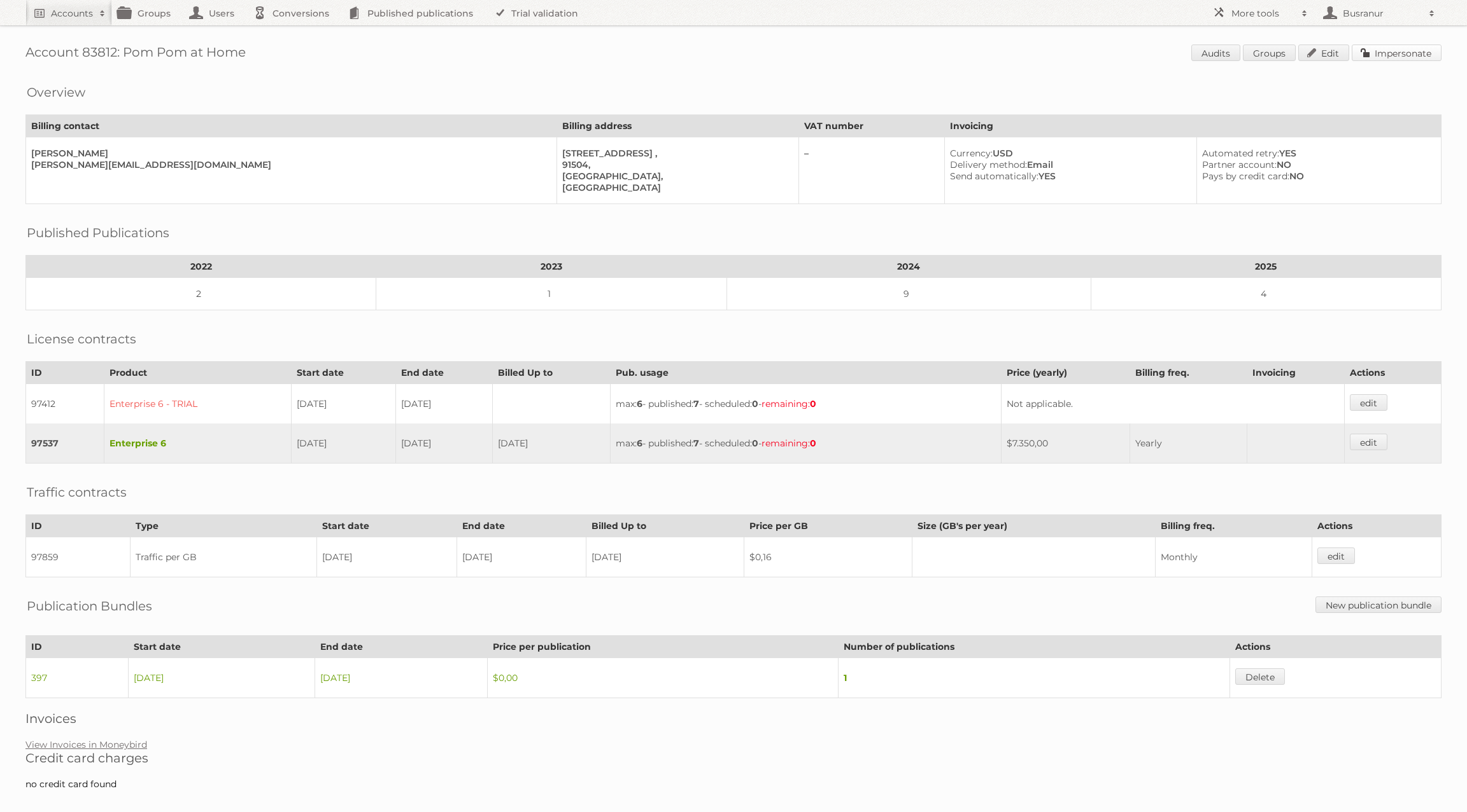
click at [1382, 58] on link "Impersonate" at bounding box center [1396, 53] width 89 height 17
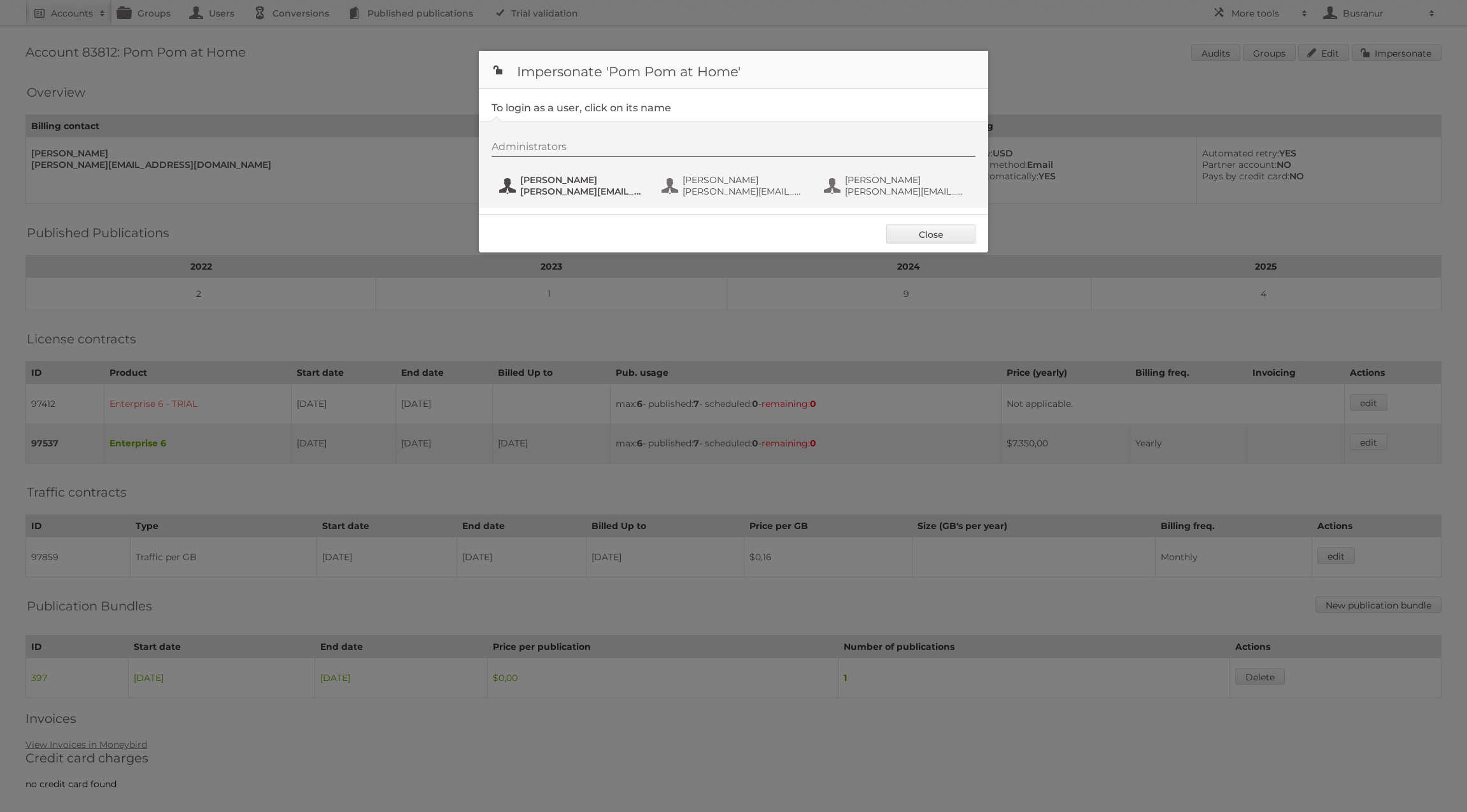
click at [550, 189] on span "joanna@pompomathome.com" at bounding box center [582, 191] width 124 height 12
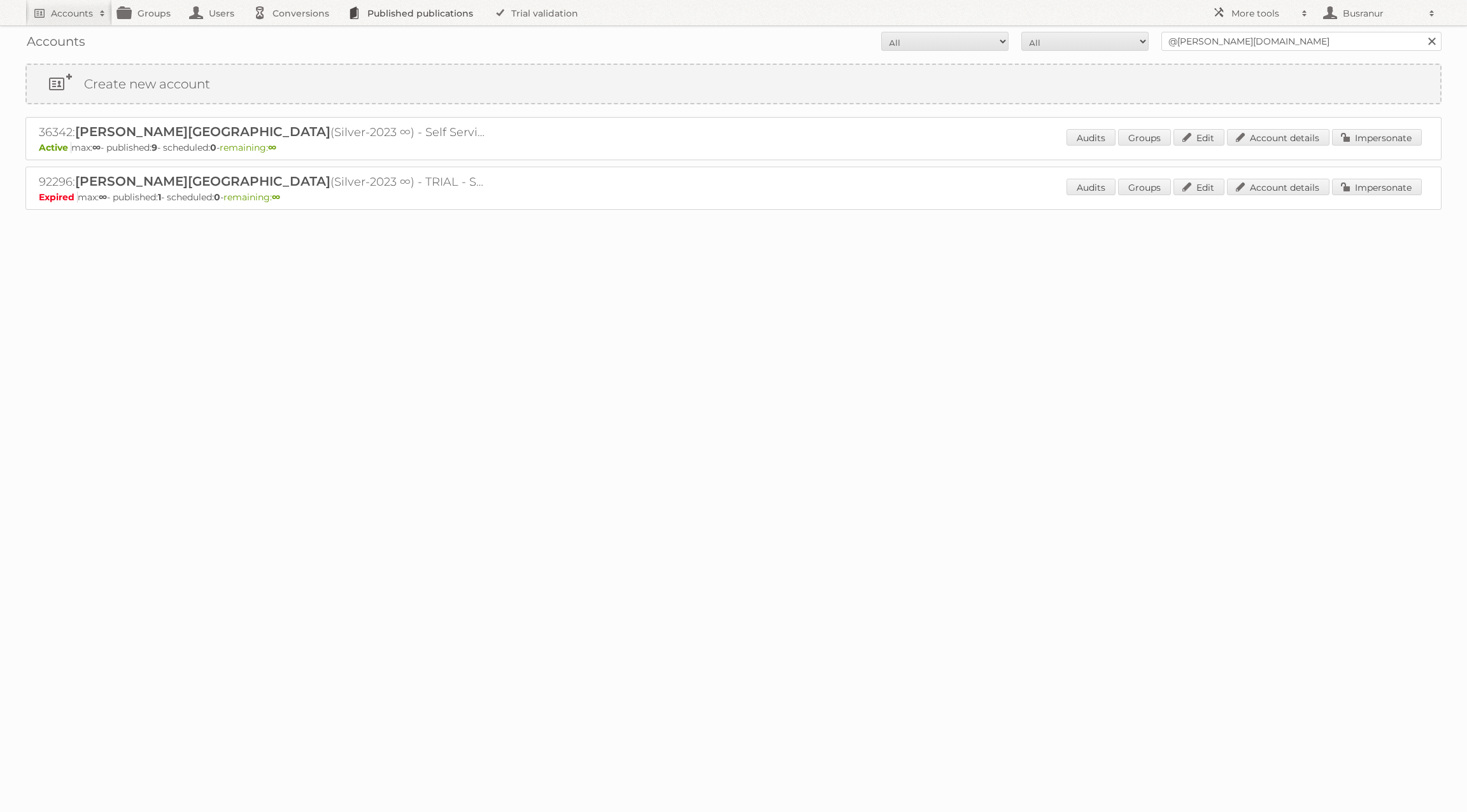
click at [426, 15] on link "Published publications" at bounding box center [414, 13] width 144 height 25
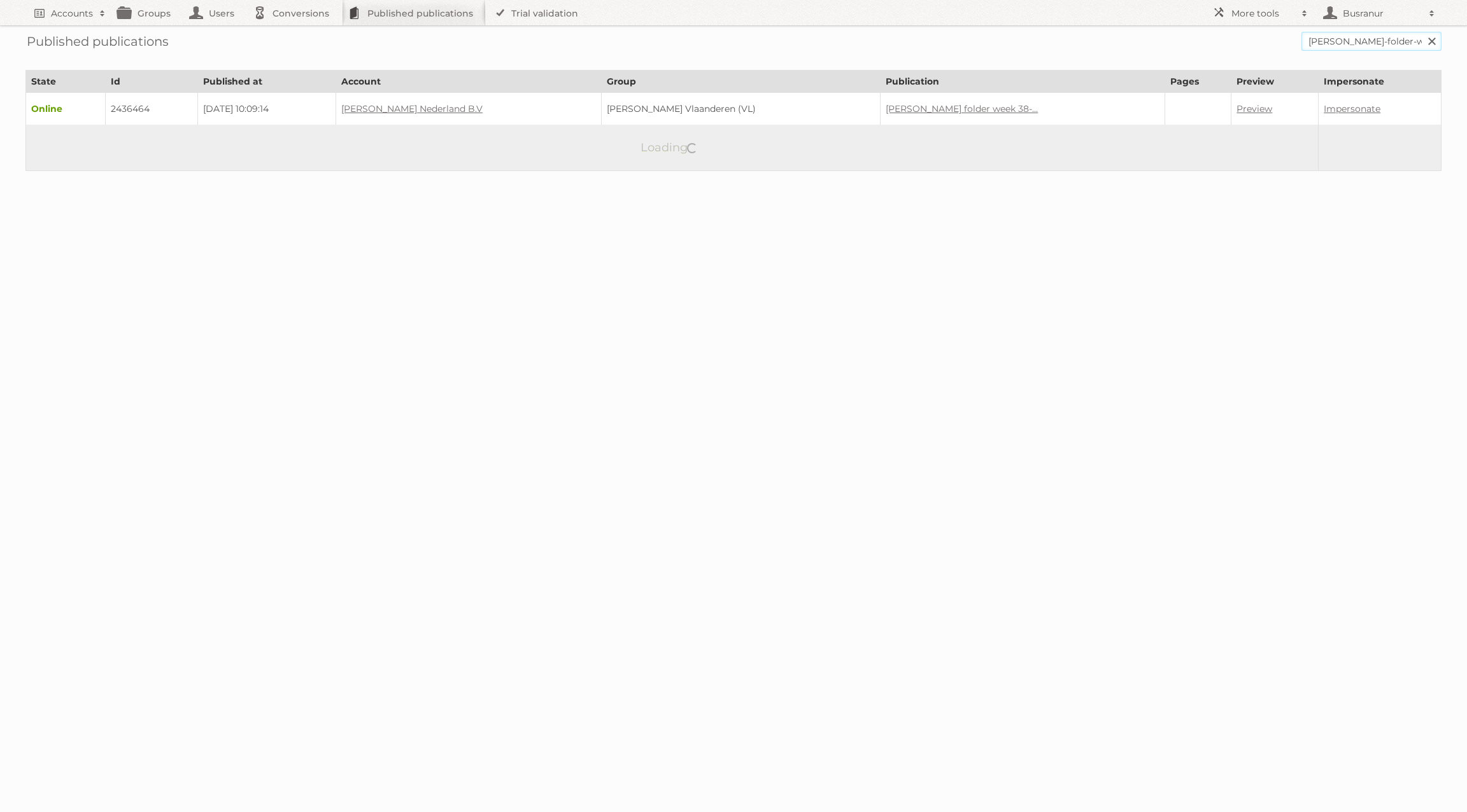
click at [1347, 43] on input "leen-bakker-folder-week-38-39-2025" at bounding box center [1372, 41] width 140 height 19
paste input "wholesale-catalog.pompomathome.com/july-new-catalog-2024-v2"
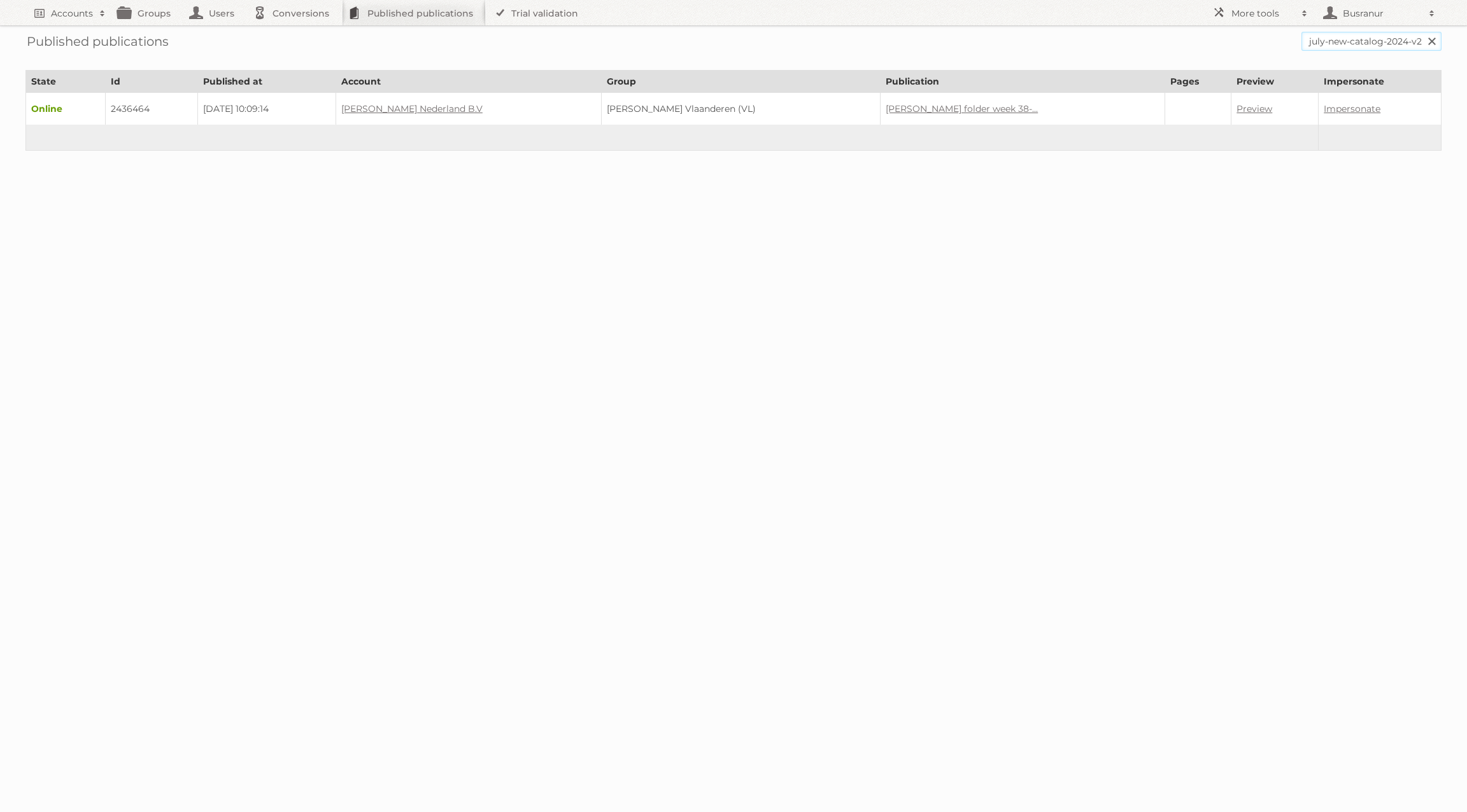
scroll to position [0, 80]
type input "wholesale-catalogjuly-new-catalog-2024-v2"
click at [1421, 32] on input "Search" at bounding box center [1430, 41] width 19 height 19
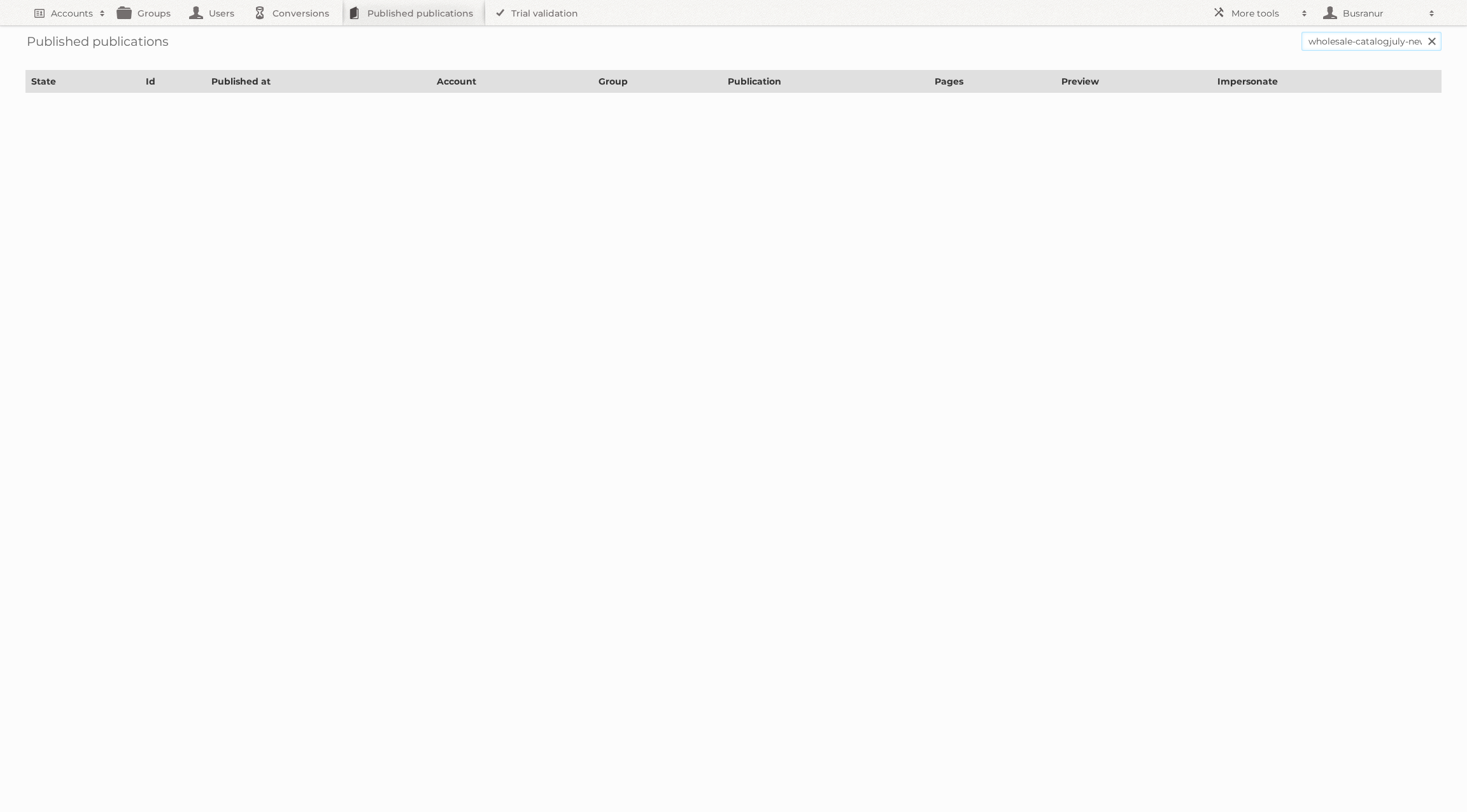
drag, startPoint x: 1390, startPoint y: 41, endPoint x: 1298, endPoint y: 36, distance: 92.1
click at [1298, 36] on form "wholesale-catalogjuly-new-catalog-2024-v2 Search" at bounding box center [733, 41] width 1416 height 19
type input "uly-new-catalog-2024-v2"
click at [1421, 32] on input "Search" at bounding box center [1430, 41] width 19 height 19
click at [1327, 38] on input "uly-new-catalog-2024-v2" at bounding box center [1372, 41] width 140 height 19
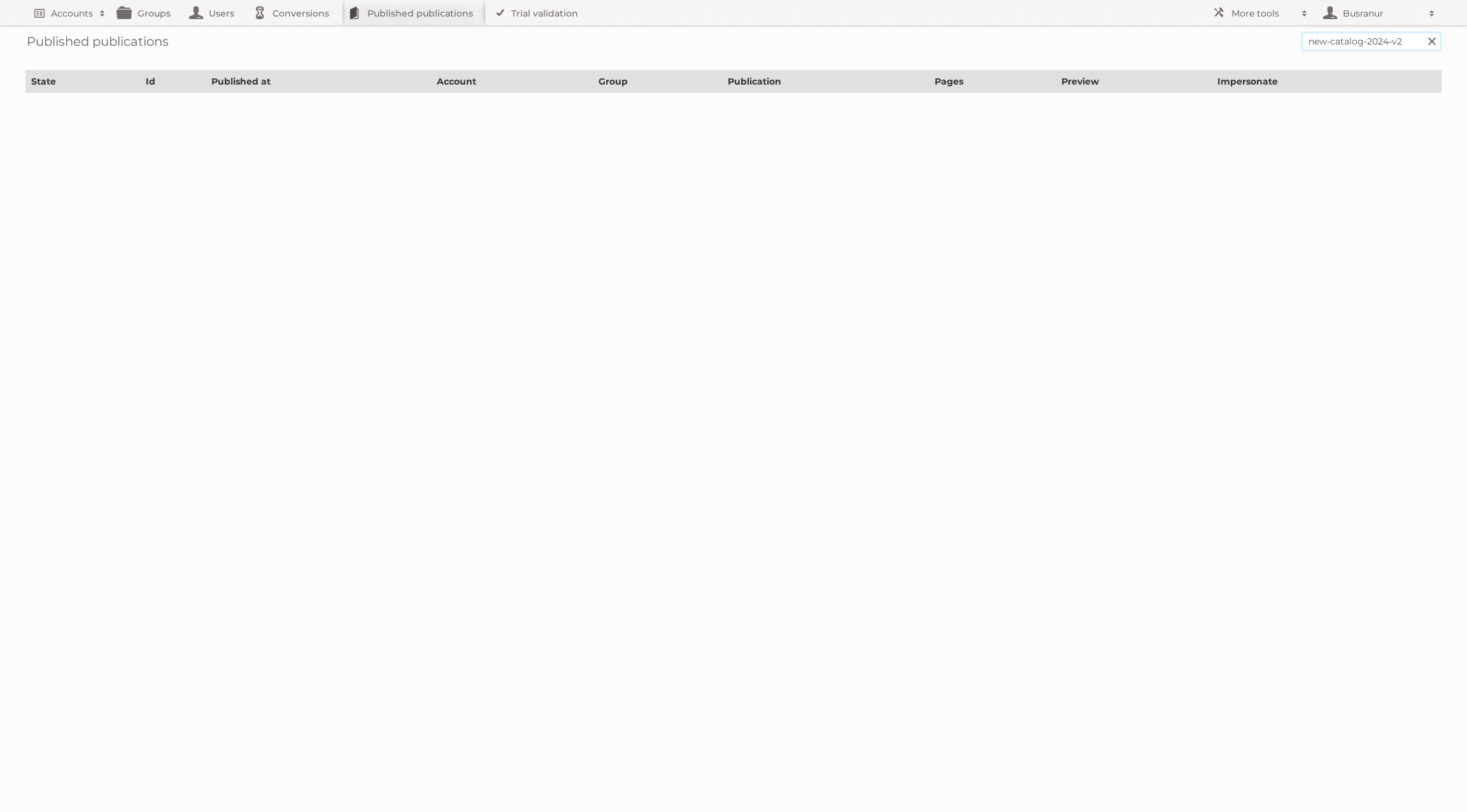
type input "new-catalog-2024-v2"
click at [1421, 32] on input "Search" at bounding box center [1430, 41] width 19 height 19
